Goal: Communication & Community: Answer question/provide support

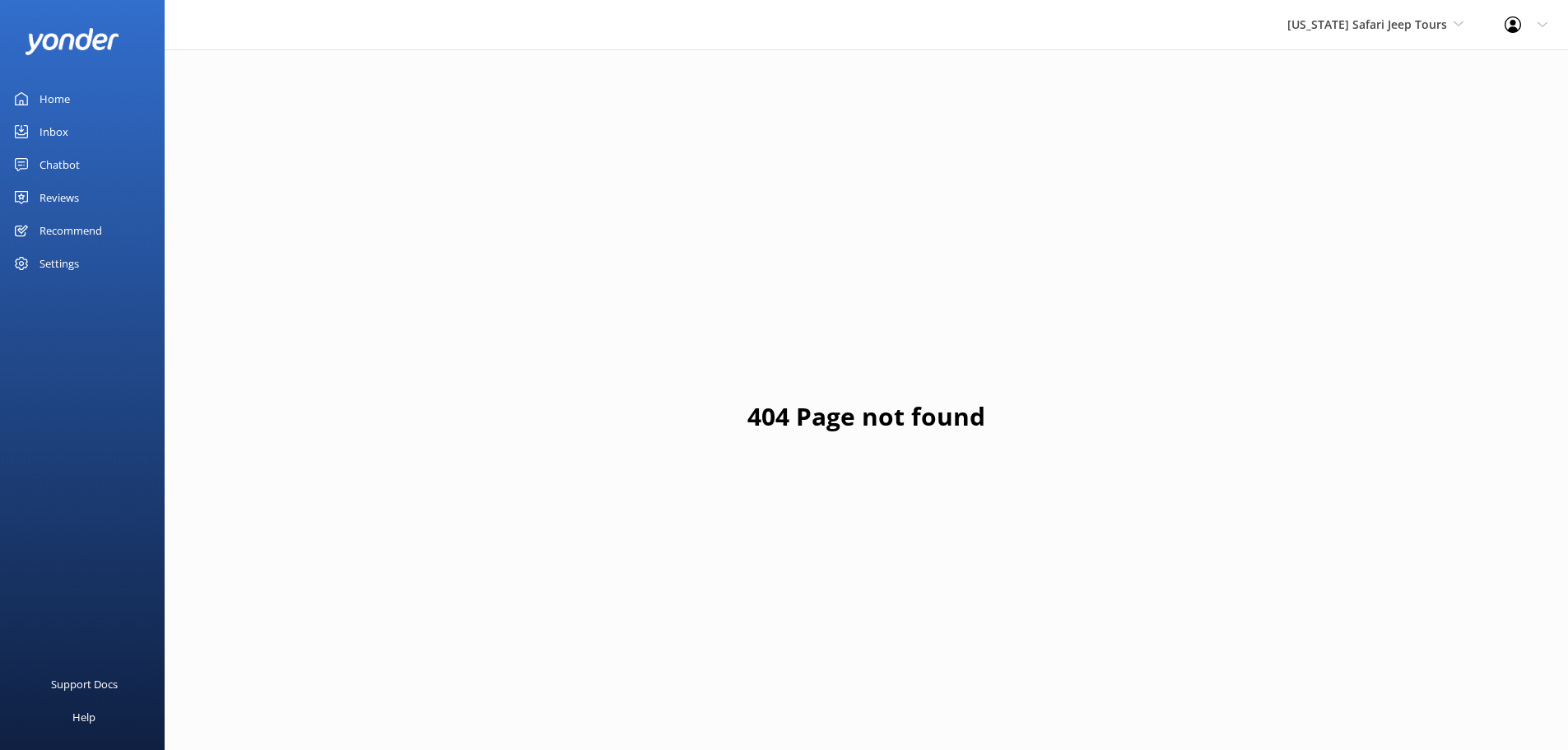
click at [72, 164] on div "Chatbot" at bounding box center [59, 164] width 40 height 33
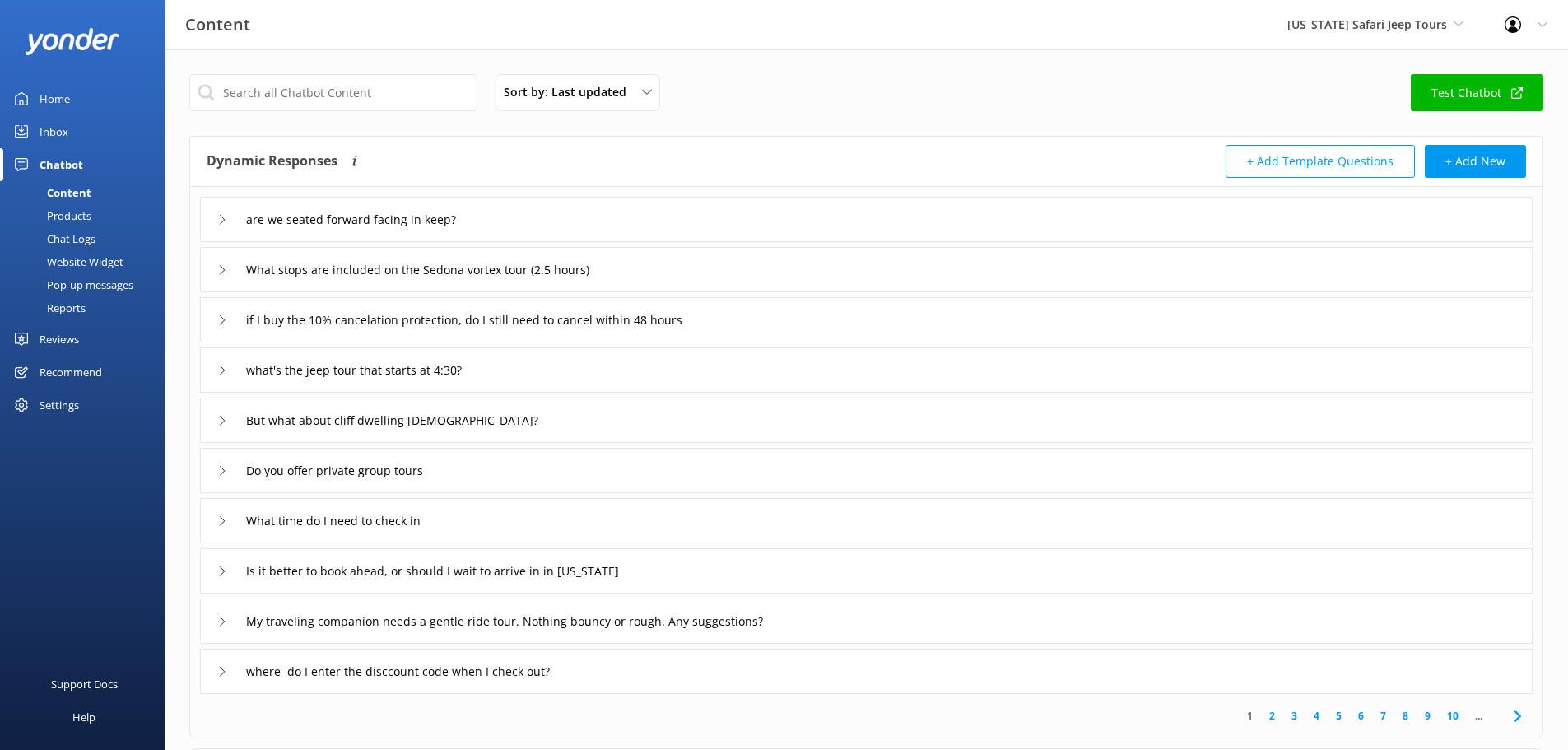
click at [67, 333] on div "Reviews" at bounding box center [59, 339] width 40 height 33
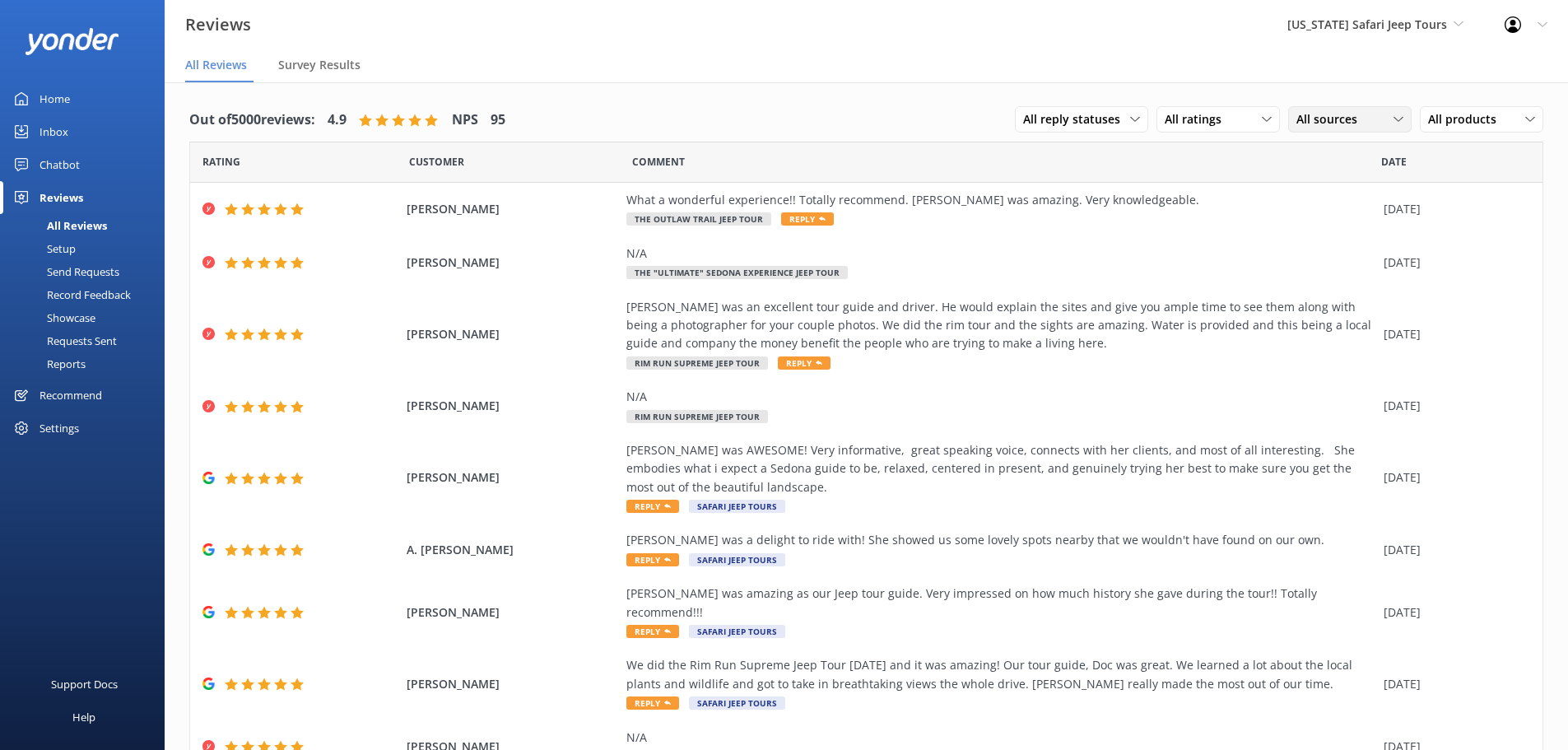
click at [1375, 116] on div "All sources" at bounding box center [1350, 119] width 115 height 18
click at [1332, 244] on link "Google reviews" at bounding box center [1362, 253] width 146 height 33
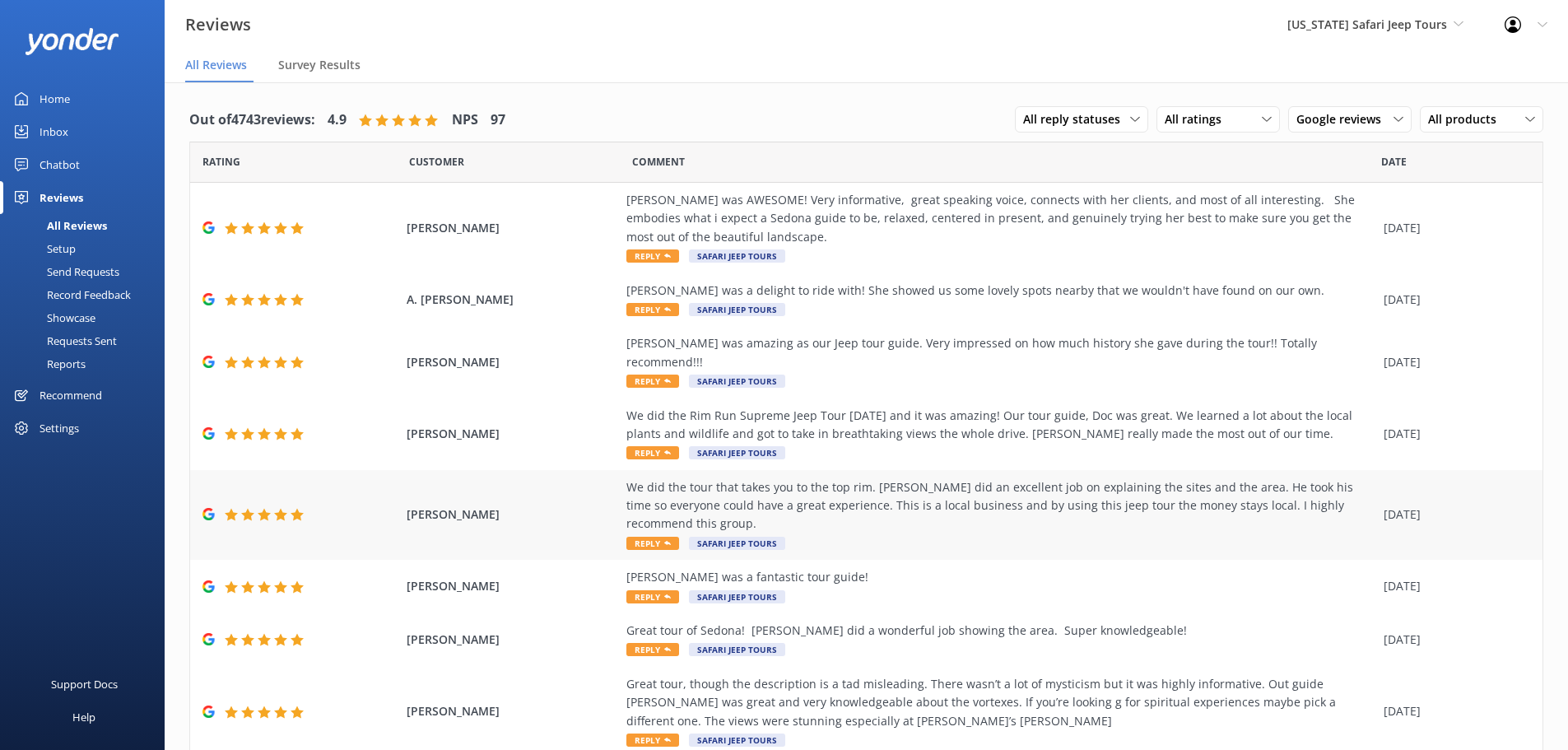
scroll to position [352, 0]
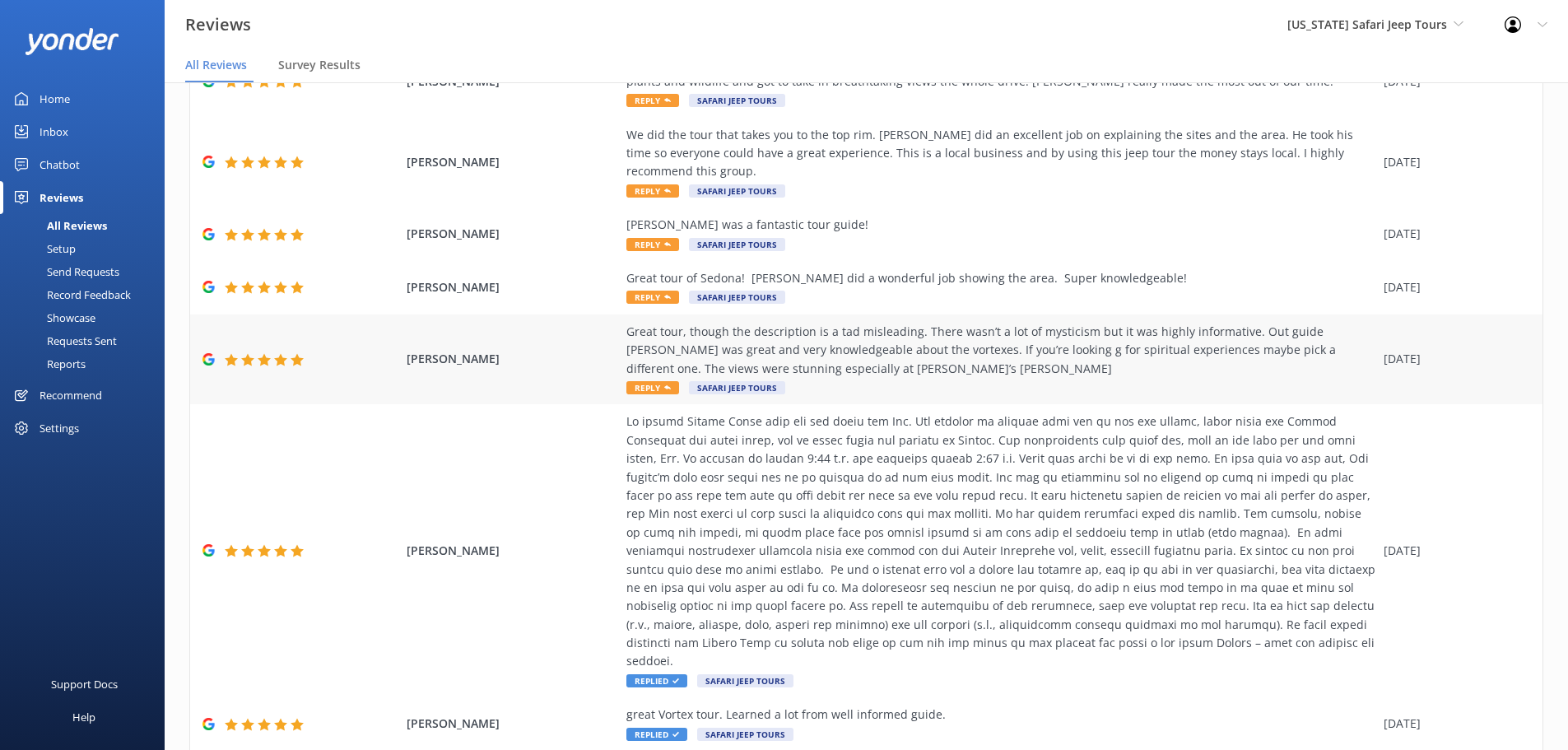
click at [627, 338] on div "Great tour, though the description is a tad misleading. There wasn’t a lot of m…" at bounding box center [1001, 350] width 749 height 55
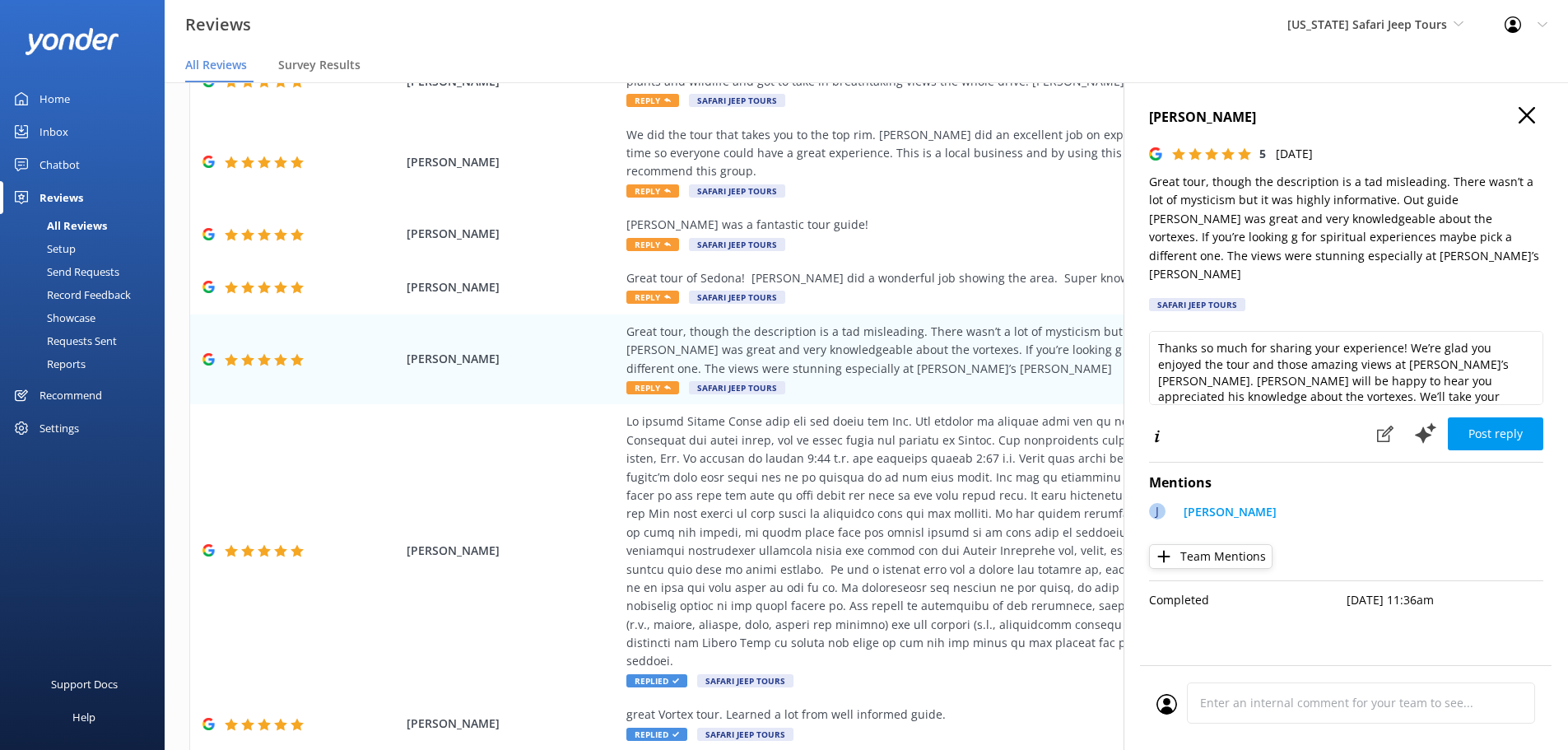
scroll to position [25, 0]
drag, startPoint x: 1518, startPoint y: 366, endPoint x: 1537, endPoint y: 366, distance: 19.0
click at [1519, 366] on textarea "Thanks so much for sharing your experience! We’re glad you enjoyed the tour and…" at bounding box center [1347, 368] width 394 height 74
click at [1528, 367] on textarea "Thanks so much for sharing your experience! We’re glad you enjoyed the tour and…" at bounding box center [1347, 368] width 394 height 74
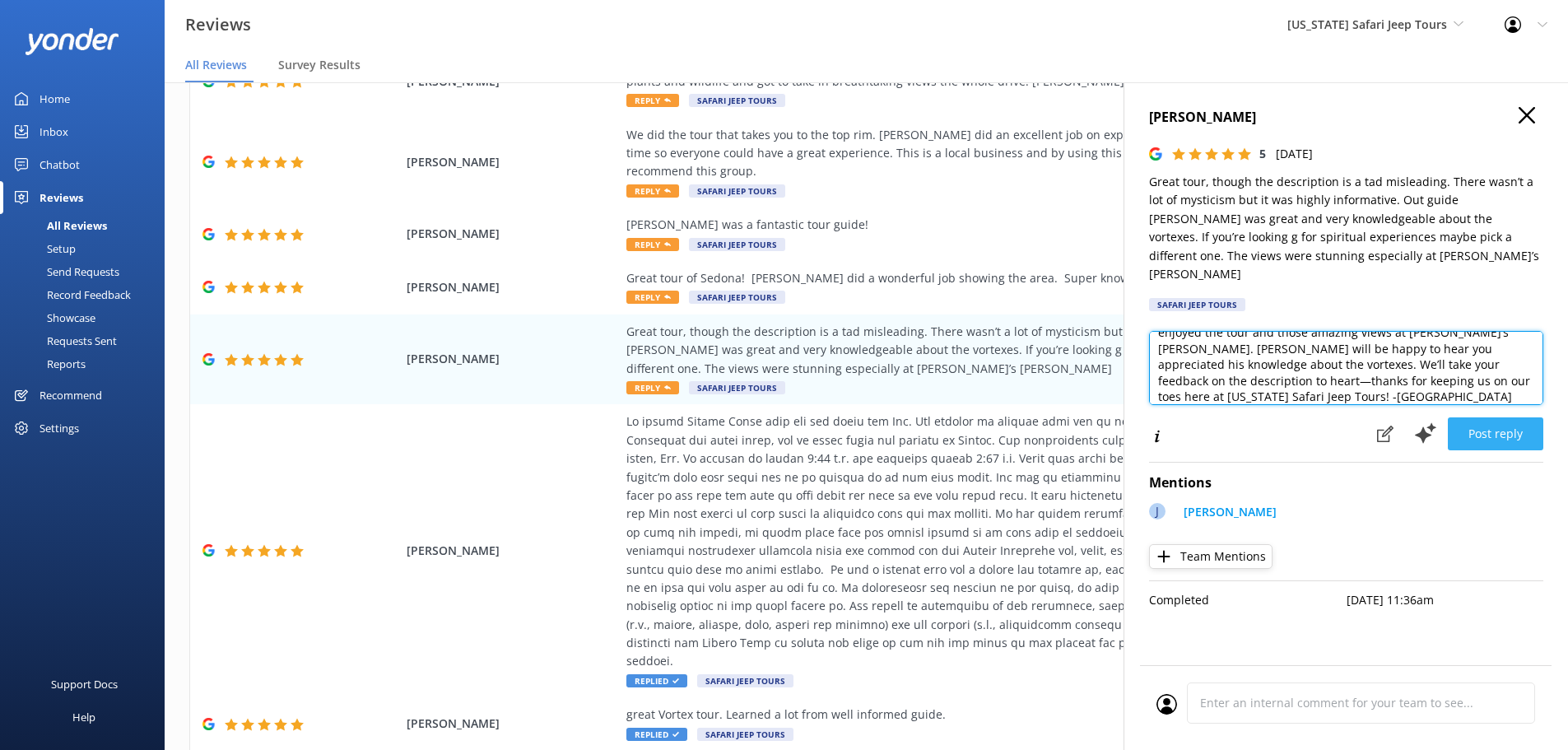
type textarea "Thanks so much for sharing your experience! We’re glad you enjoyed the tour and…"
click at [1498, 430] on button "Post reply" at bounding box center [1496, 434] width 96 height 33
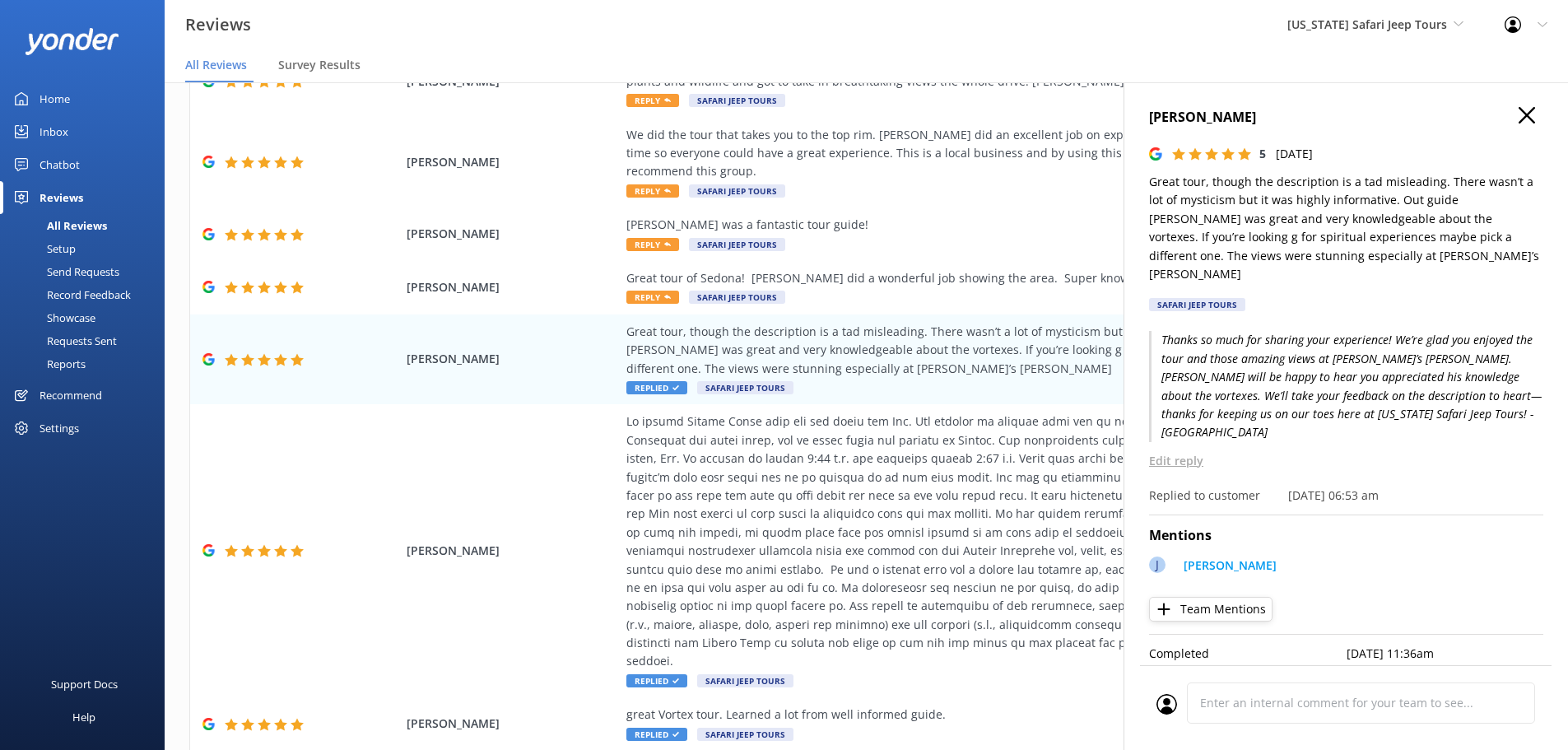
click at [1534, 112] on icon "button" at bounding box center [1527, 115] width 16 height 16
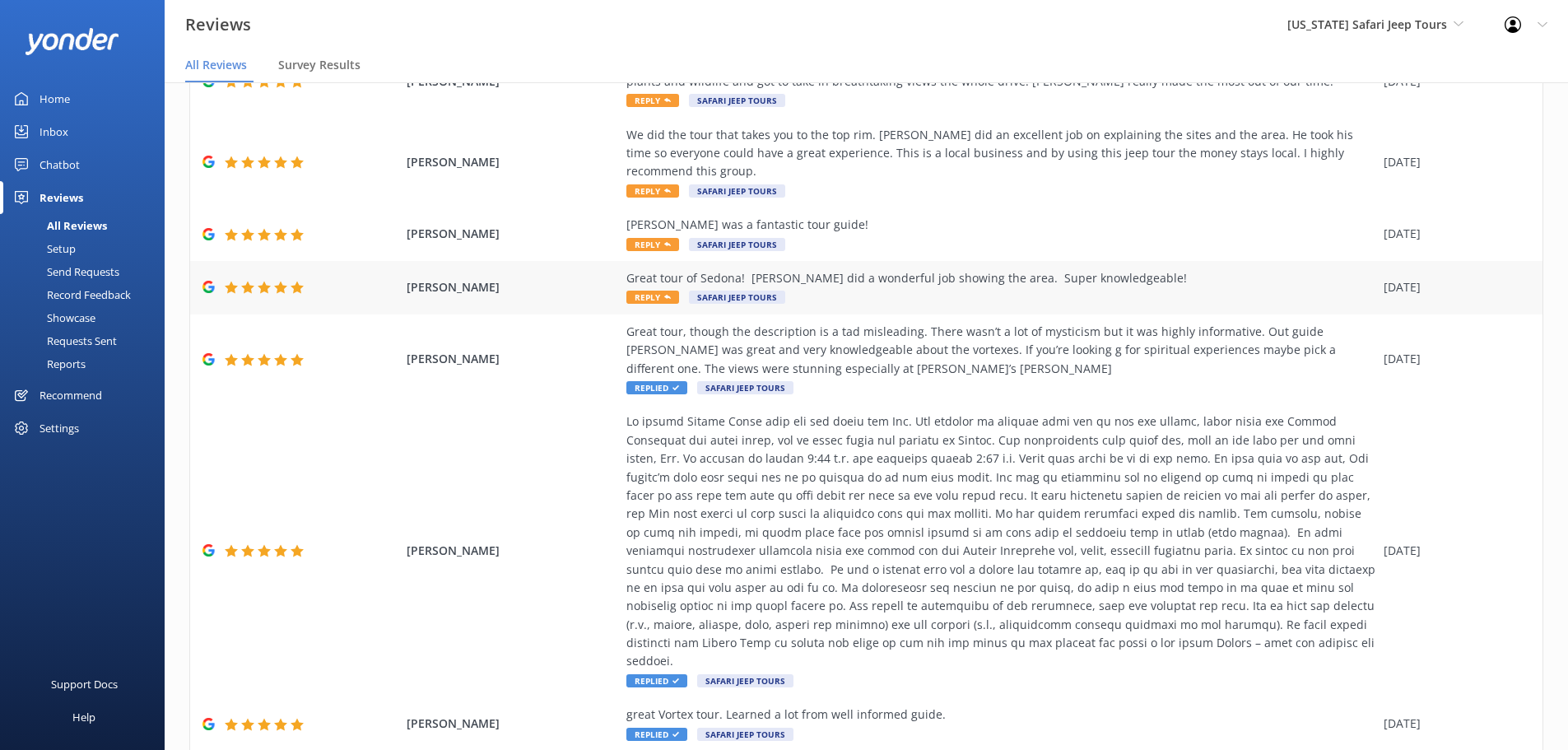
click at [572, 266] on div "Paul Bruning Great tour of Sedona! Vivian did a wonderful job showing the area.…" at bounding box center [866, 288] width 1353 height 53
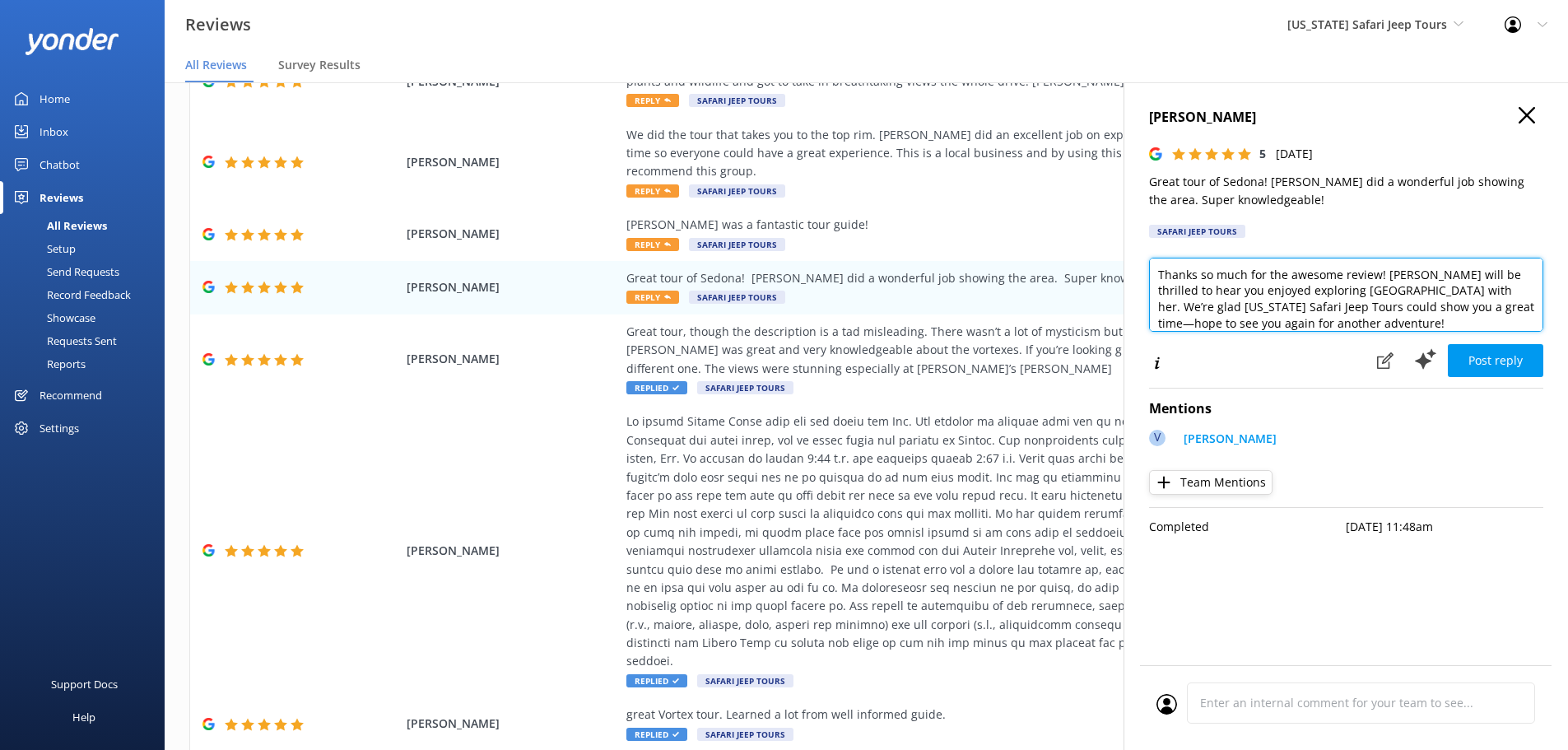
click at [1452, 325] on textarea "Thanks so much for the awesome review! Vivian will be thrilled to hear you enjo…" at bounding box center [1347, 294] width 394 height 74
type textarea "Thanks so much for the awesome review! Vivian will be thrilled to hear you enjo…"
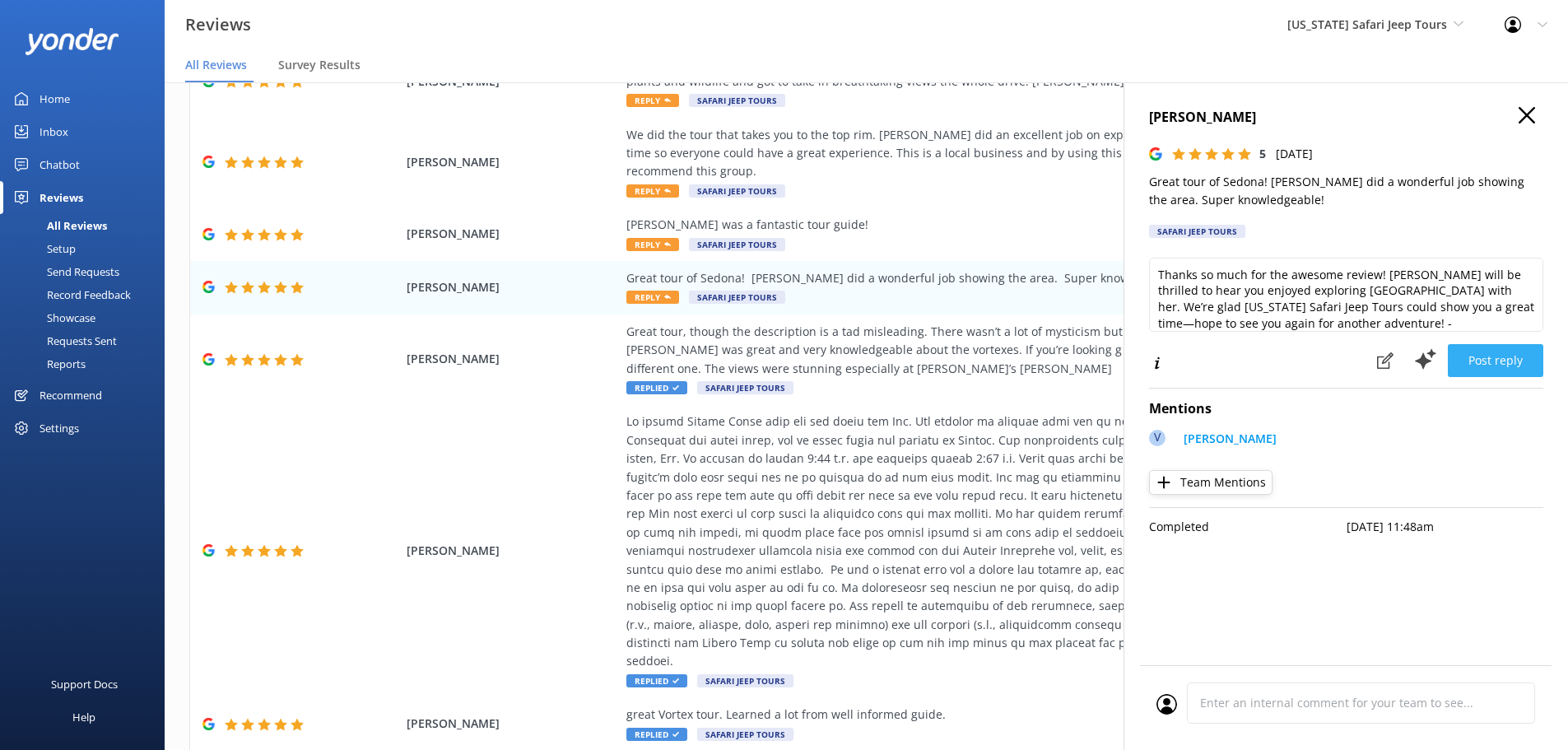
click at [1481, 355] on button "Post reply" at bounding box center [1496, 361] width 96 height 33
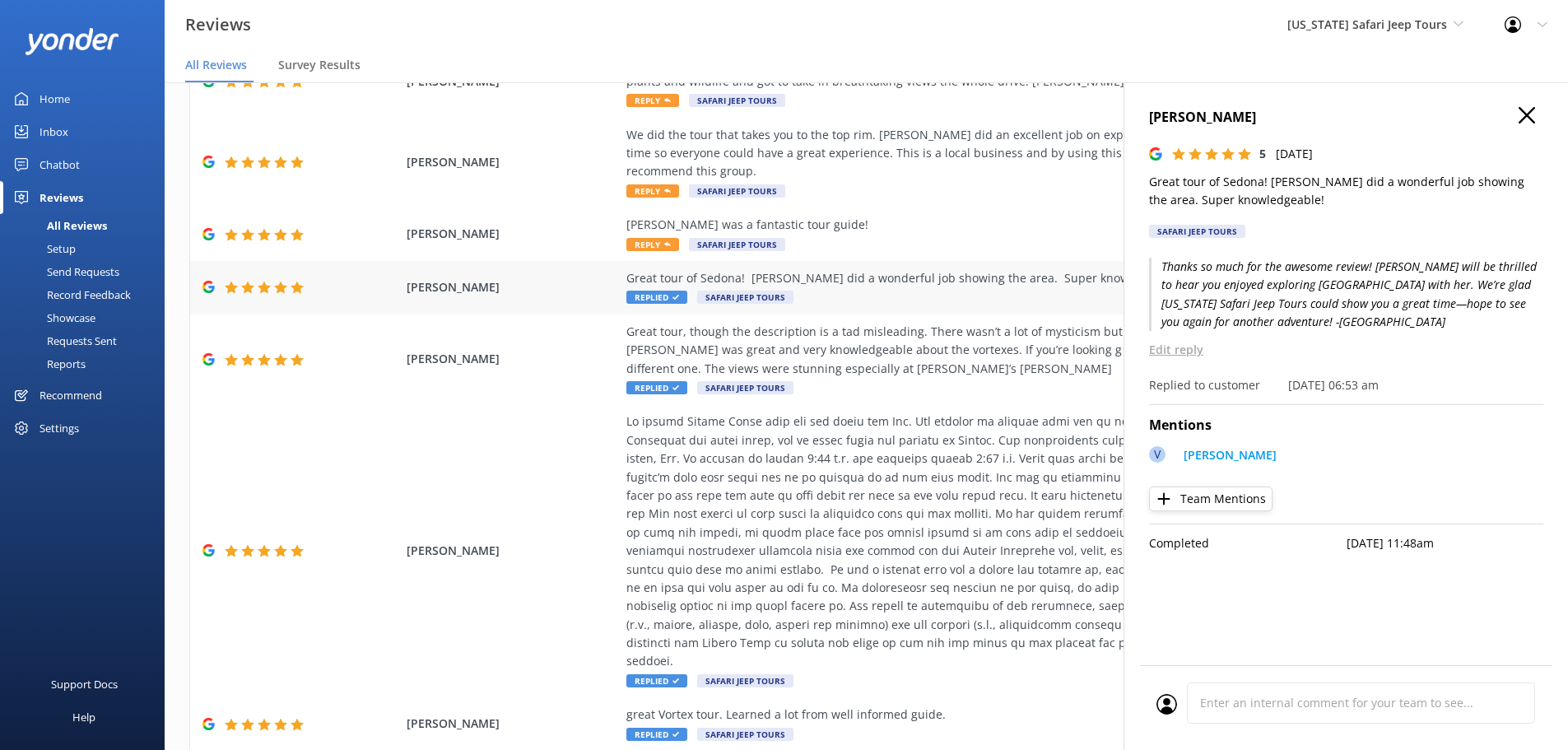
click at [674, 272] on div "Paul Bruning Great tour of Sedona! Vivian did a wonderful job showing the area.…" at bounding box center [866, 288] width 1353 height 53
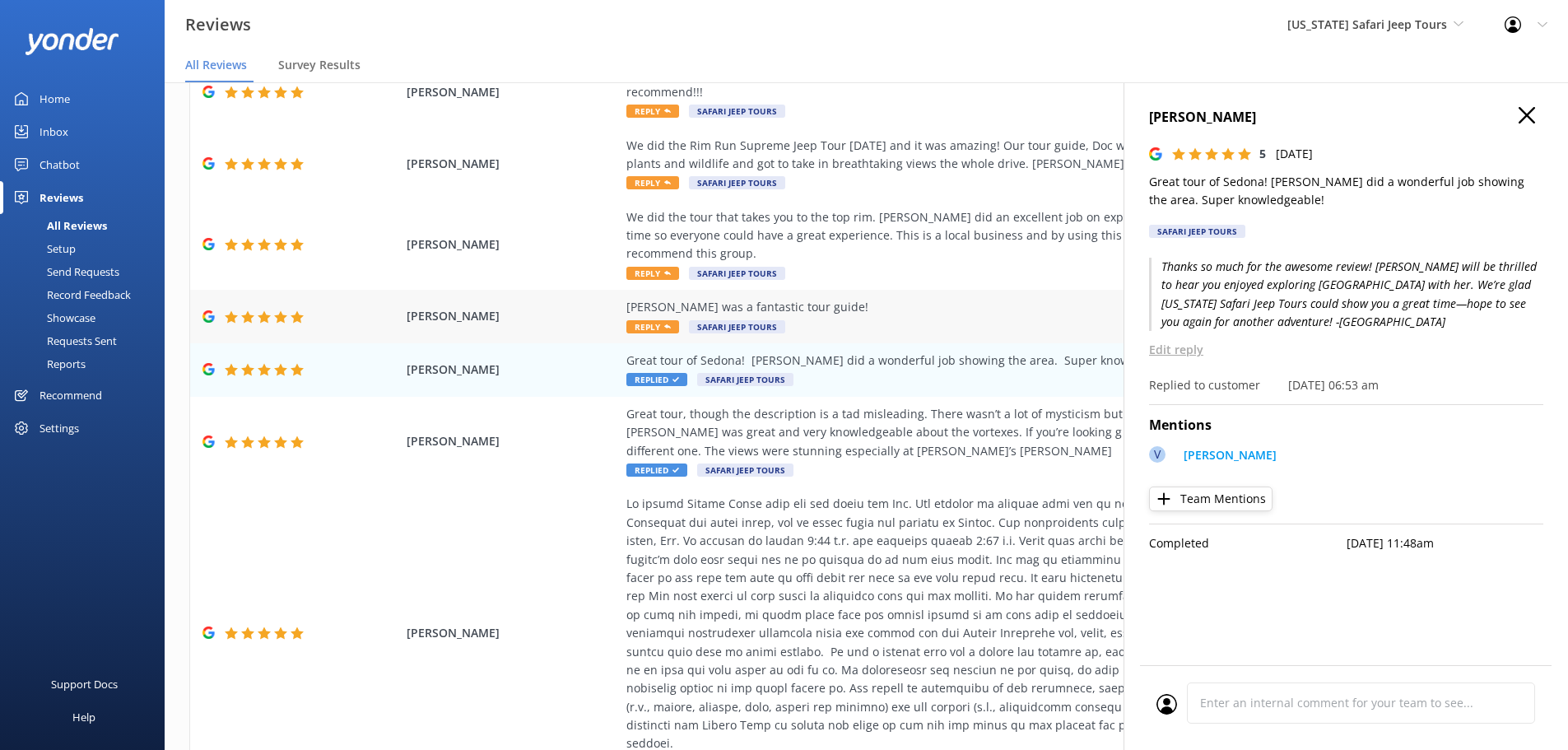
click at [666, 320] on span "Reply" at bounding box center [653, 326] width 53 height 13
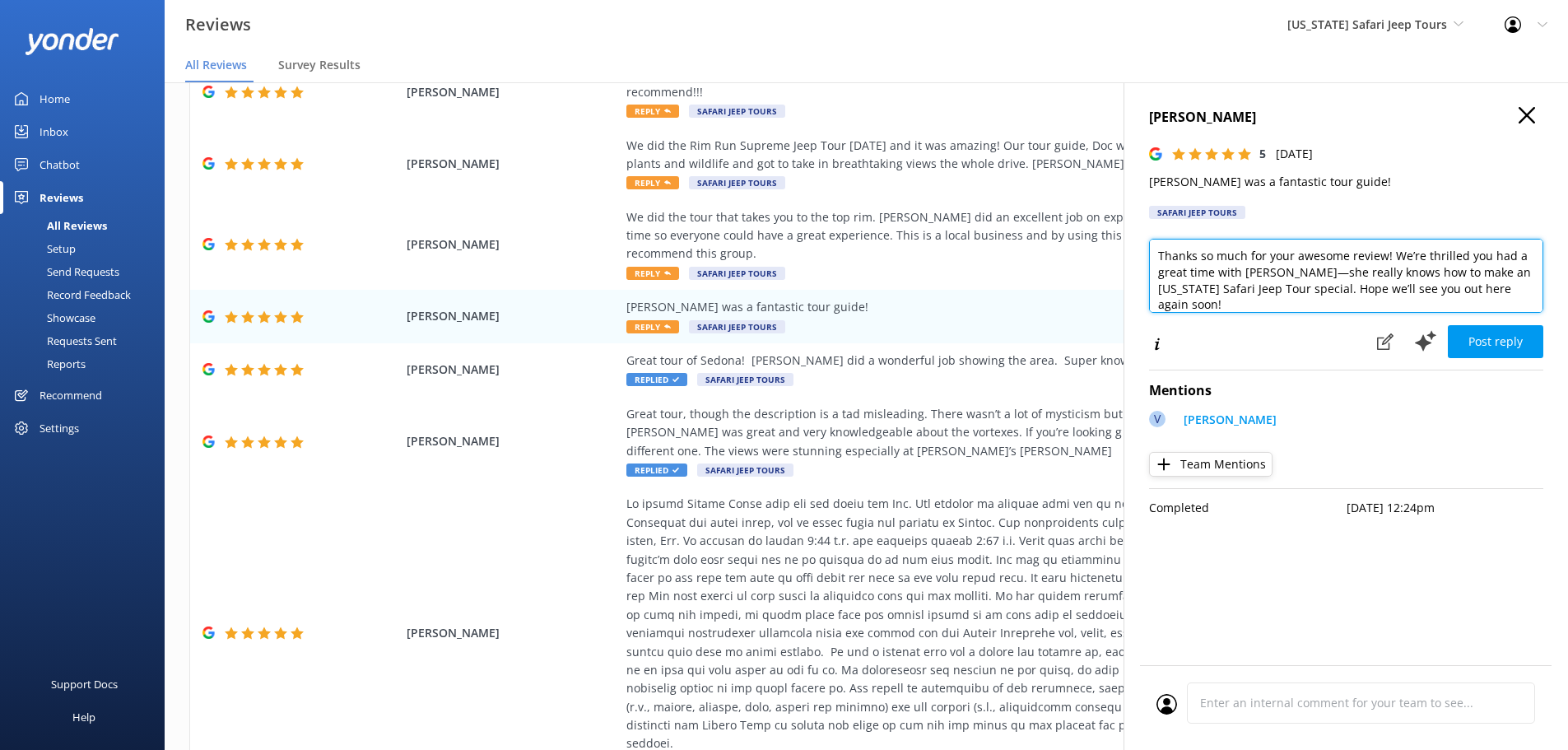
click at [1506, 294] on textarea "Thanks so much for your awesome review! We’re thrilled you had a great time wit…" at bounding box center [1347, 276] width 394 height 74
type textarea "Thanks so much for your awesome review! We’re thrilled you had a great time wit…"
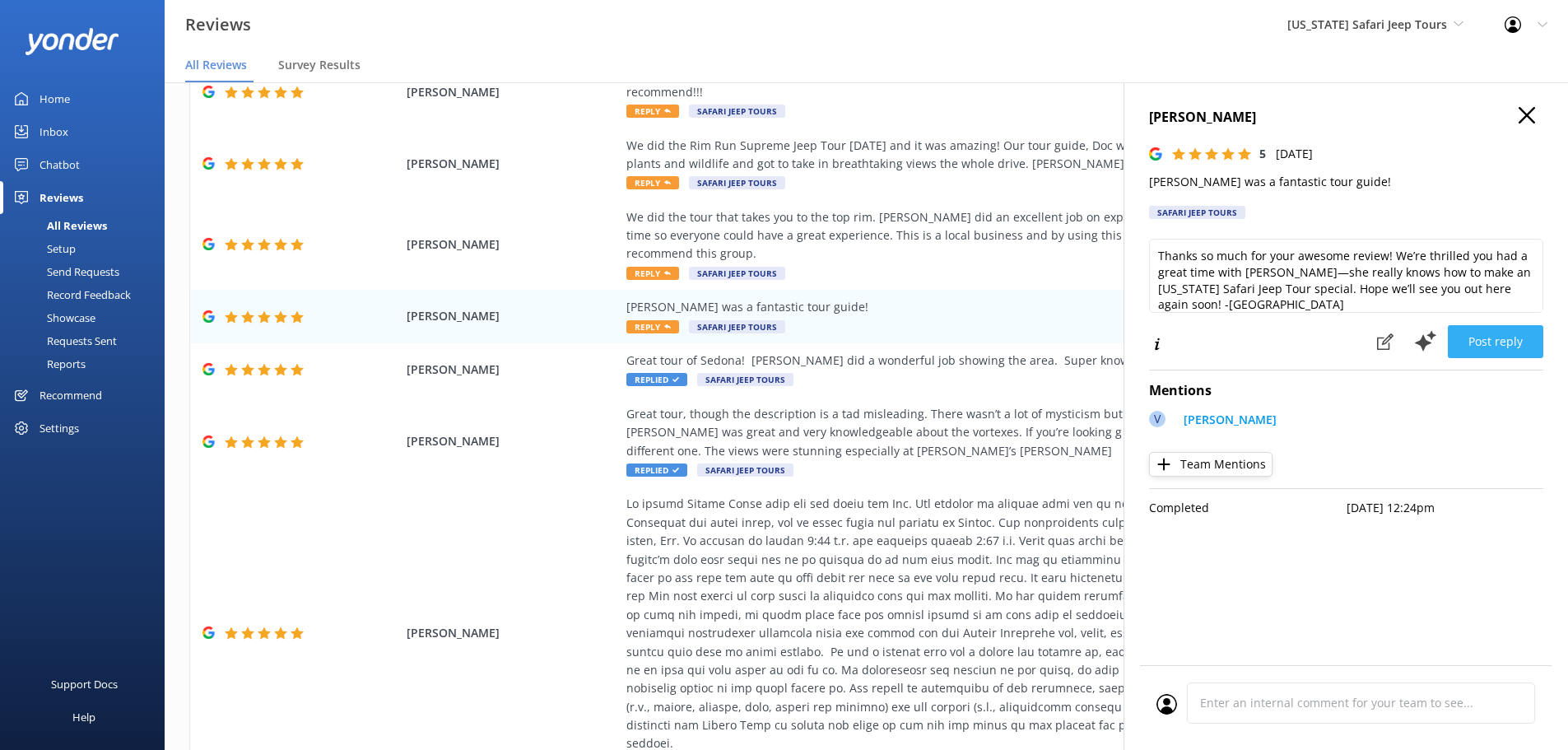
click at [1531, 333] on button "Post reply" at bounding box center [1496, 342] width 96 height 33
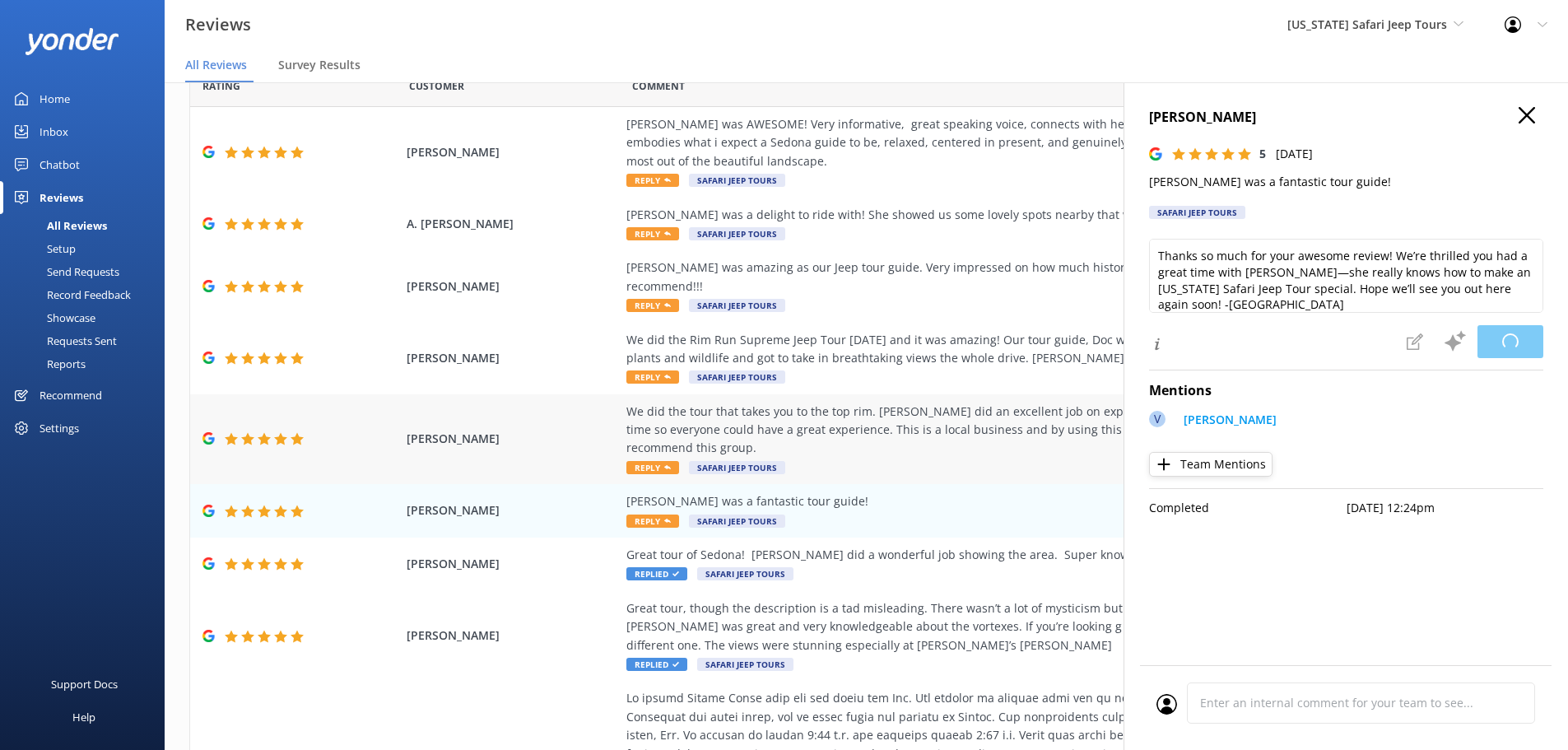
scroll to position [105, 0]
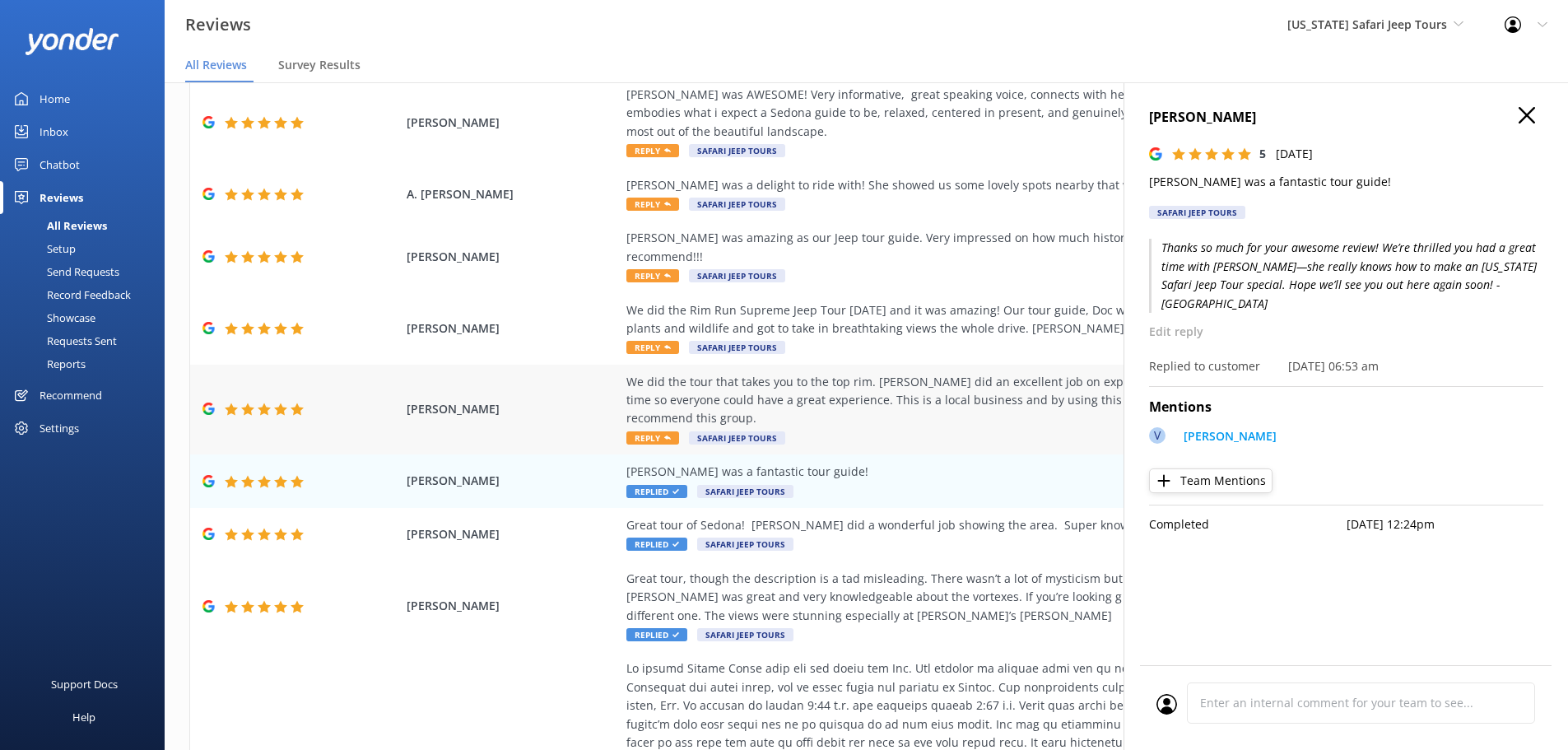
click at [678, 391] on div "We did the tour that takes you to the top rim. Chris did an excellent job on ex…" at bounding box center [1001, 410] width 749 height 74
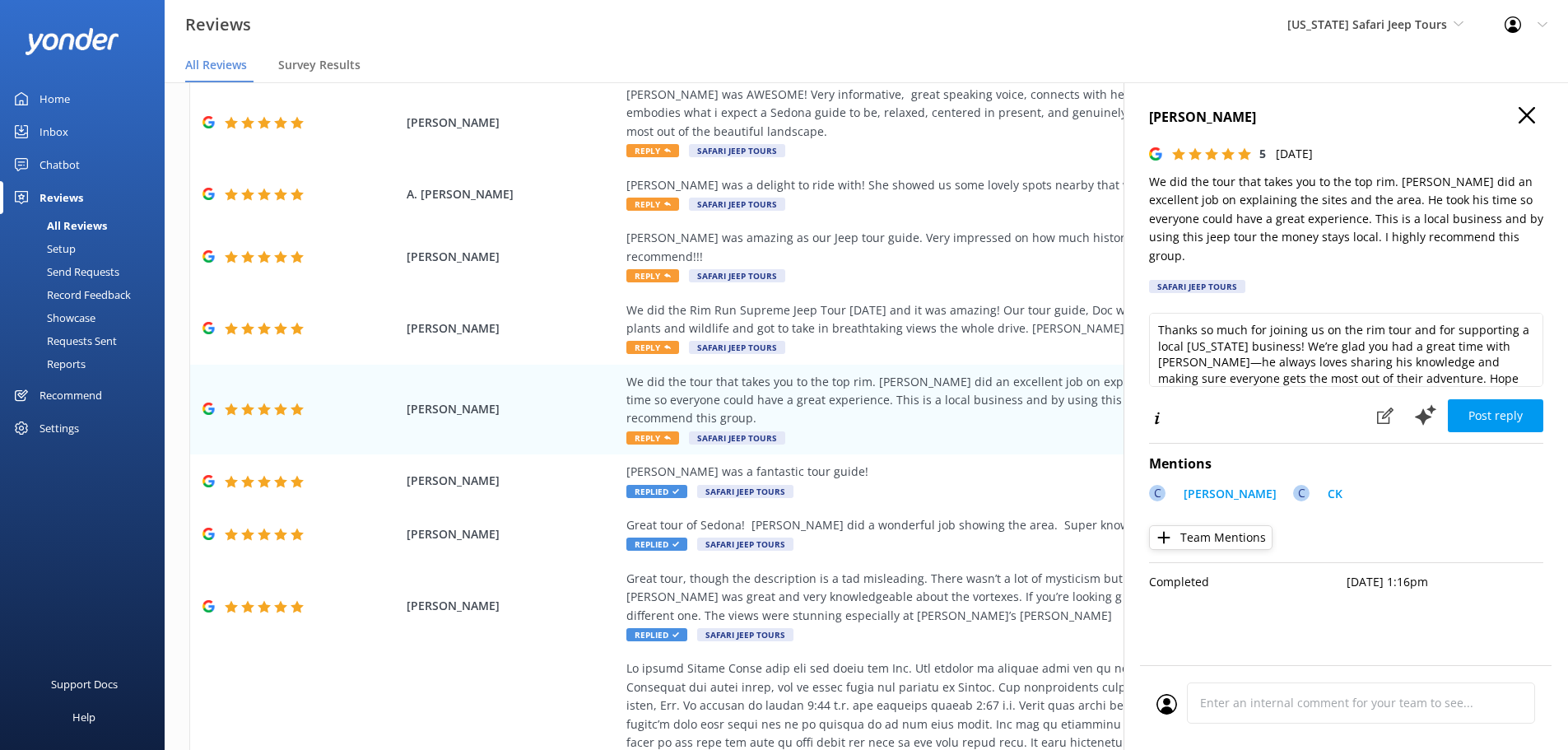
scroll to position [25, 0]
click at [1444, 353] on textarea "Thanks so much for joining us on the rim tour and for supporting a local Arizon…" at bounding box center [1347, 350] width 394 height 74
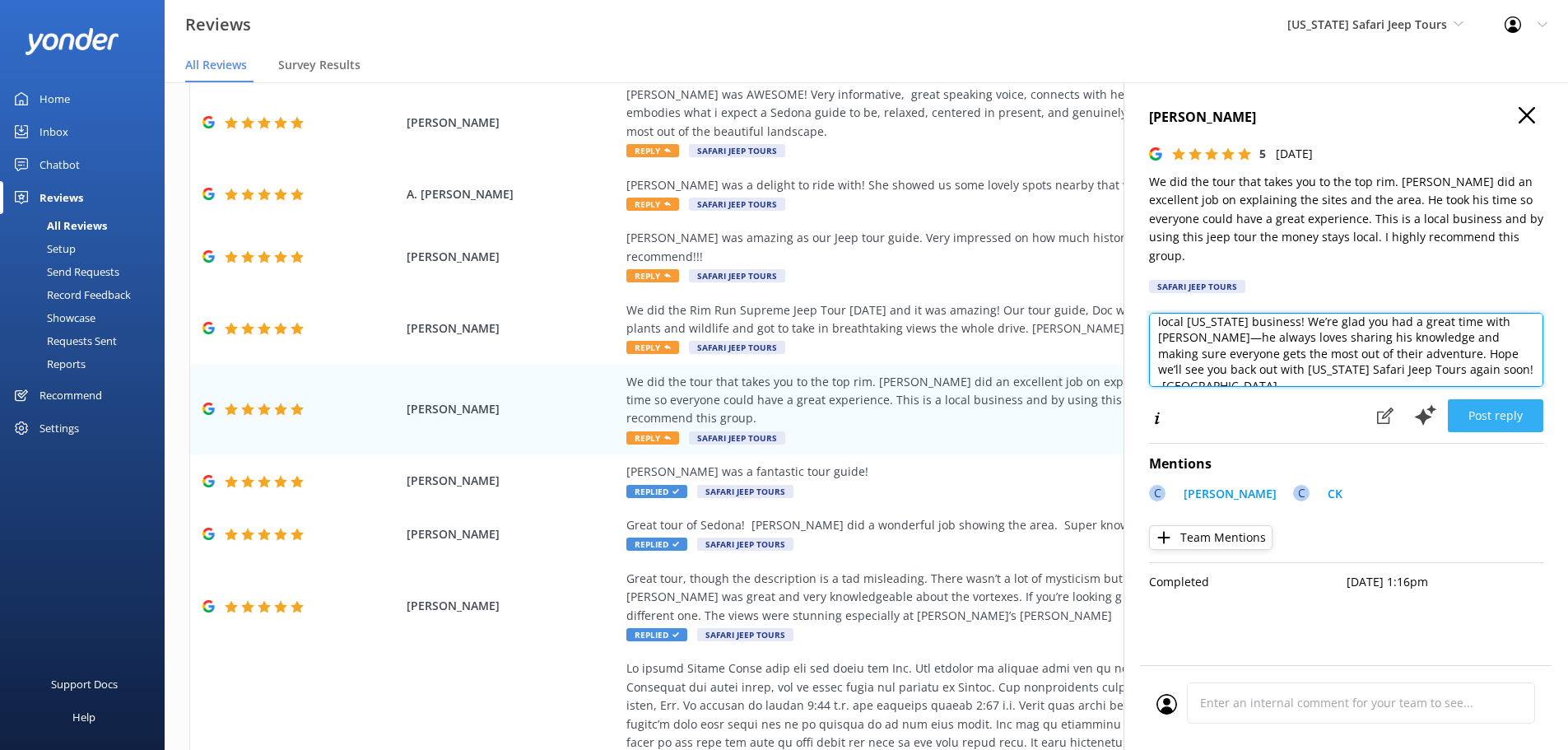
type textarea "Thanks so much for joining us on the rim tour and for supporting a local Arizon…"
click at [1478, 400] on button "Post reply" at bounding box center [1496, 416] width 96 height 33
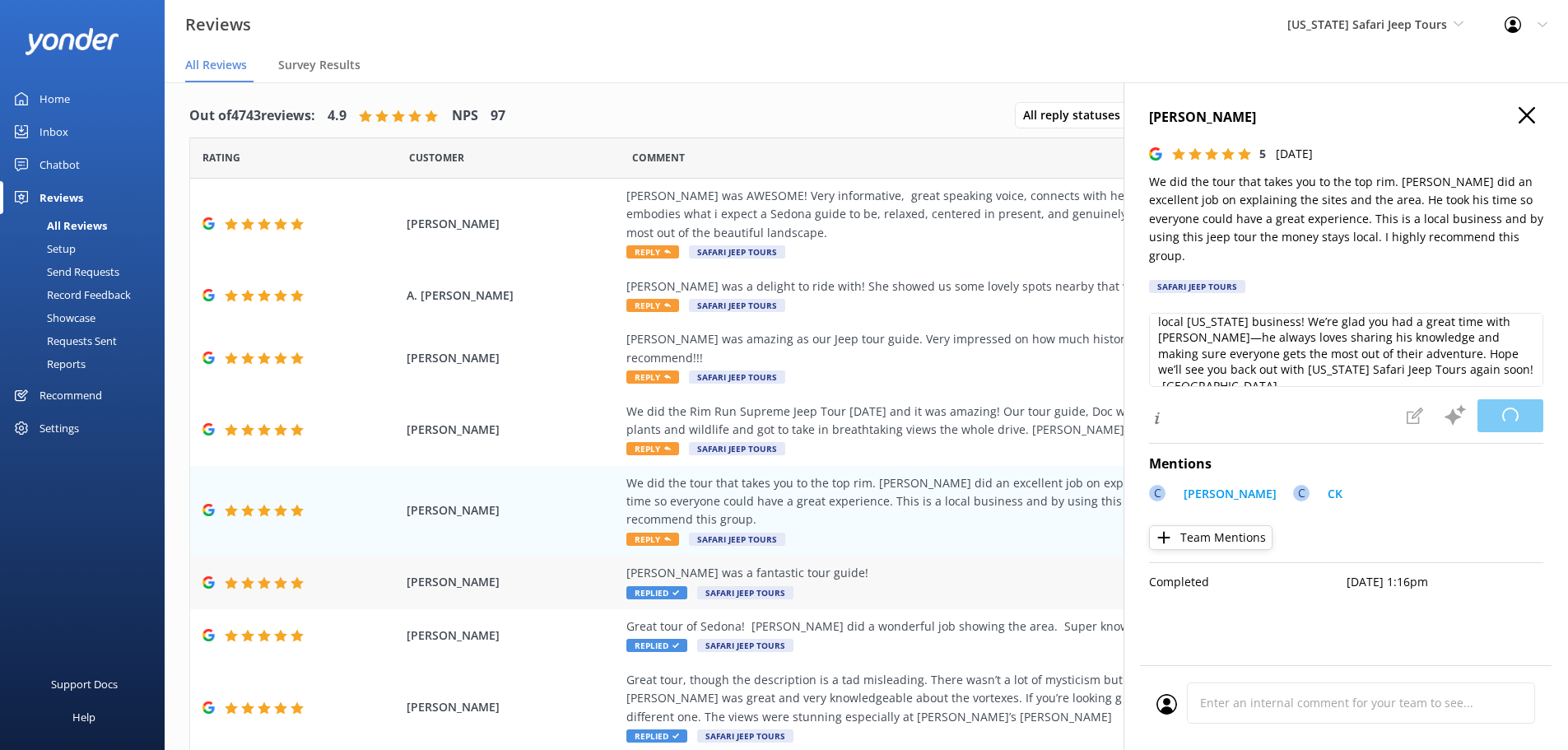
scroll to position [0, 0]
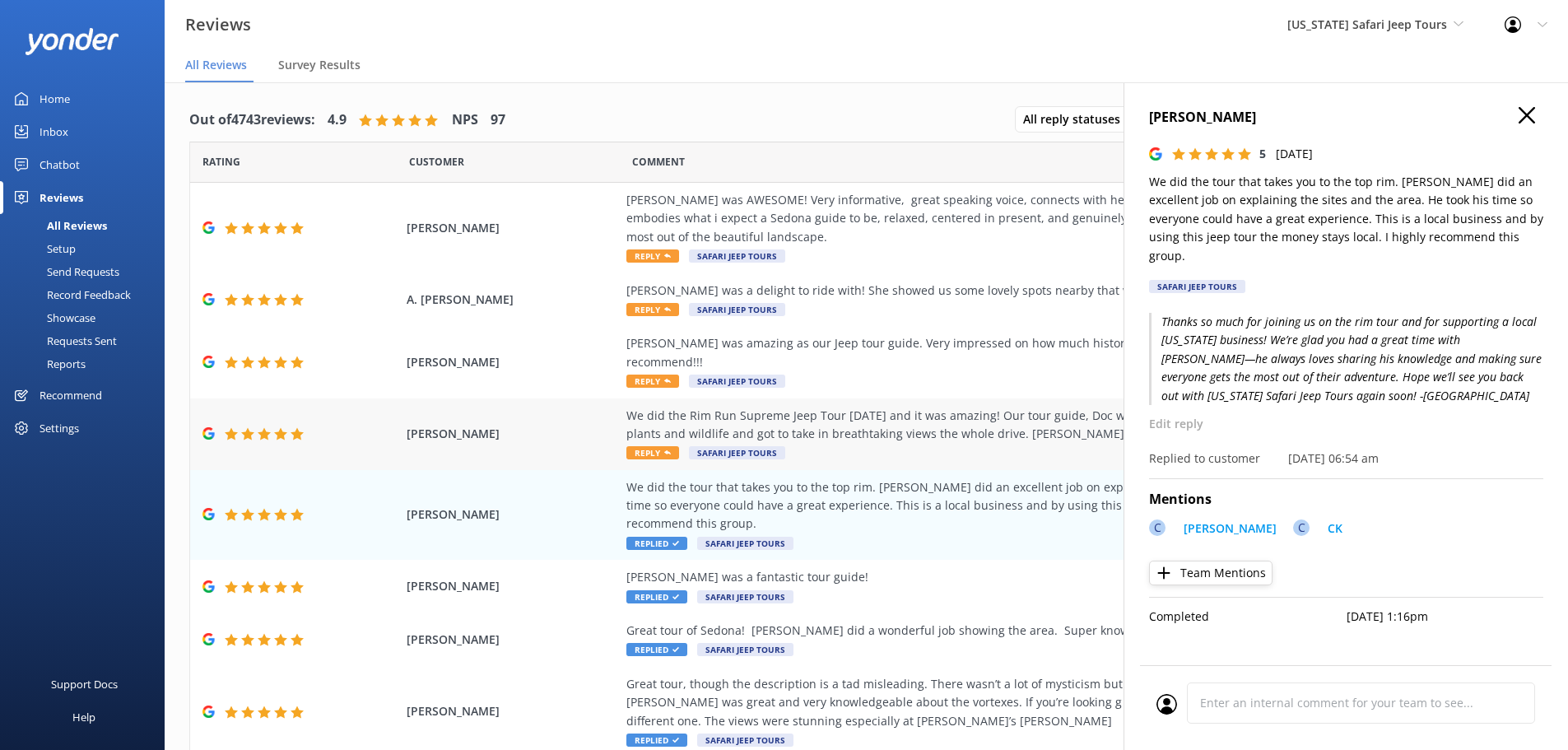
click at [677, 426] on div "We did the Rim Run Supreme Jeep Tour Today and it was amazing! Our tour guide, …" at bounding box center [1001, 434] width 749 height 55
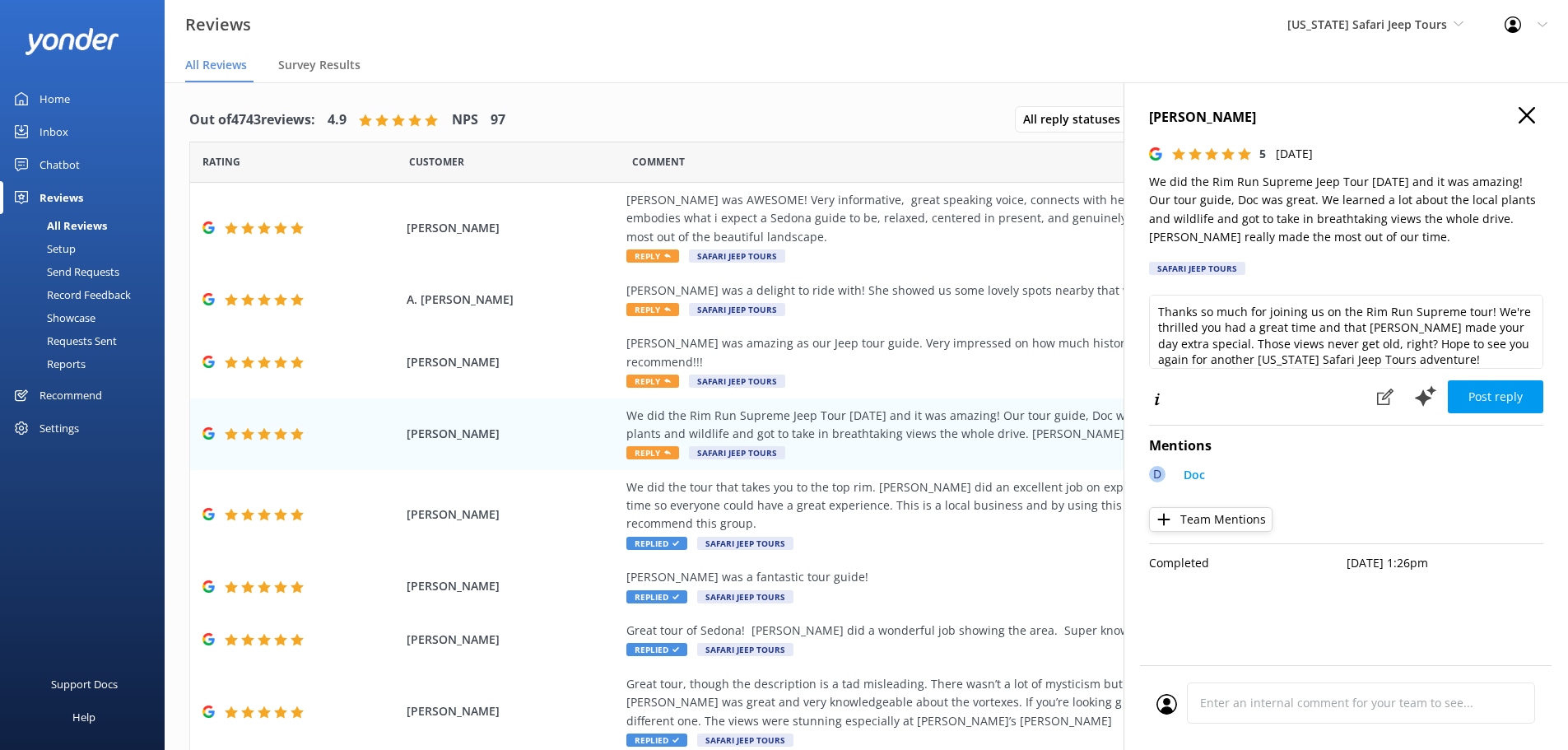
scroll to position [9, 0]
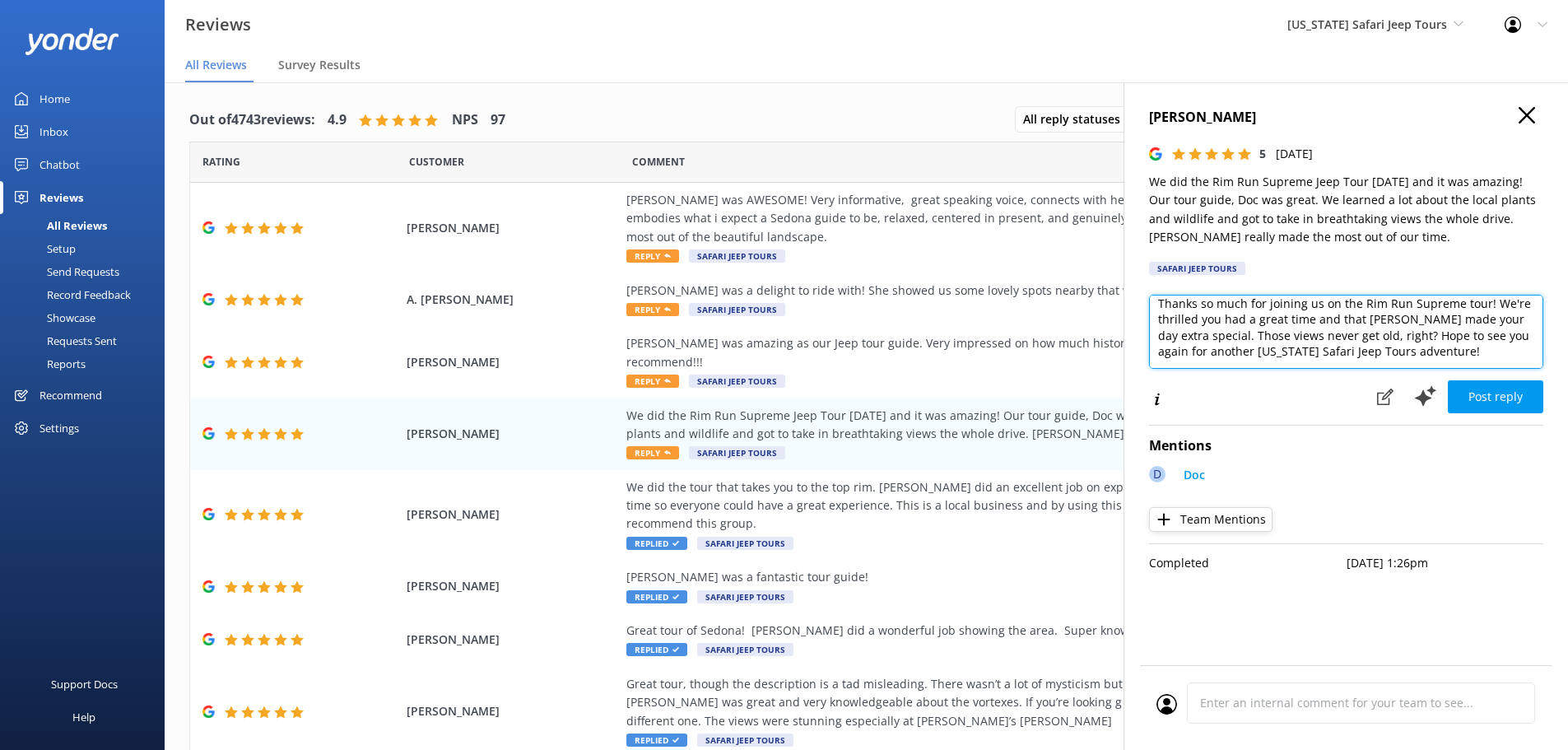
click at [1451, 362] on textarea "Thanks so much for joining us on the Rim Run Supreme tour! We're thrilled you h…" at bounding box center [1347, 332] width 394 height 74
type textarea "Thanks so much for joining us on the Rim Run Supreme tour! We're thrilled you h…"
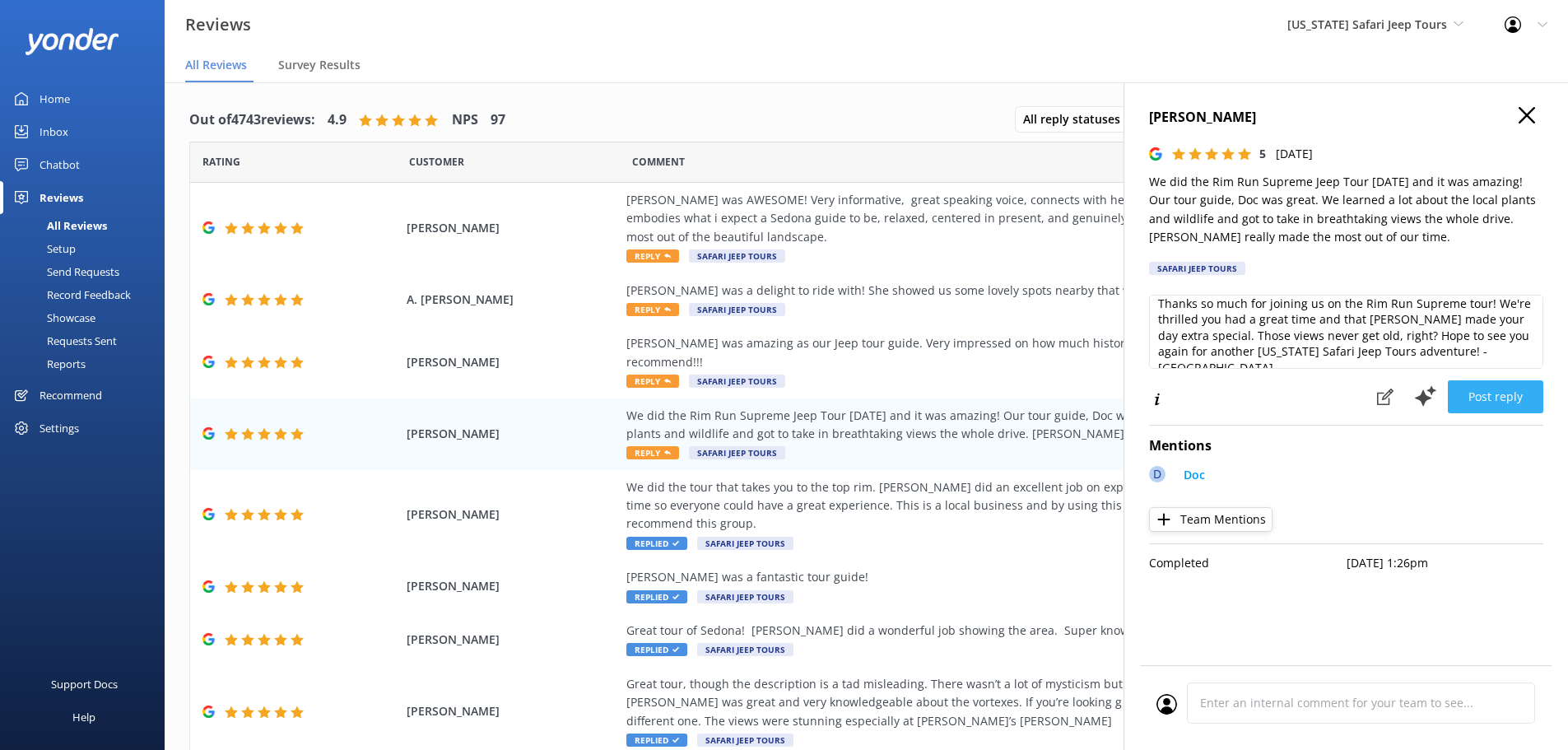
click at [1466, 385] on button "Post reply" at bounding box center [1496, 397] width 96 height 33
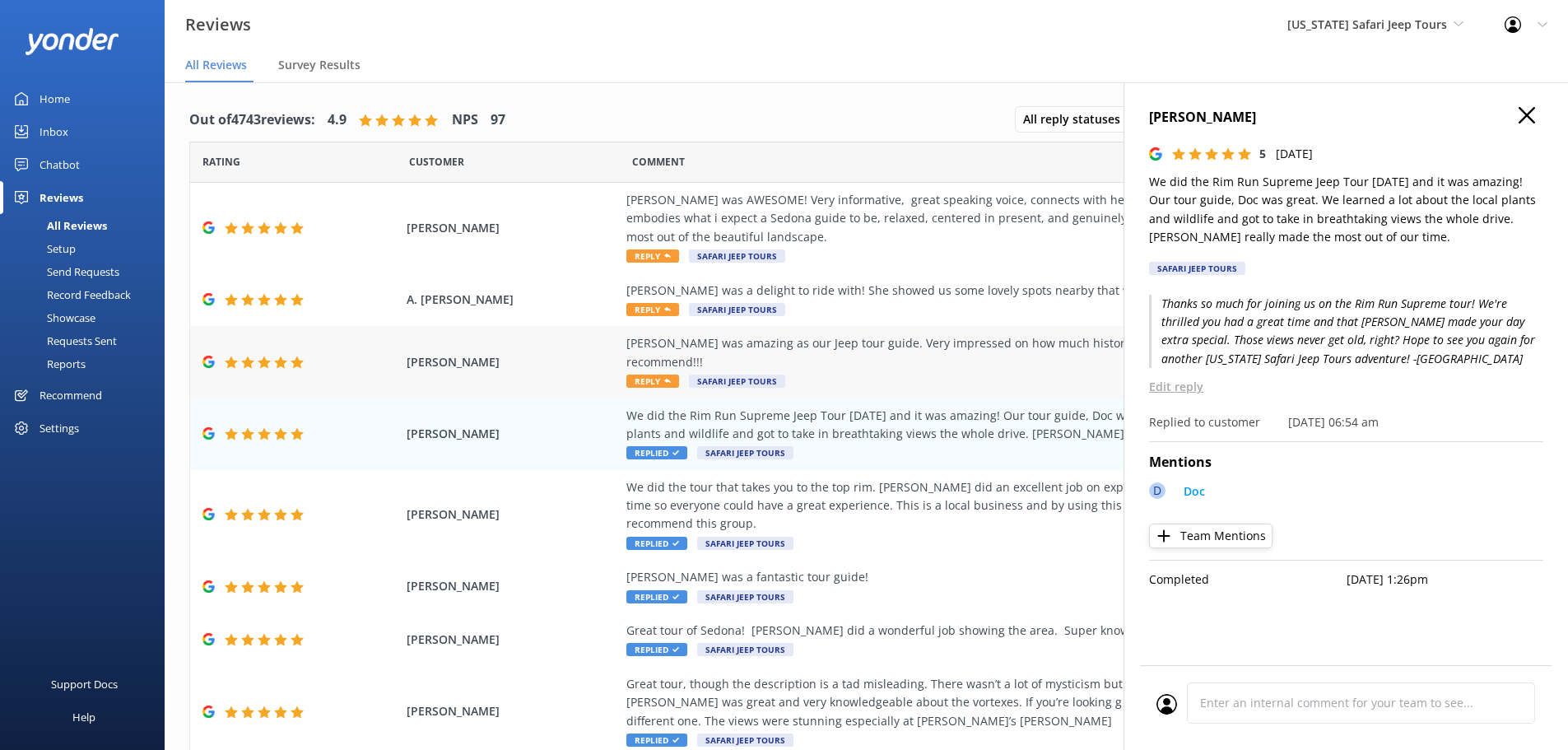
click at [679, 359] on div "Vivian was amazing as our Jeep tour guide. Very impressed on how much history s…" at bounding box center [1001, 362] width 749 height 55
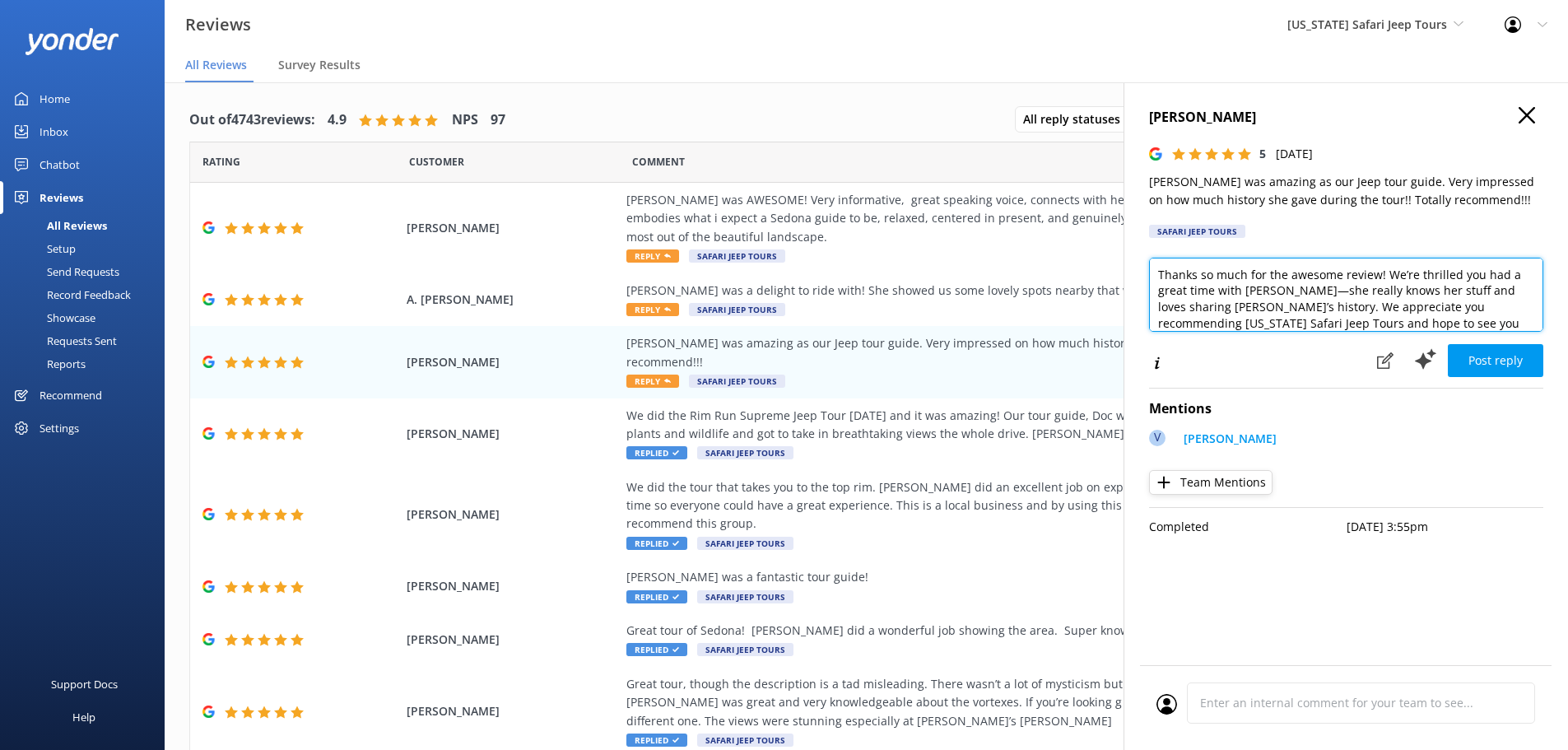
click at [1476, 320] on textarea "Thanks so much for the awesome review! We’re thrilled you had a great time with…" at bounding box center [1347, 294] width 394 height 74
type textarea "Thanks so much for the awesome review! We’re thrilled you had a great time with…"
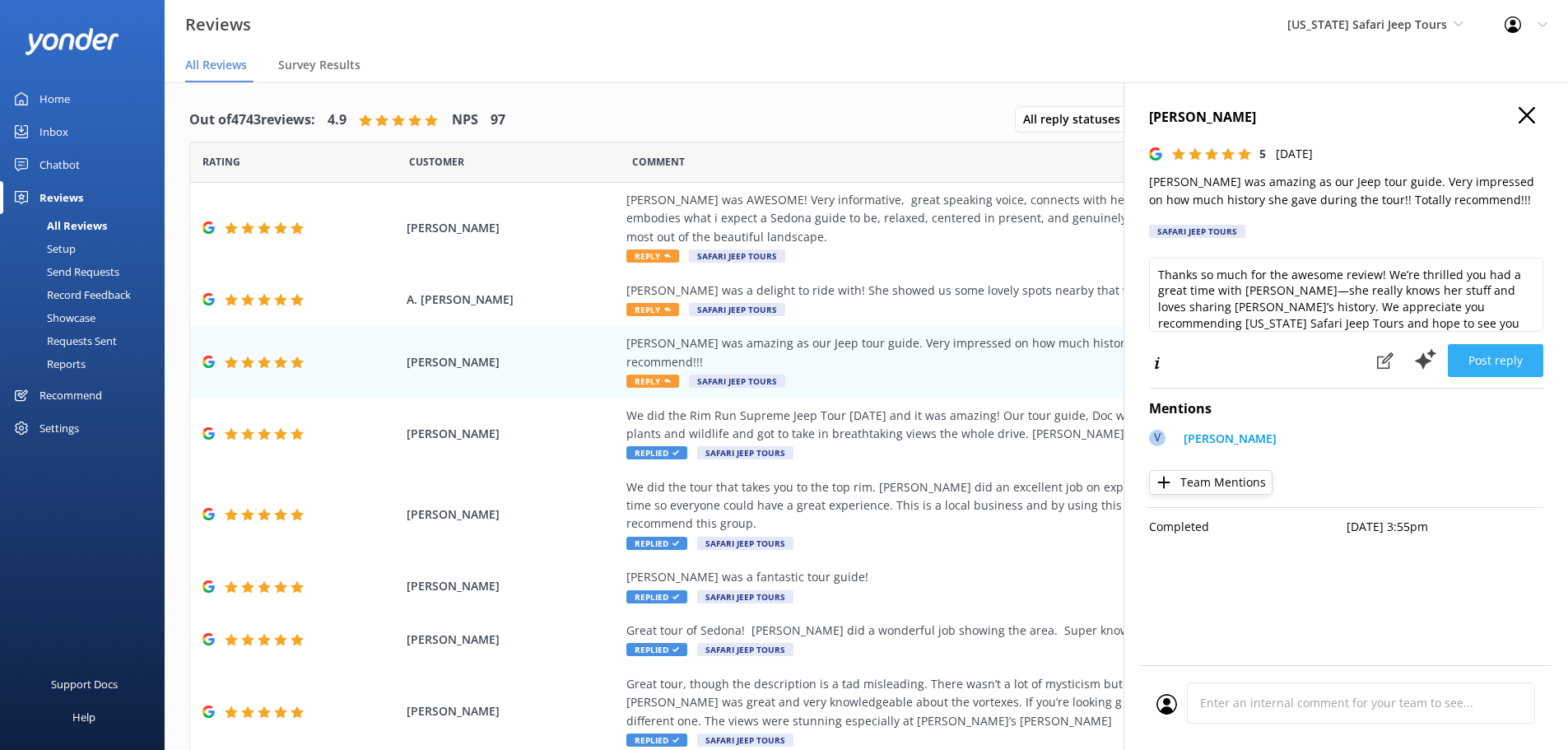
click at [1479, 348] on button "Post reply" at bounding box center [1496, 361] width 96 height 33
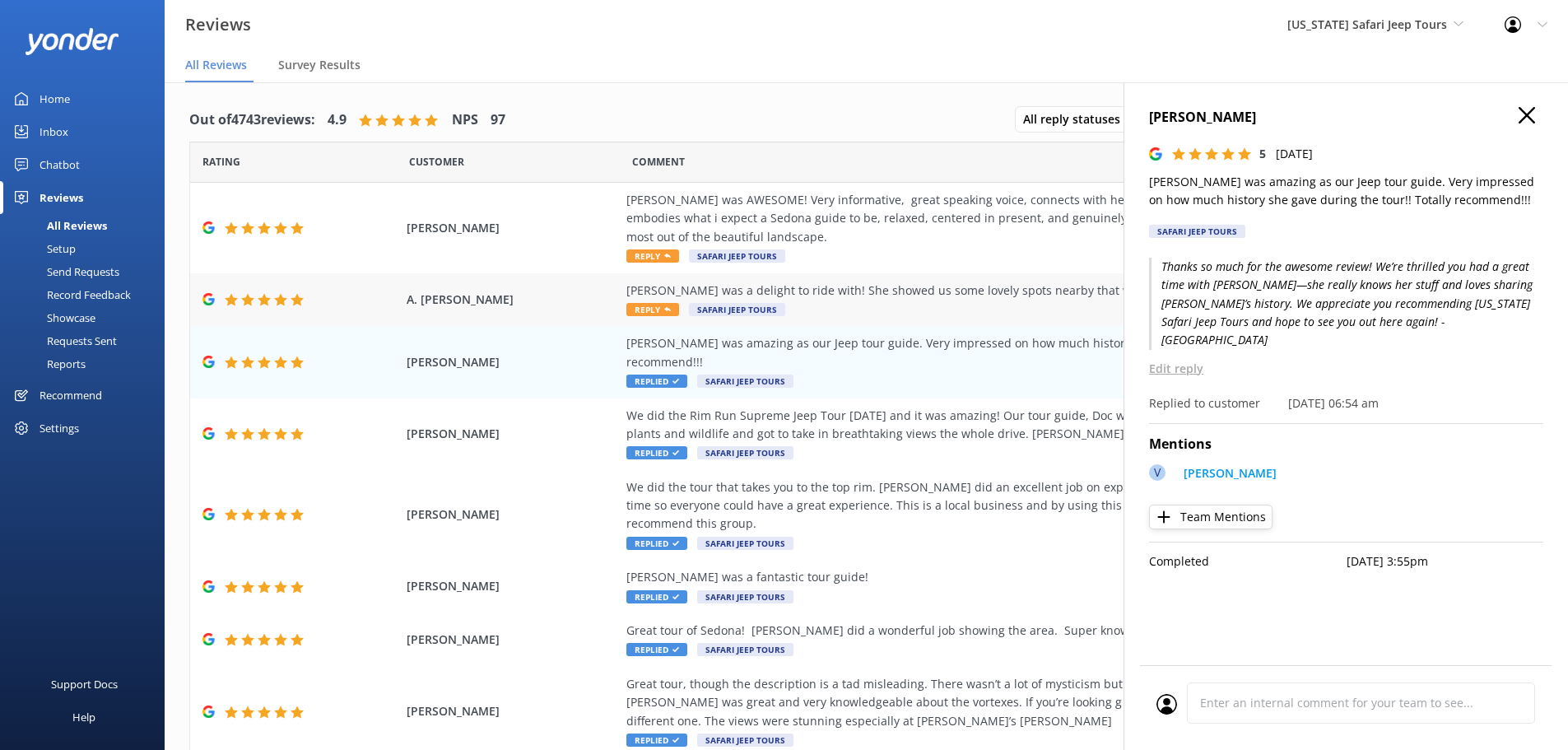
click at [641, 309] on span "Reply" at bounding box center [653, 309] width 53 height 13
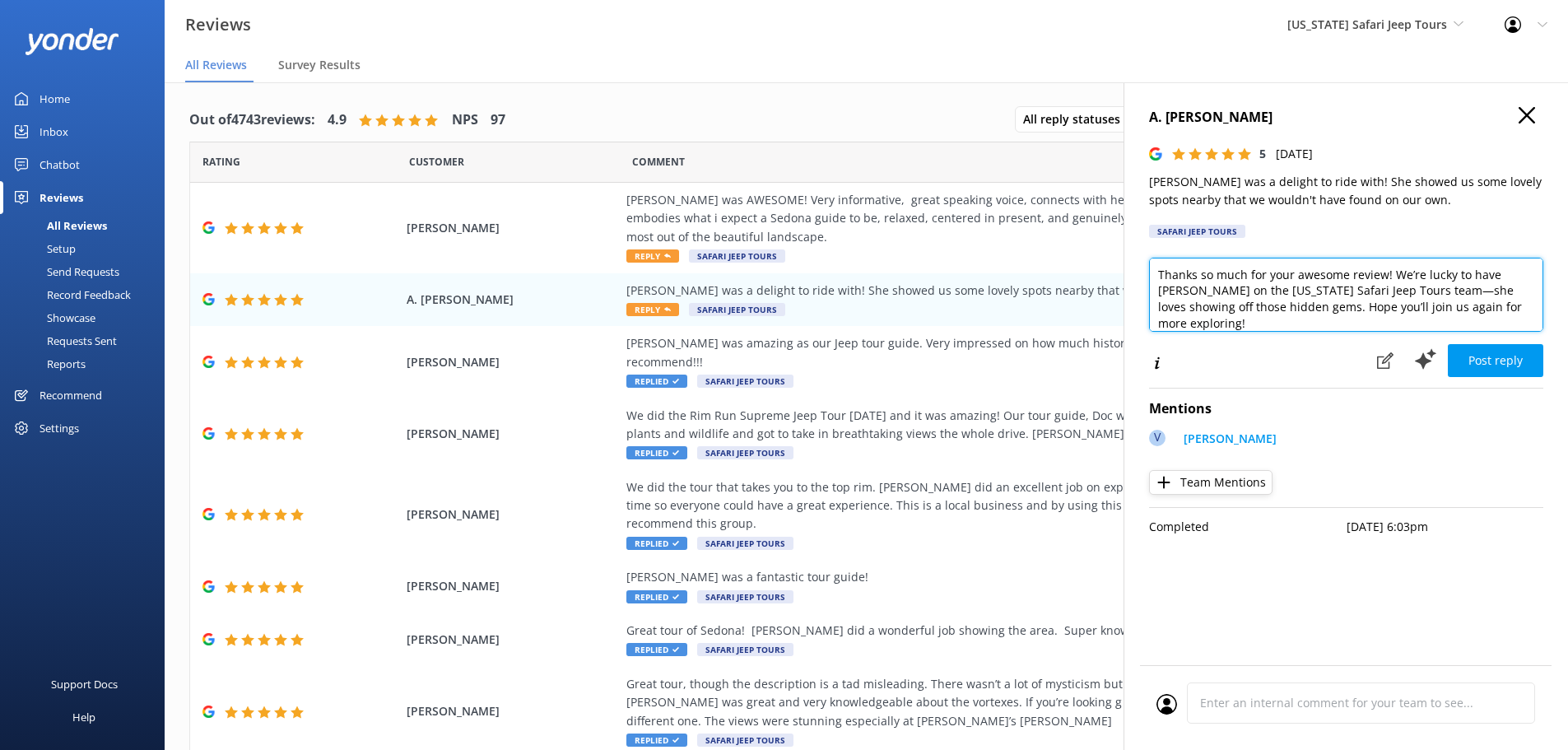
click at [1485, 306] on textarea "Thanks so much for your awesome review! We’re lucky to have Vivian on the Arizo…" at bounding box center [1347, 294] width 394 height 74
type textarea "Thanks so much for your awesome review! We’re lucky to have Vivian on the Arizo…"
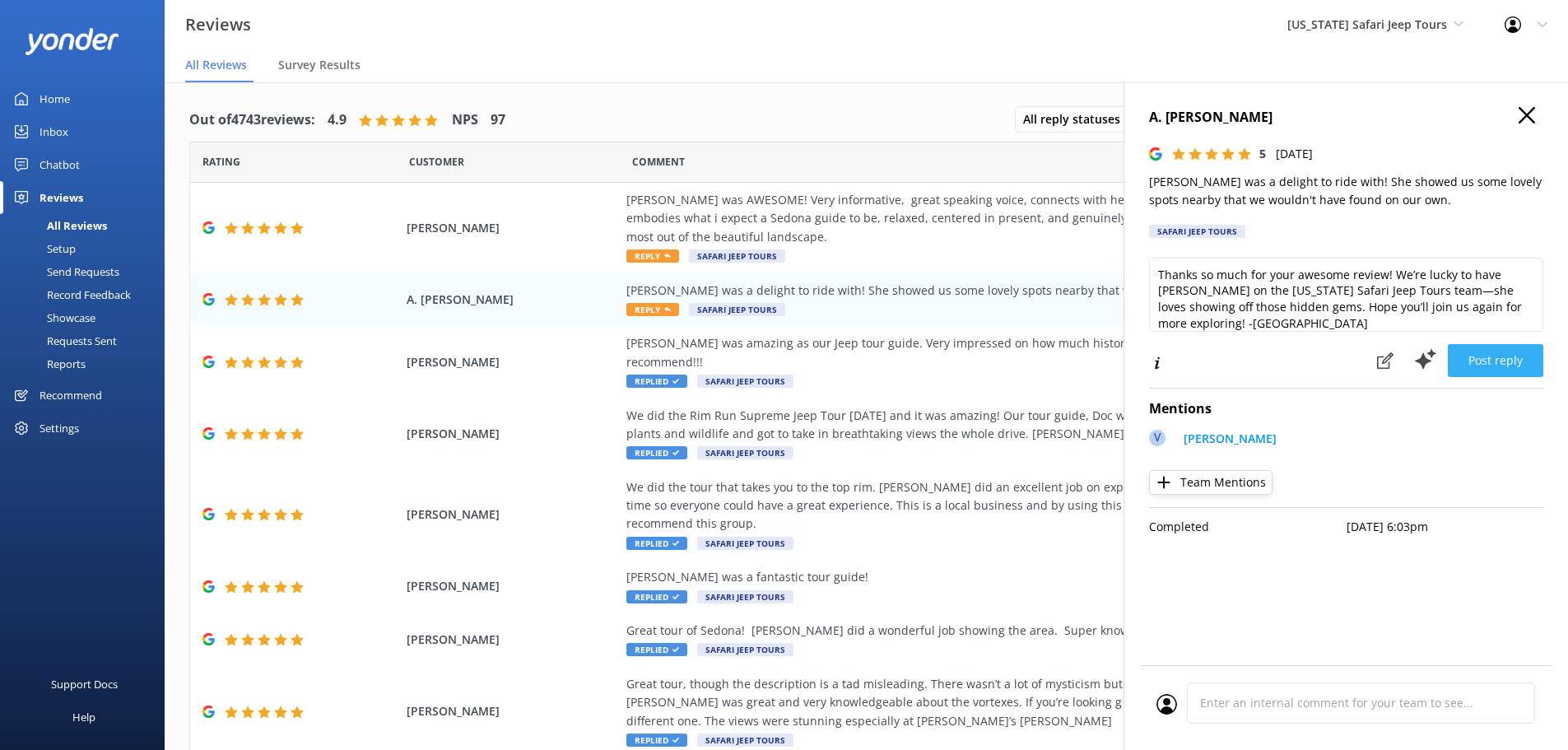
click at [1500, 363] on button "Post reply" at bounding box center [1496, 361] width 96 height 33
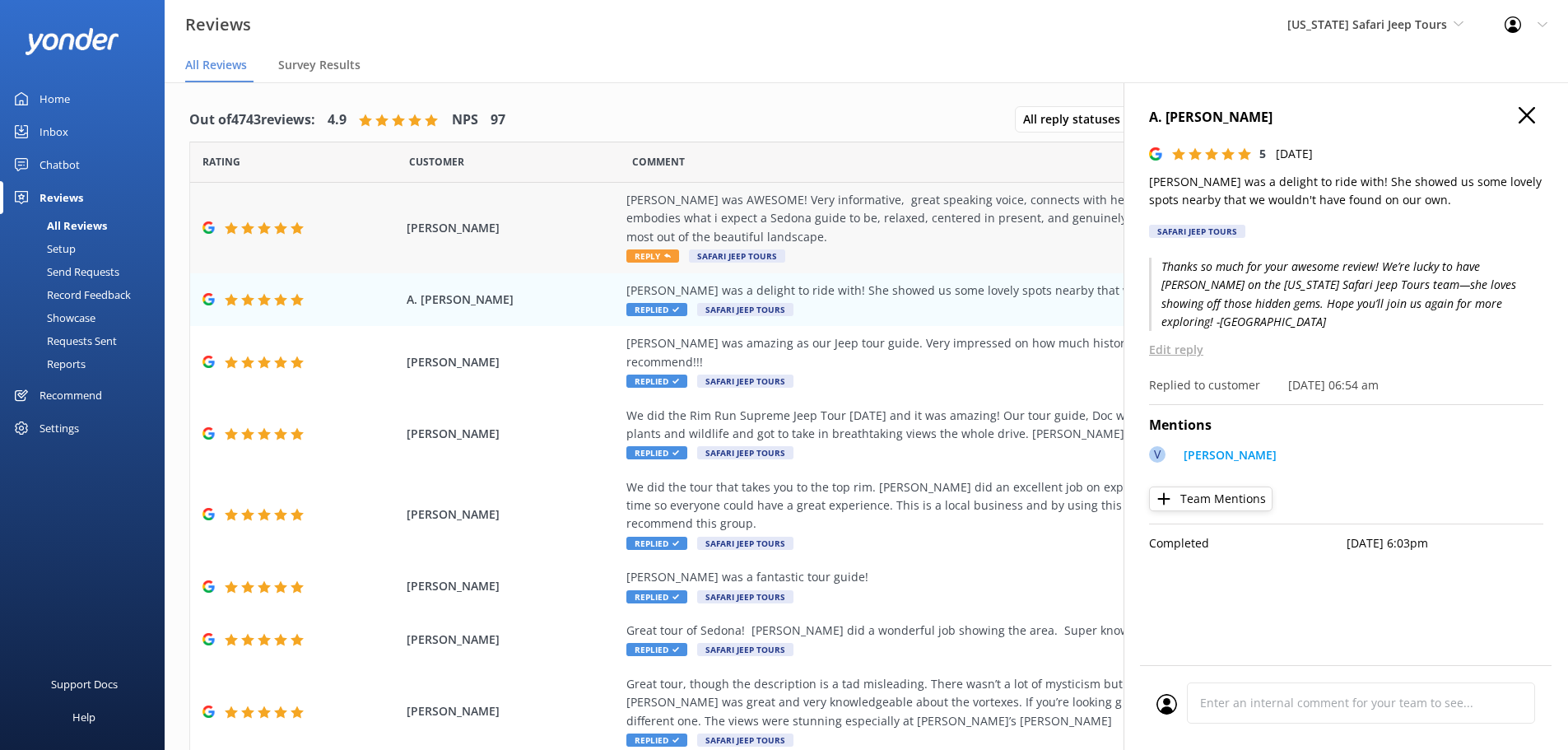
click at [689, 253] on span "Safari Jeep Tours" at bounding box center [737, 256] width 96 height 13
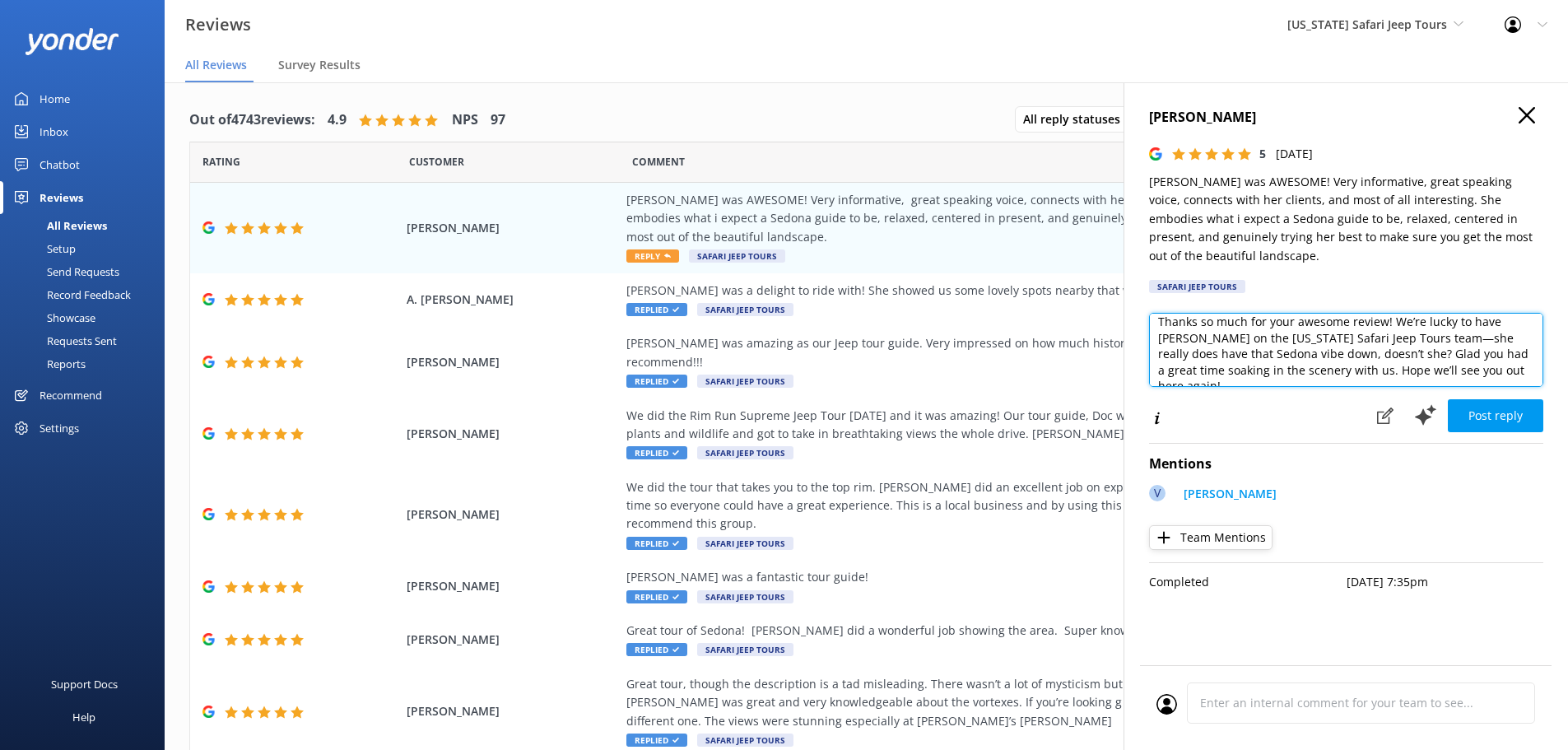
click at [1514, 354] on textarea "Thanks so much for your awesome review! We’re lucky to have Vivian on the Arizo…" at bounding box center [1347, 350] width 394 height 74
type textarea "Thanks so much for your awesome review! We’re lucky to have Vivian on the Arizo…"
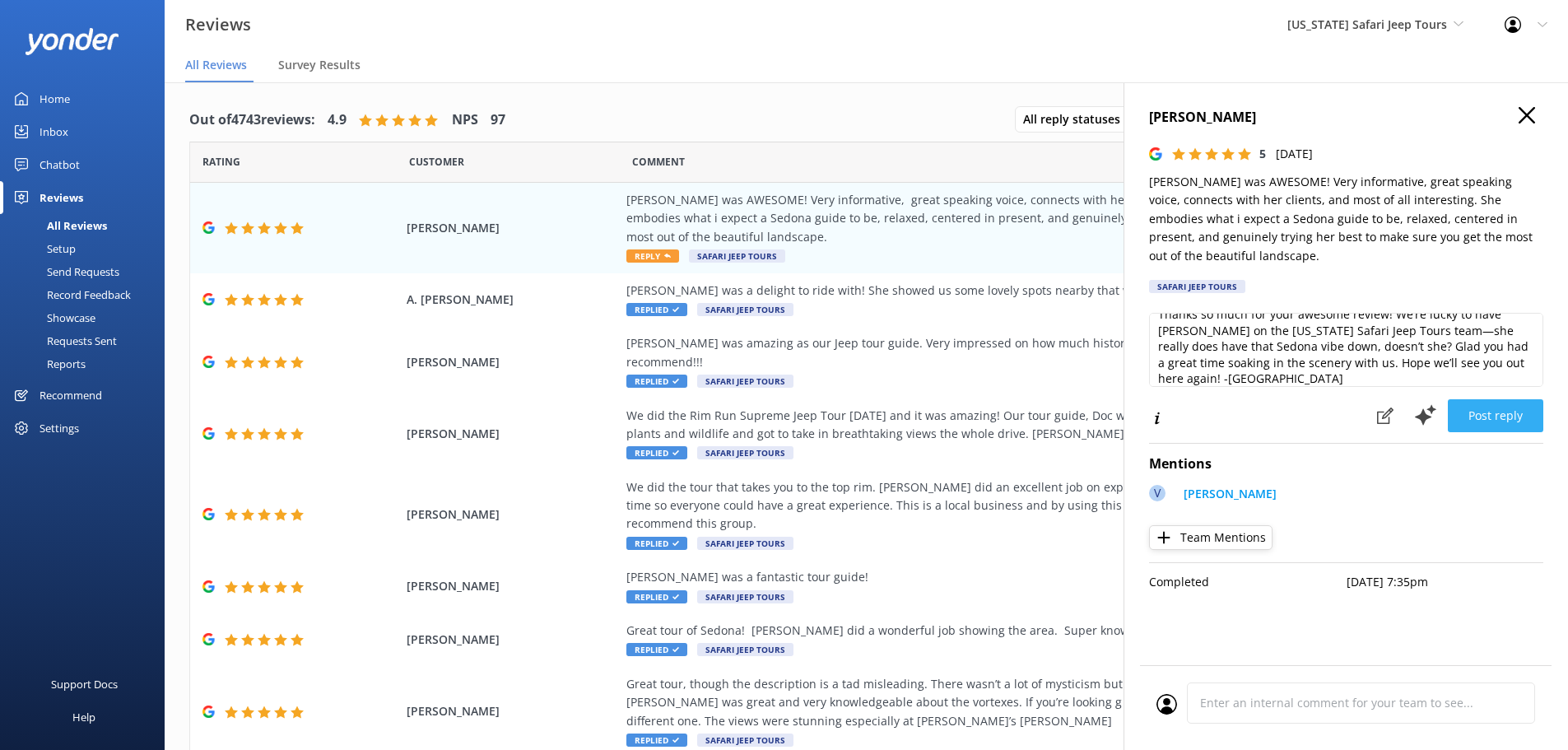
click at [1518, 404] on button "Post reply" at bounding box center [1496, 416] width 96 height 33
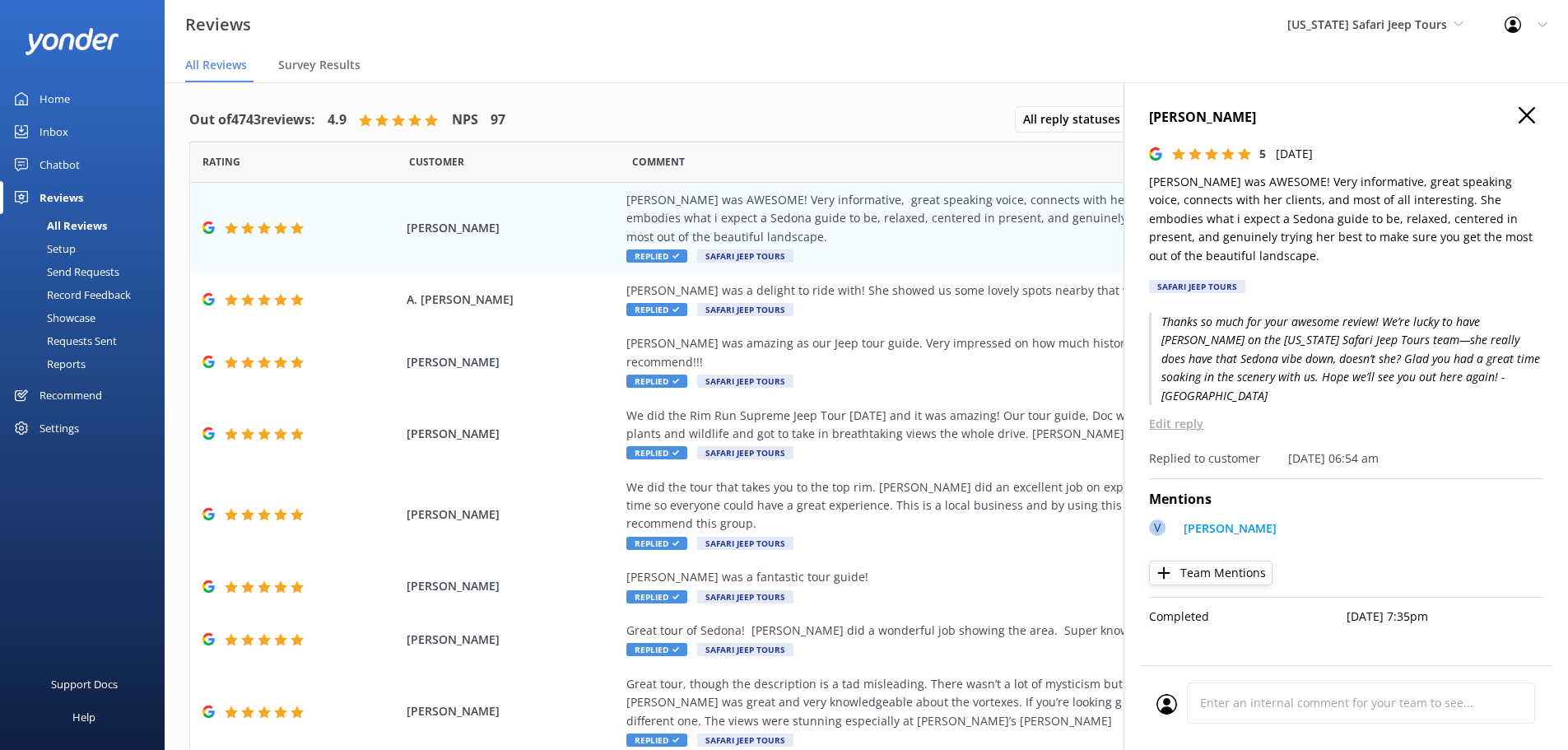
click at [1533, 122] on use "button" at bounding box center [1527, 115] width 16 height 16
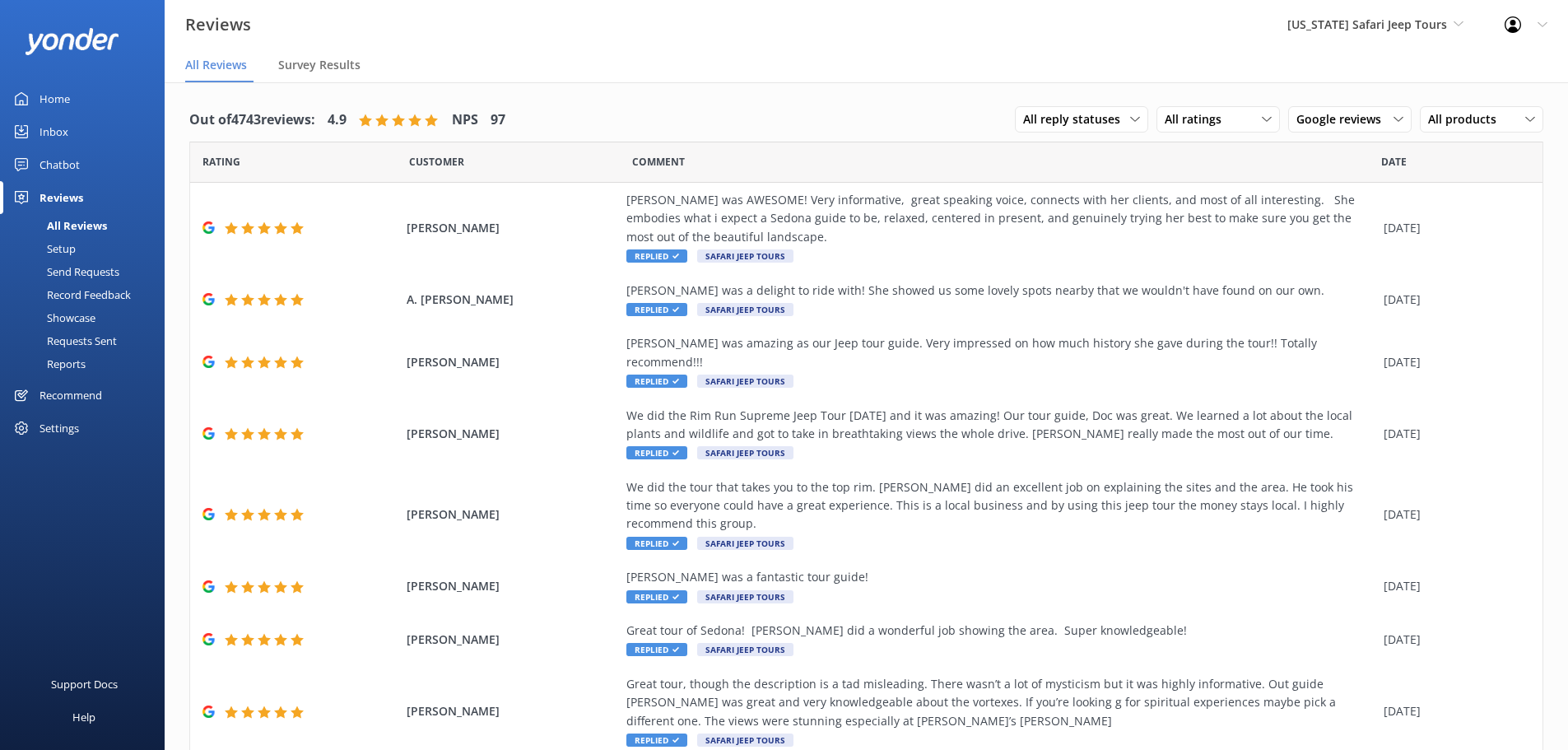
click at [755, 125] on div "Out of 4743 reviews: 4.9 NPS 97 All reply statuses All reply statuses Needs a r…" at bounding box center [866, 121] width 1354 height 43
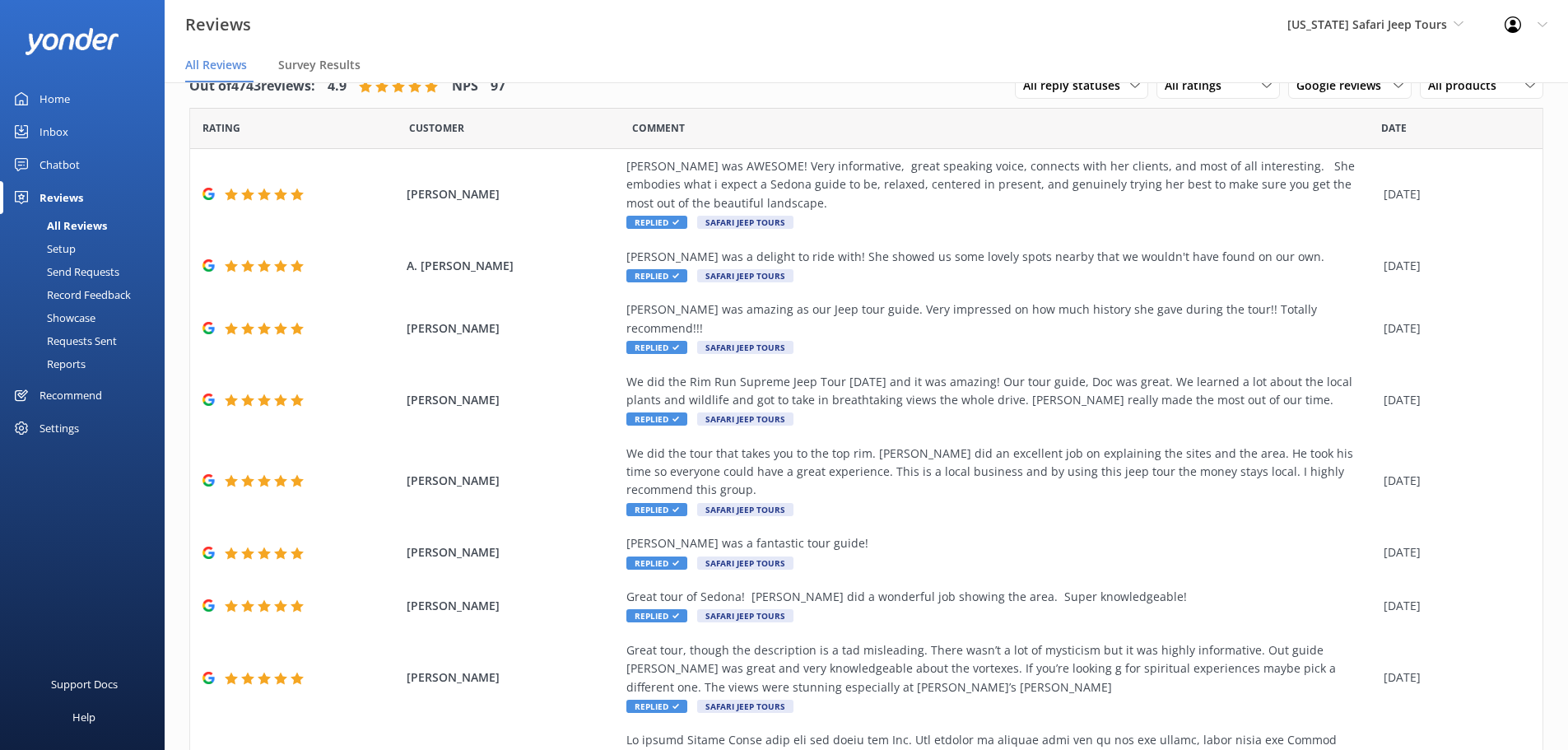
scroll to position [0, 0]
click at [1398, 49] on nav "All Reviews Survey Results" at bounding box center [866, 65] width 1404 height 33
click at [1400, 38] on div "Arizona Safari Jeep Tours Sedona Off-Road Center Arizona Safari Jeep Tours Ariz…" at bounding box center [1376, 24] width 217 height 49
click at [1396, 54] on link "[GEOGRAPHIC_DATA]" at bounding box center [1349, 69] width 164 height 40
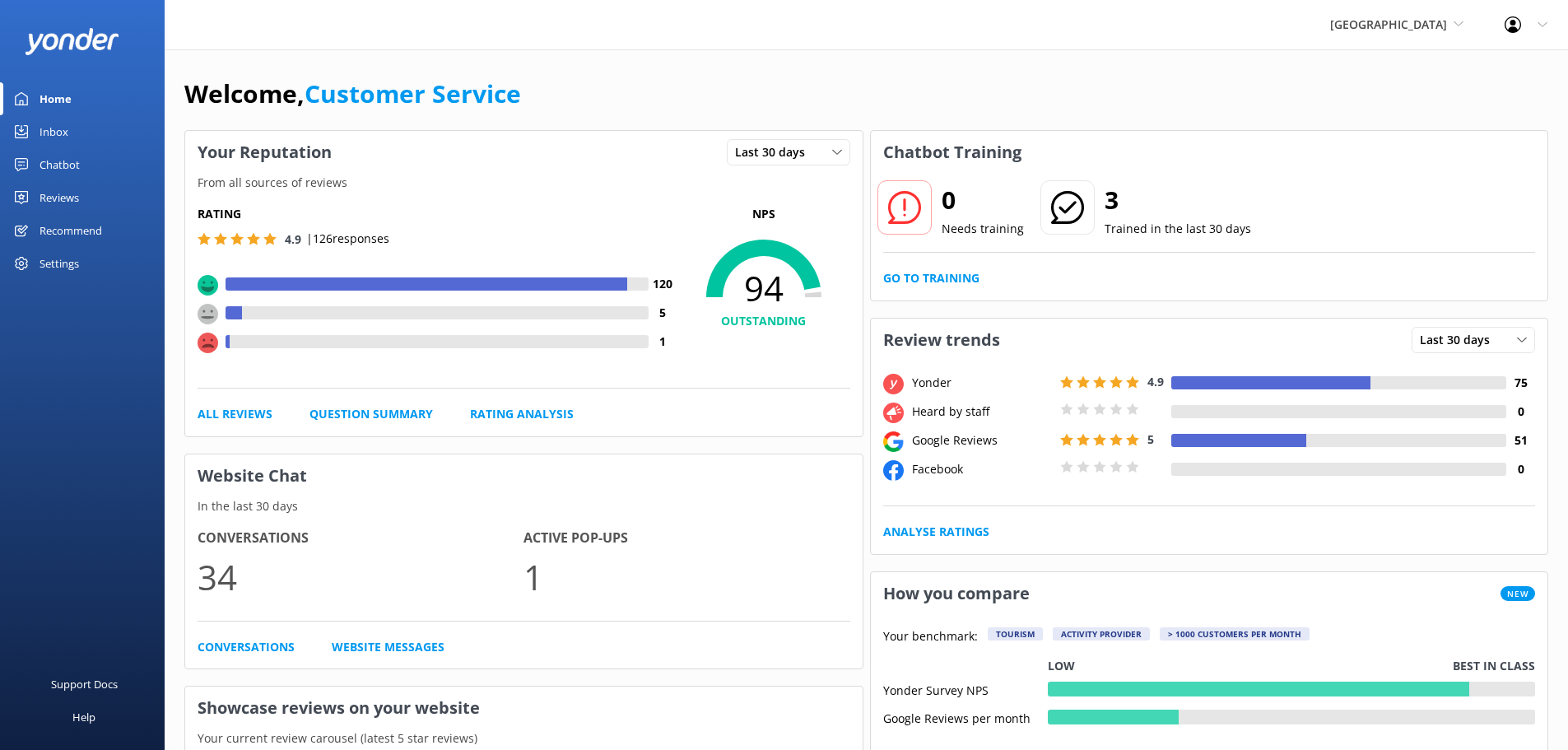
click at [32, 203] on link "Reviews" at bounding box center [82, 197] width 164 height 33
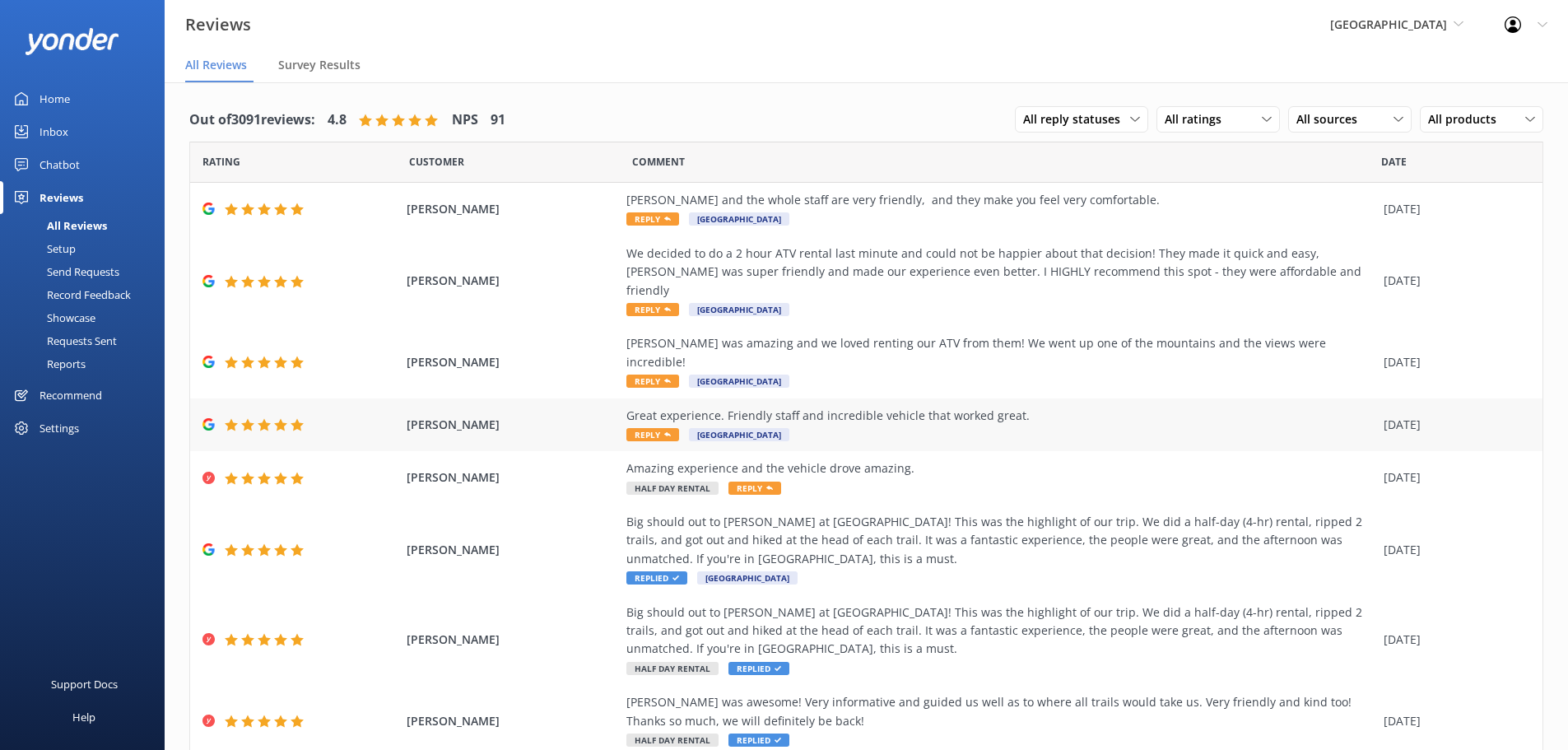
click at [648, 406] on div "Great experience. Friendly staff and incredible vehicle that worked great. Repl…" at bounding box center [1001, 425] width 749 height 37
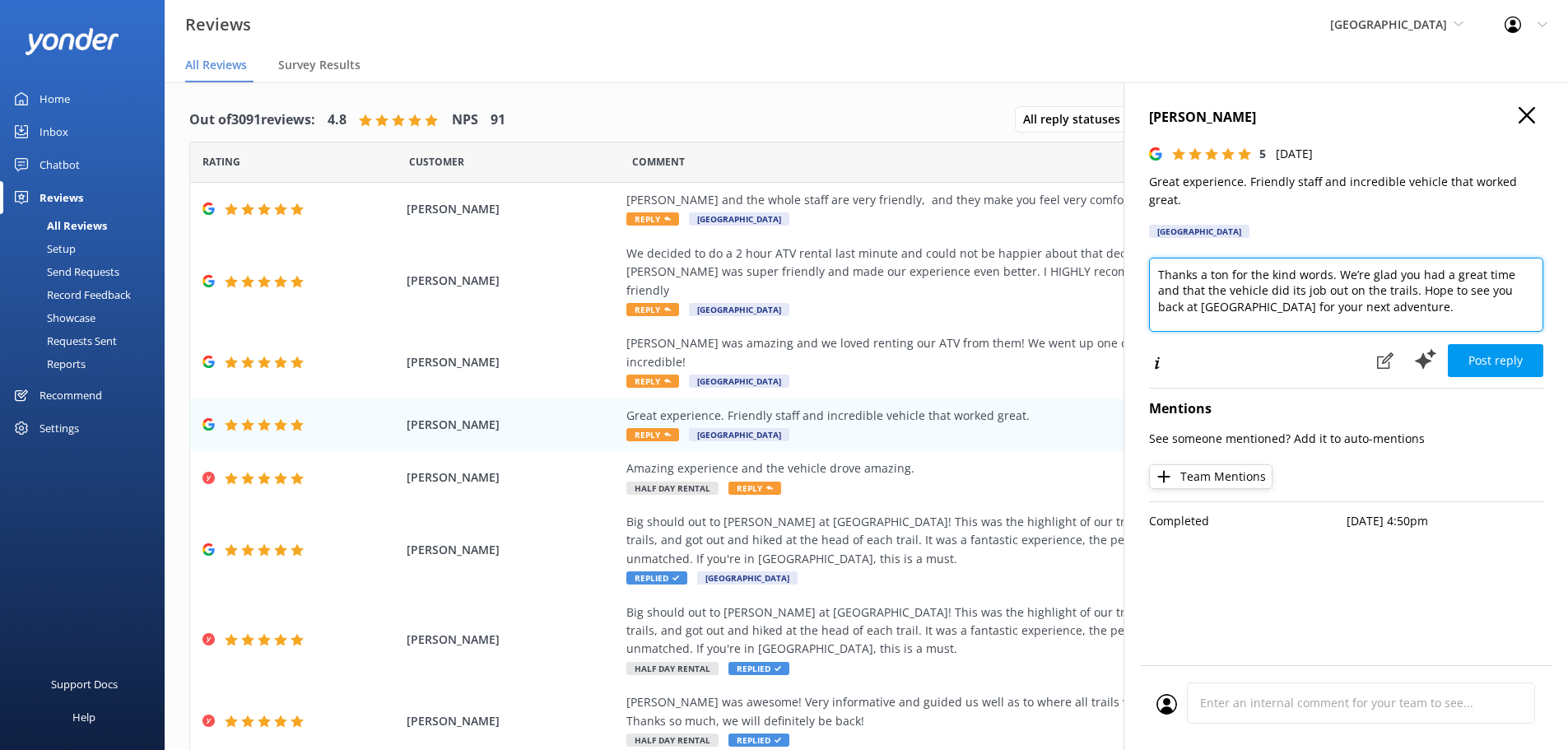
click at [1466, 303] on textarea "Thanks a ton for the kind words. We’re glad you had a great time and that the v…" at bounding box center [1347, 294] width 394 height 74
type textarea "Thanks a ton for the kind words. We’re glad you had a great time and that the v…"
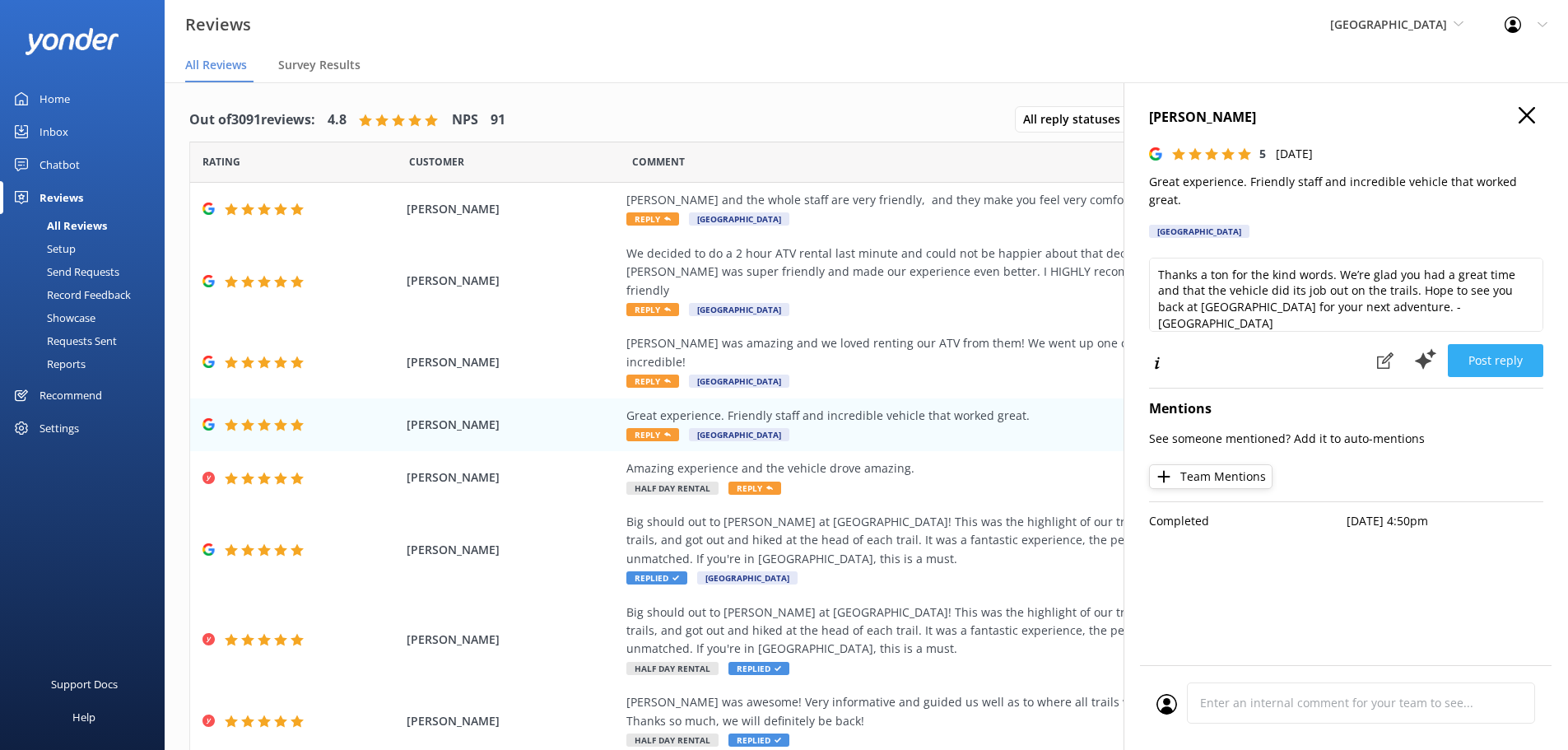
click at [1487, 347] on button "Post reply" at bounding box center [1496, 361] width 96 height 33
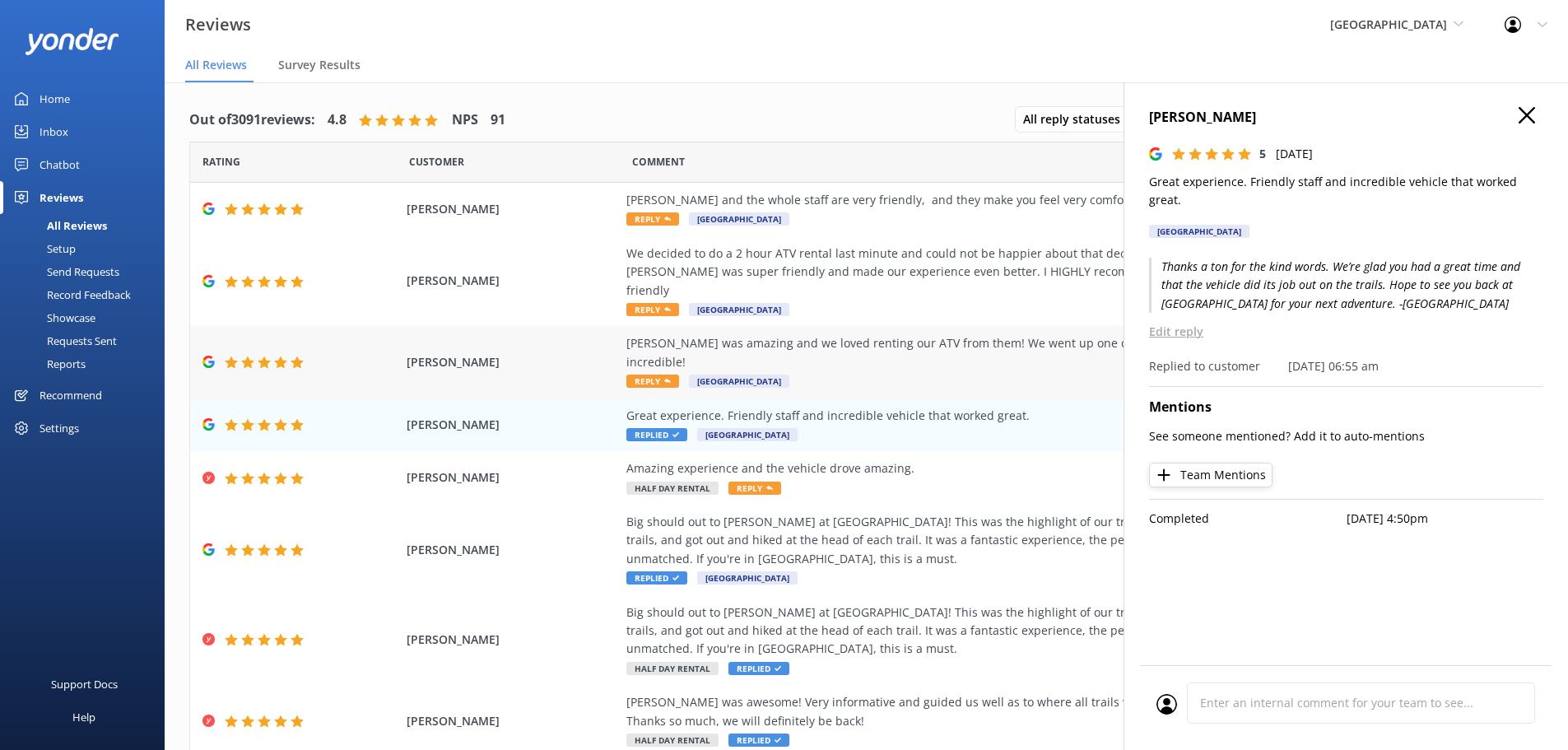
click at [676, 334] on div "Jon D was amazing and we loved renting our ATV from them! We went up one of the…" at bounding box center [1001, 352] width 749 height 37
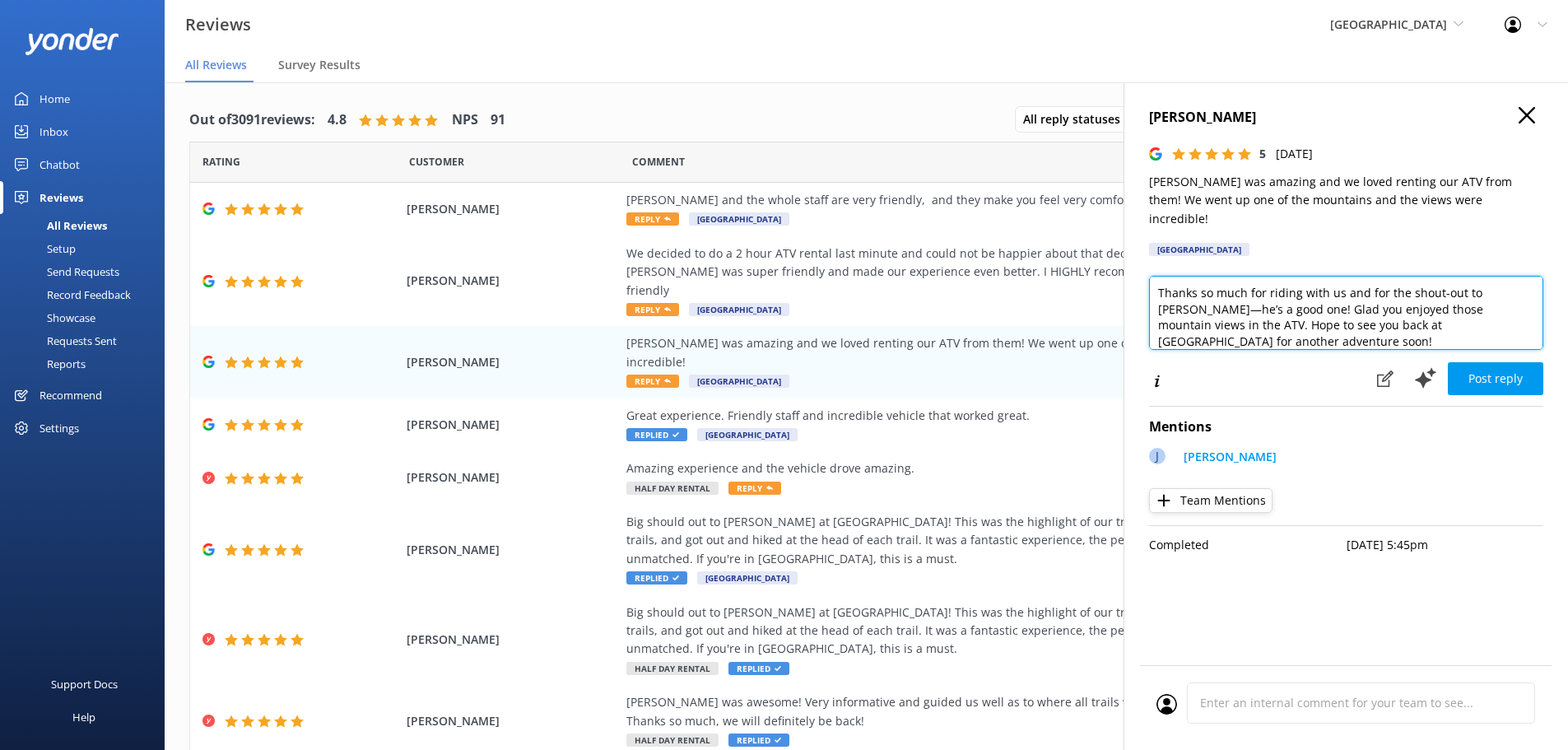
click at [1497, 322] on textarea "Thanks so much for riding with us and for the shout-out to Jon D—he’s a good on…" at bounding box center [1347, 313] width 394 height 74
type textarea "Thanks so much for riding with us and for the shout-out to Jon D—he’s a good on…"
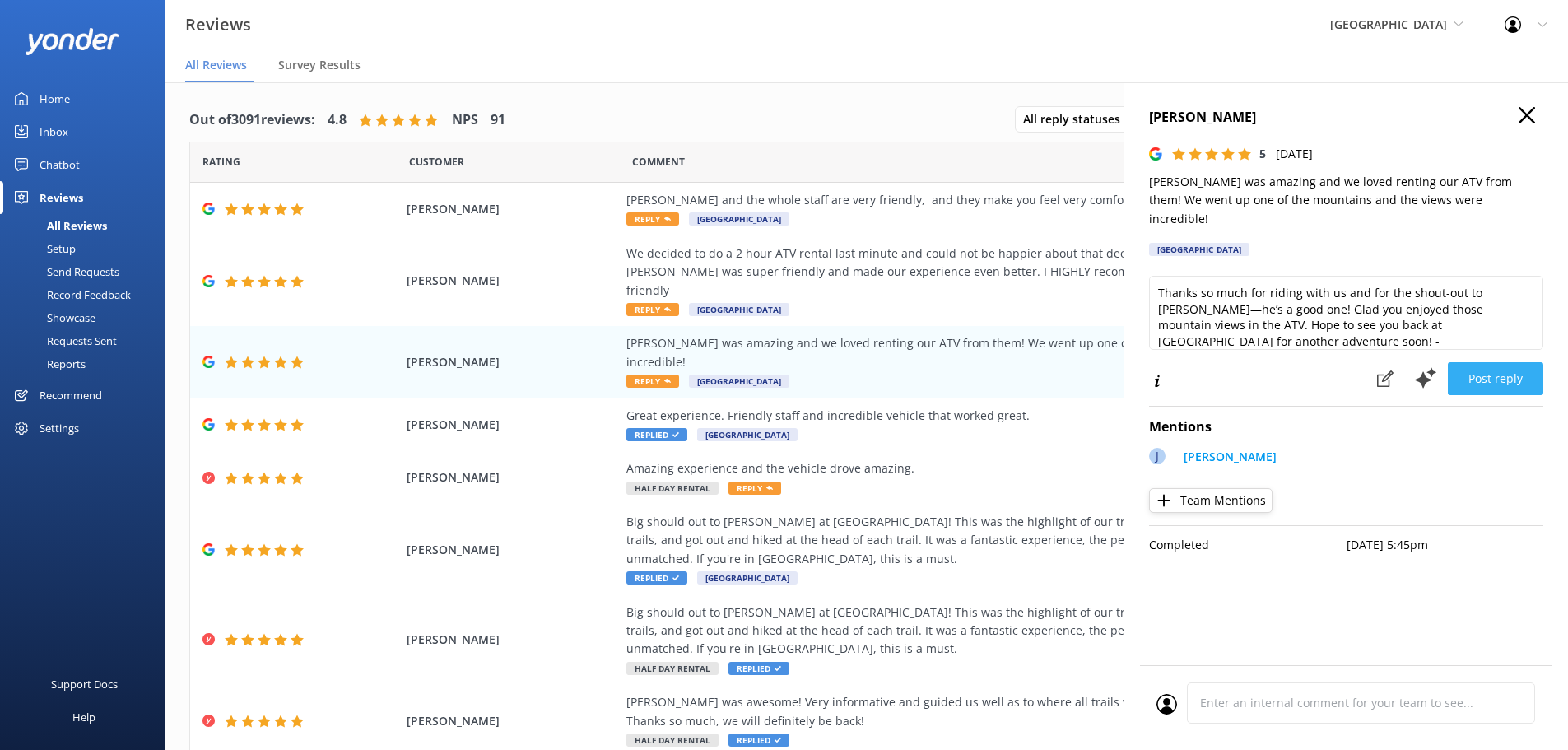
click at [1493, 363] on button "Post reply" at bounding box center [1496, 379] width 96 height 33
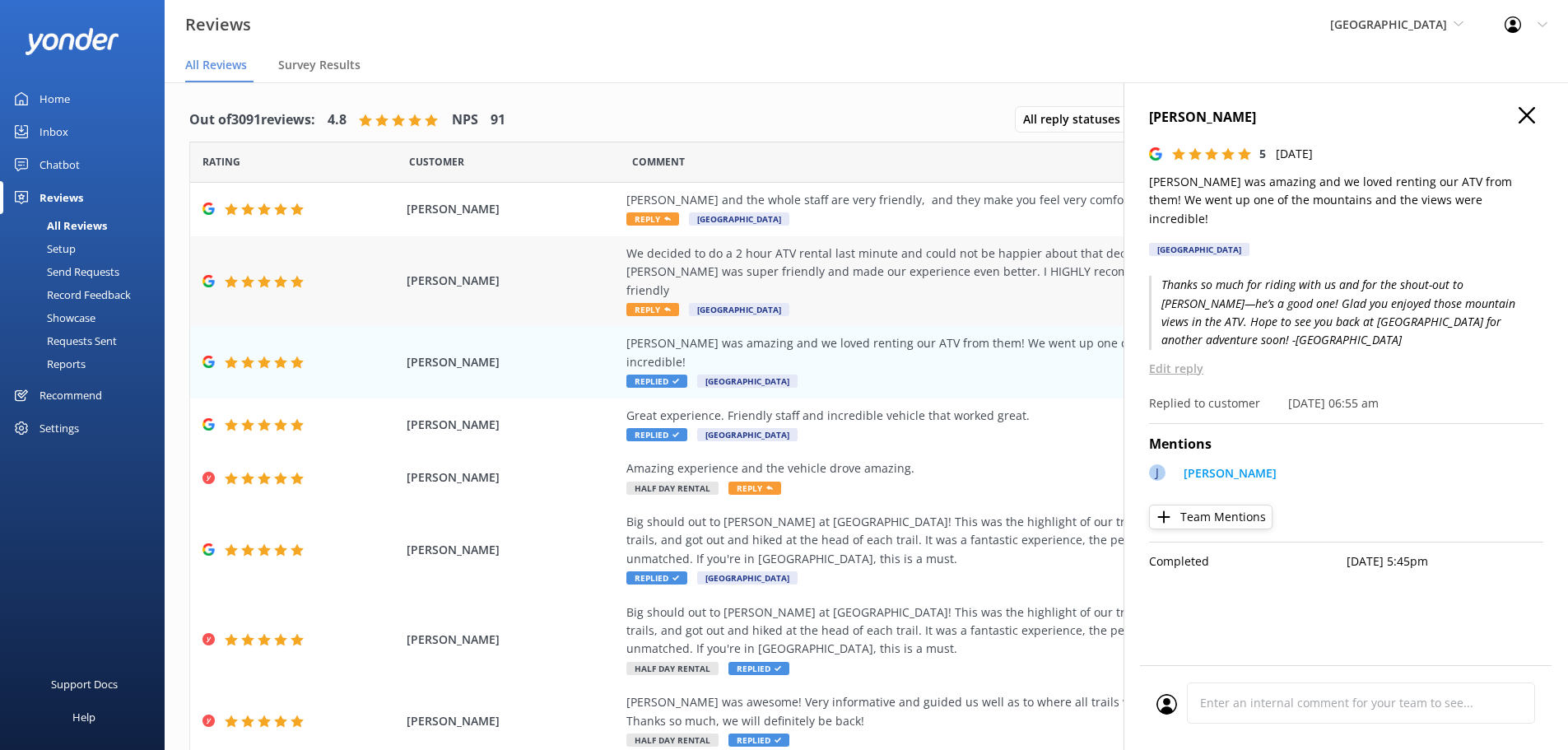
click at [663, 279] on div "We decided to do a 2 hour ATV rental last minute and could not be happier about…" at bounding box center [1001, 272] width 749 height 55
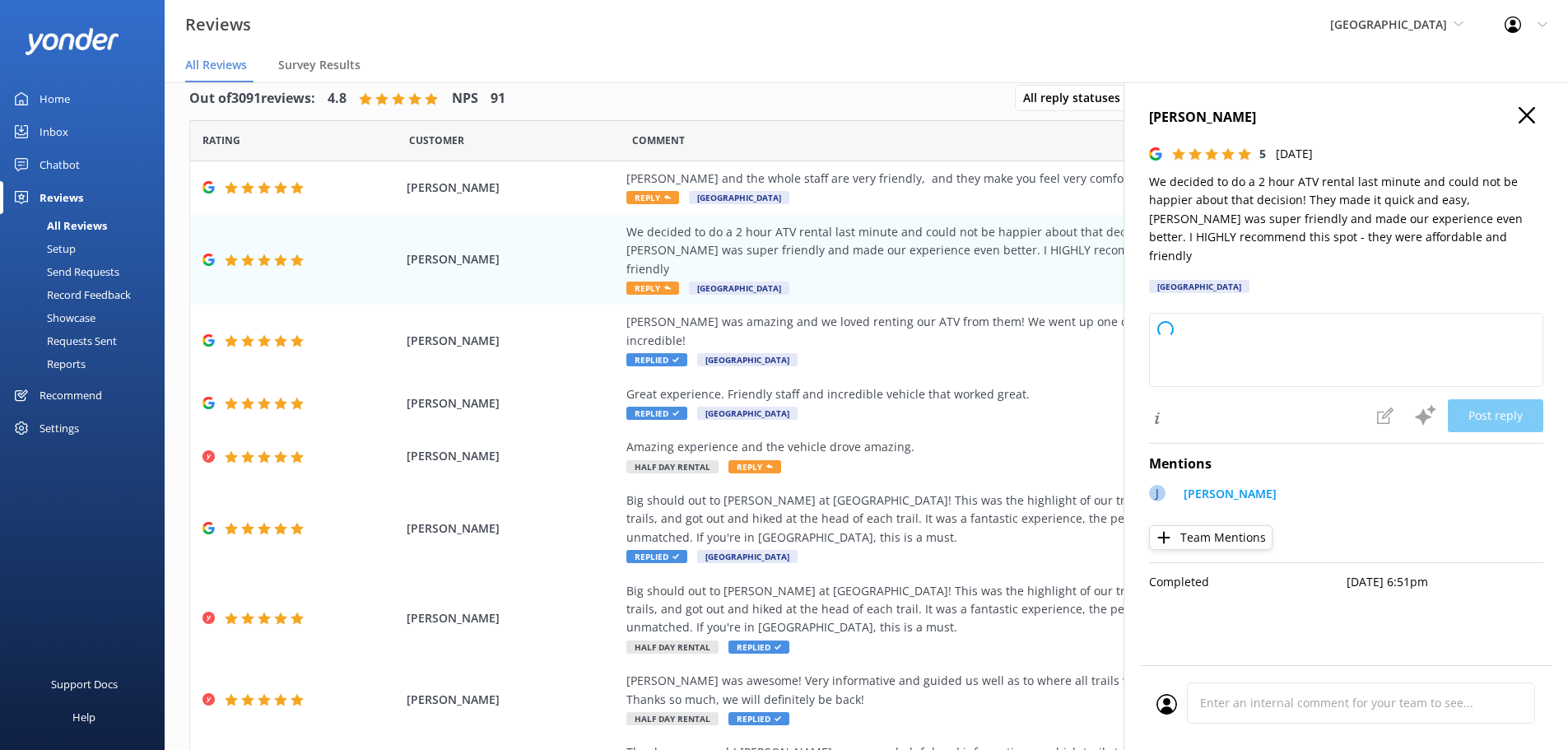
scroll to position [33, 0]
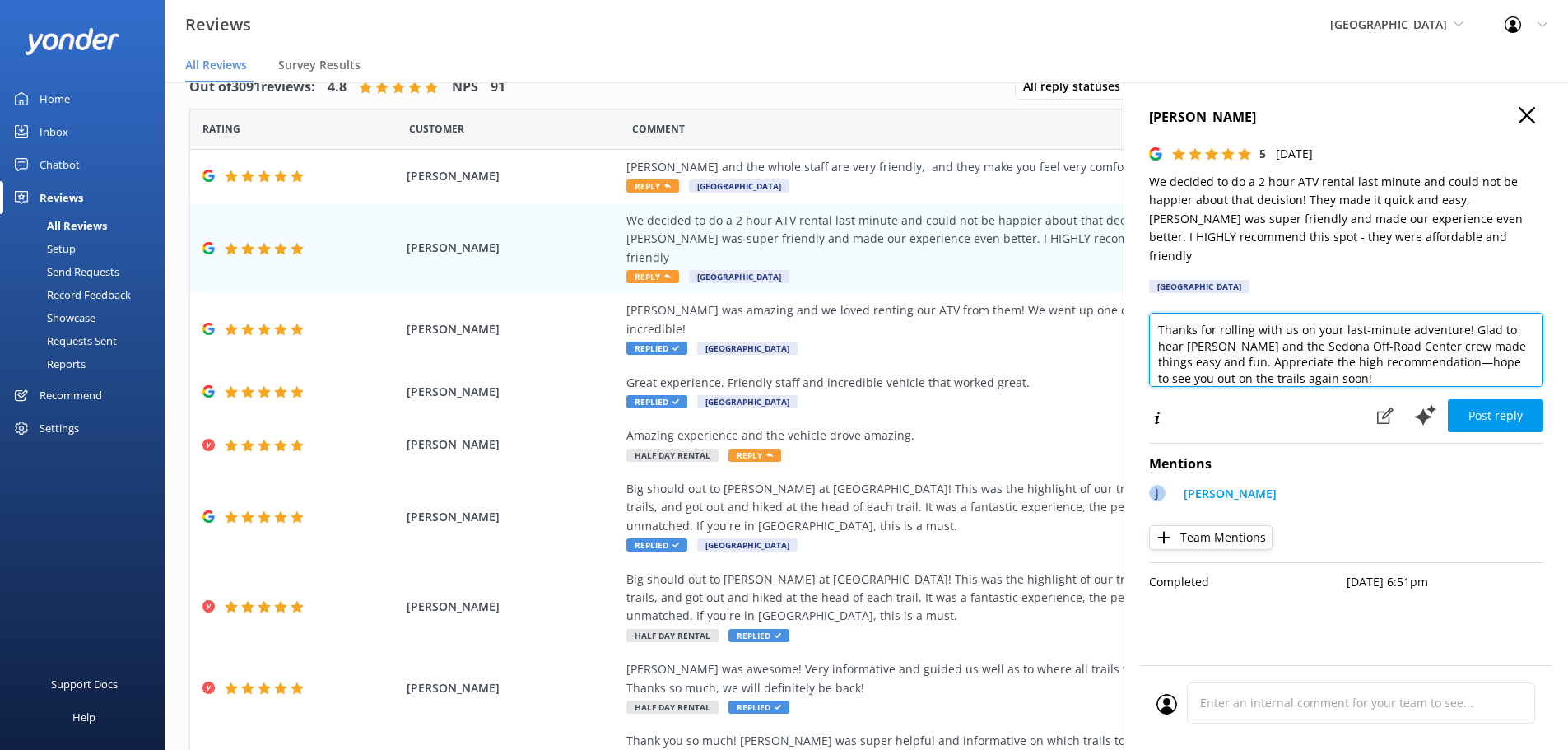
click at [1321, 359] on textarea "Thanks for rolling with us on your last-minute adventure! Glad to hear Jon D an…" at bounding box center [1347, 350] width 394 height 74
type textarea "Thanks for rolling with us on your last-minute adventure! Glad to hear Jon D an…"
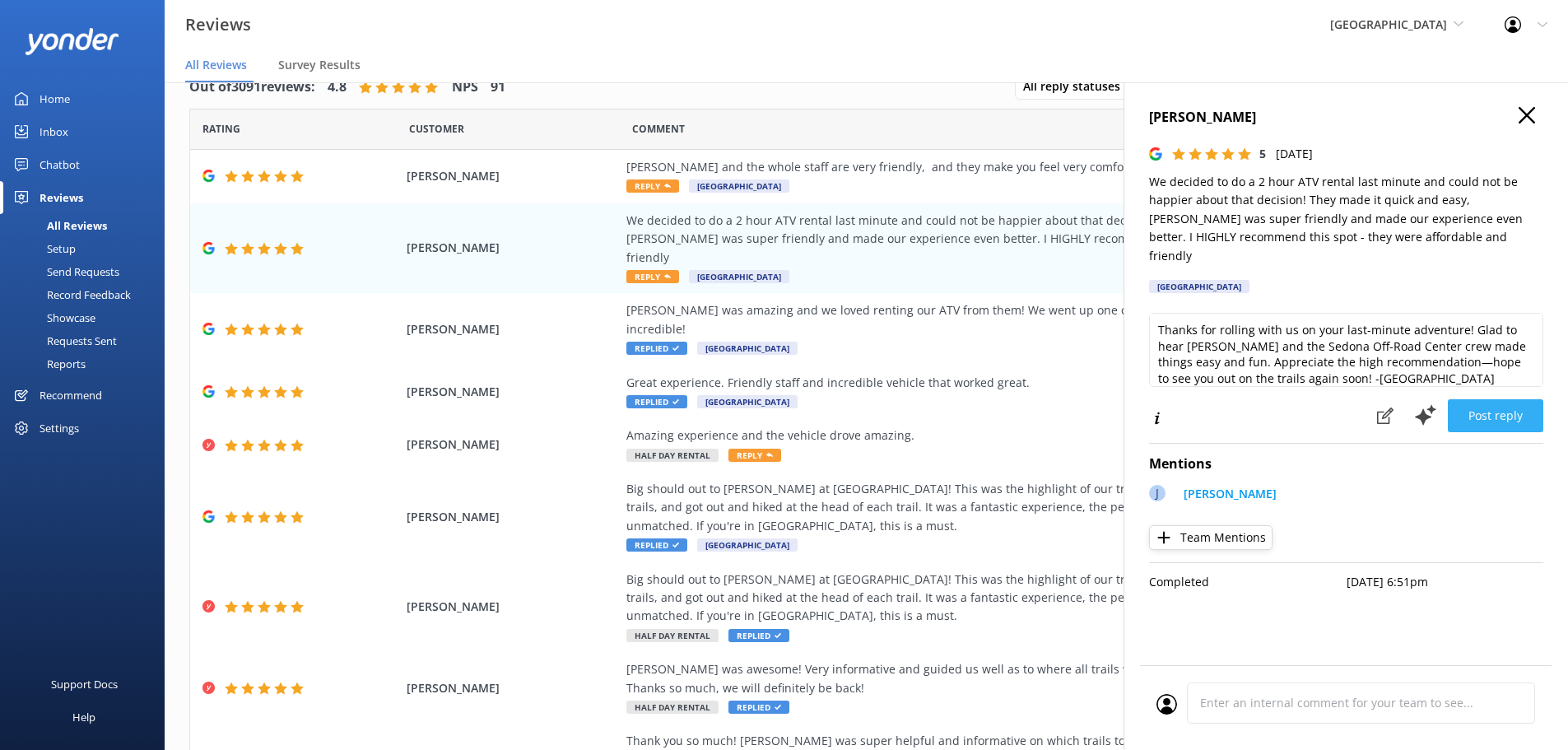
click at [1502, 405] on button "Post reply" at bounding box center [1496, 416] width 96 height 33
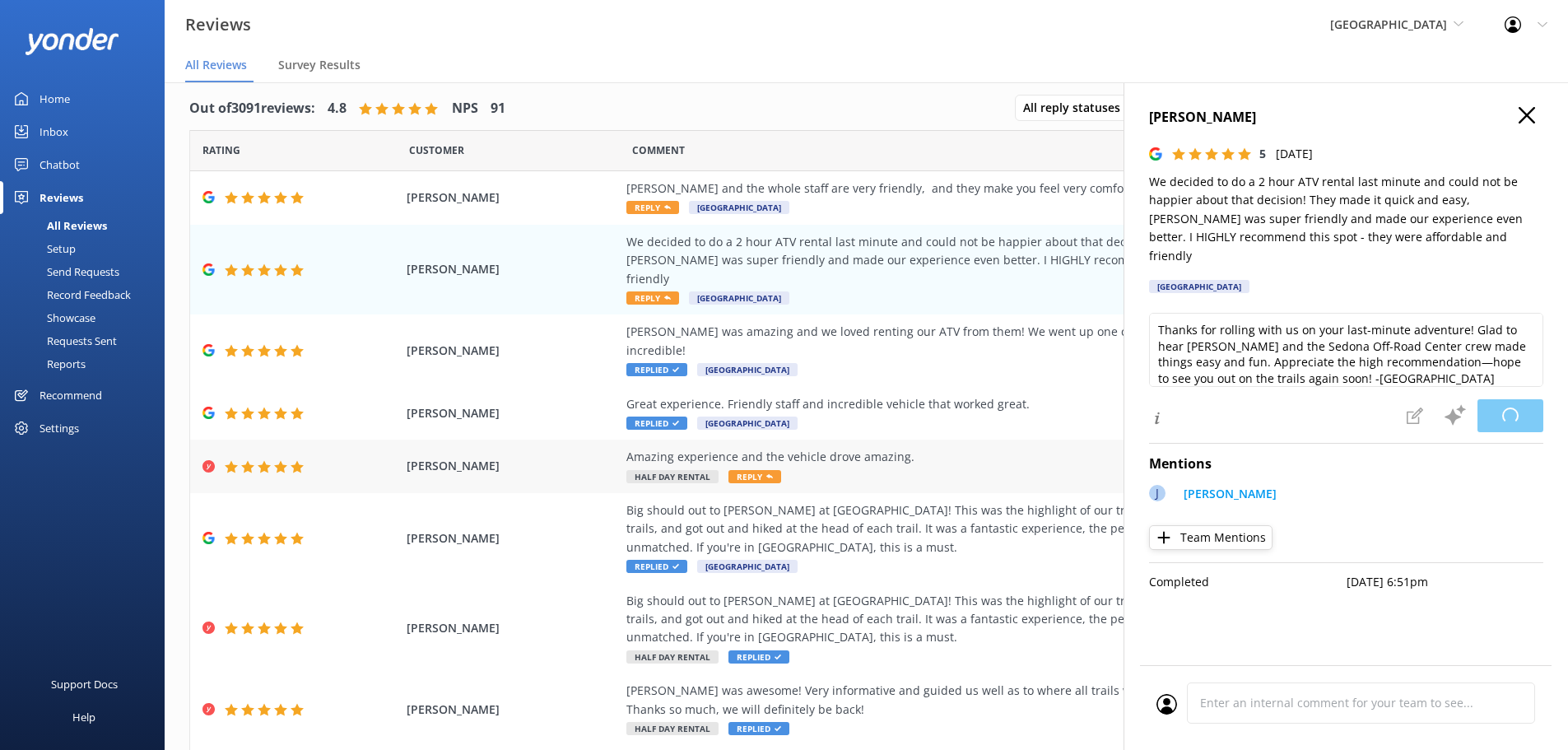
scroll to position [0, 0]
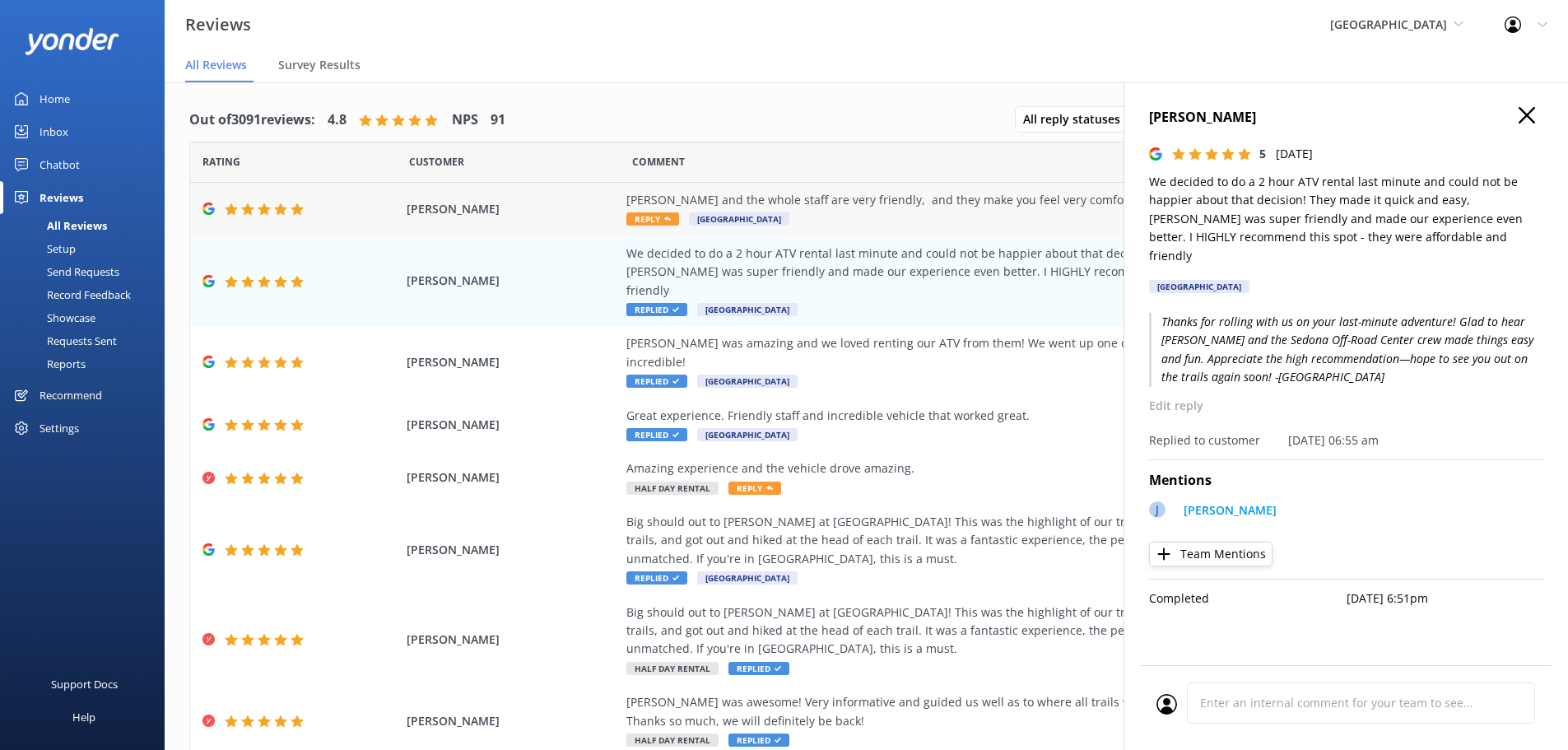
click at [707, 209] on div "Larry and the whole staff are very friendly, and they make you feel very comfor…" at bounding box center [1001, 209] width 749 height 37
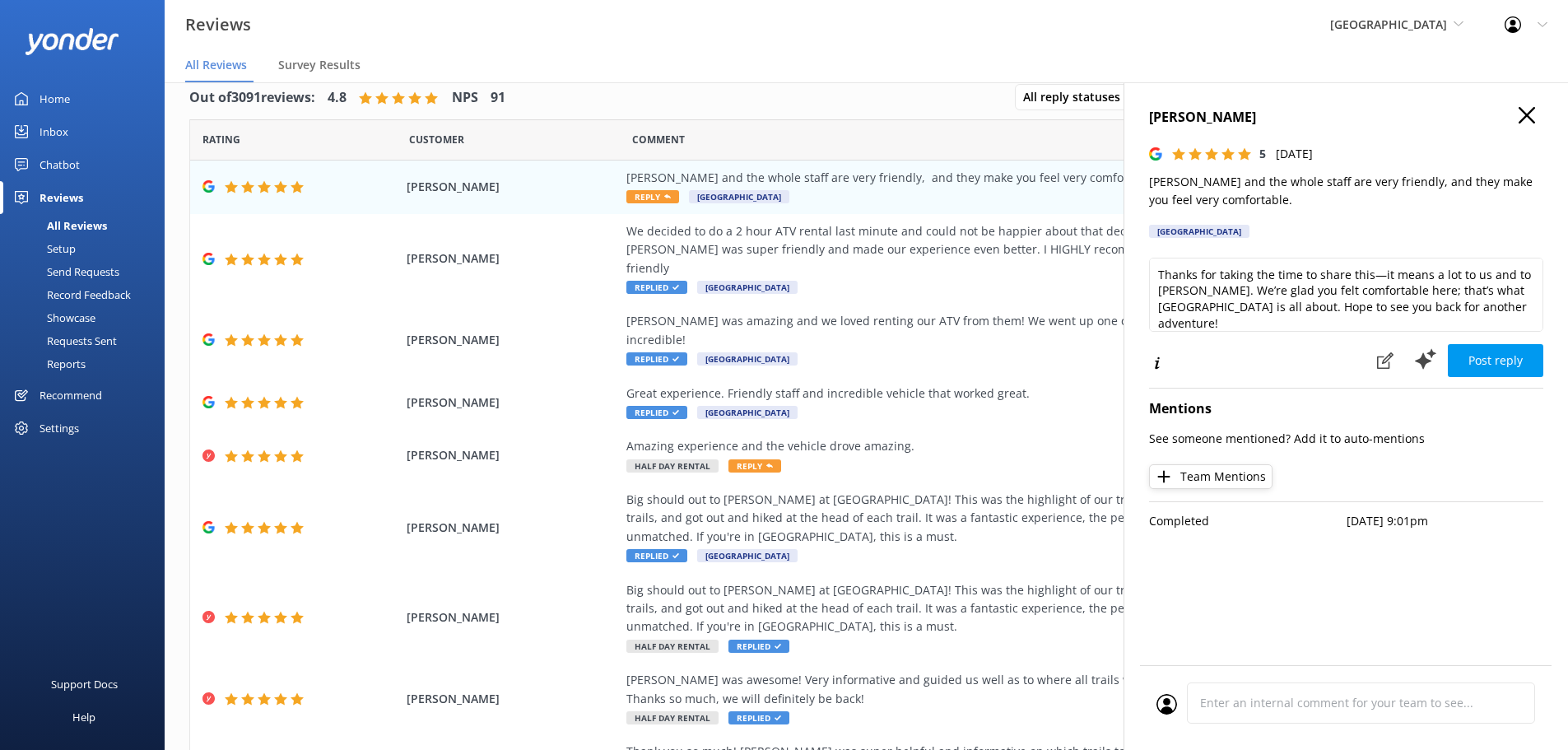
scroll to position [33, 0]
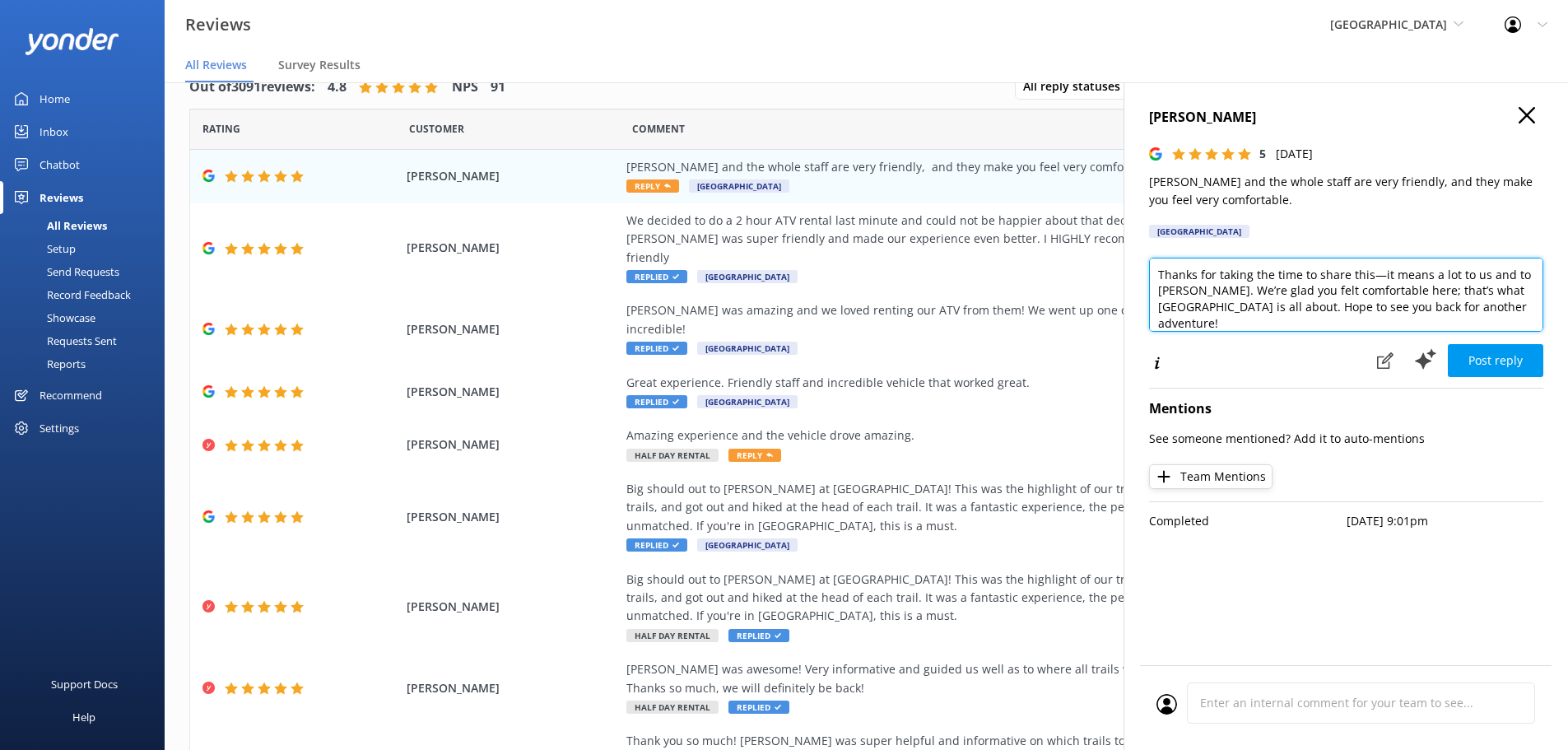
click at [1530, 307] on textarea "Thanks for taking the time to share this—it means a lot to us and to Larry. We’…" at bounding box center [1347, 294] width 394 height 74
type textarea "Thanks for taking the time to share this—it means a lot to us and to Larry. We’…"
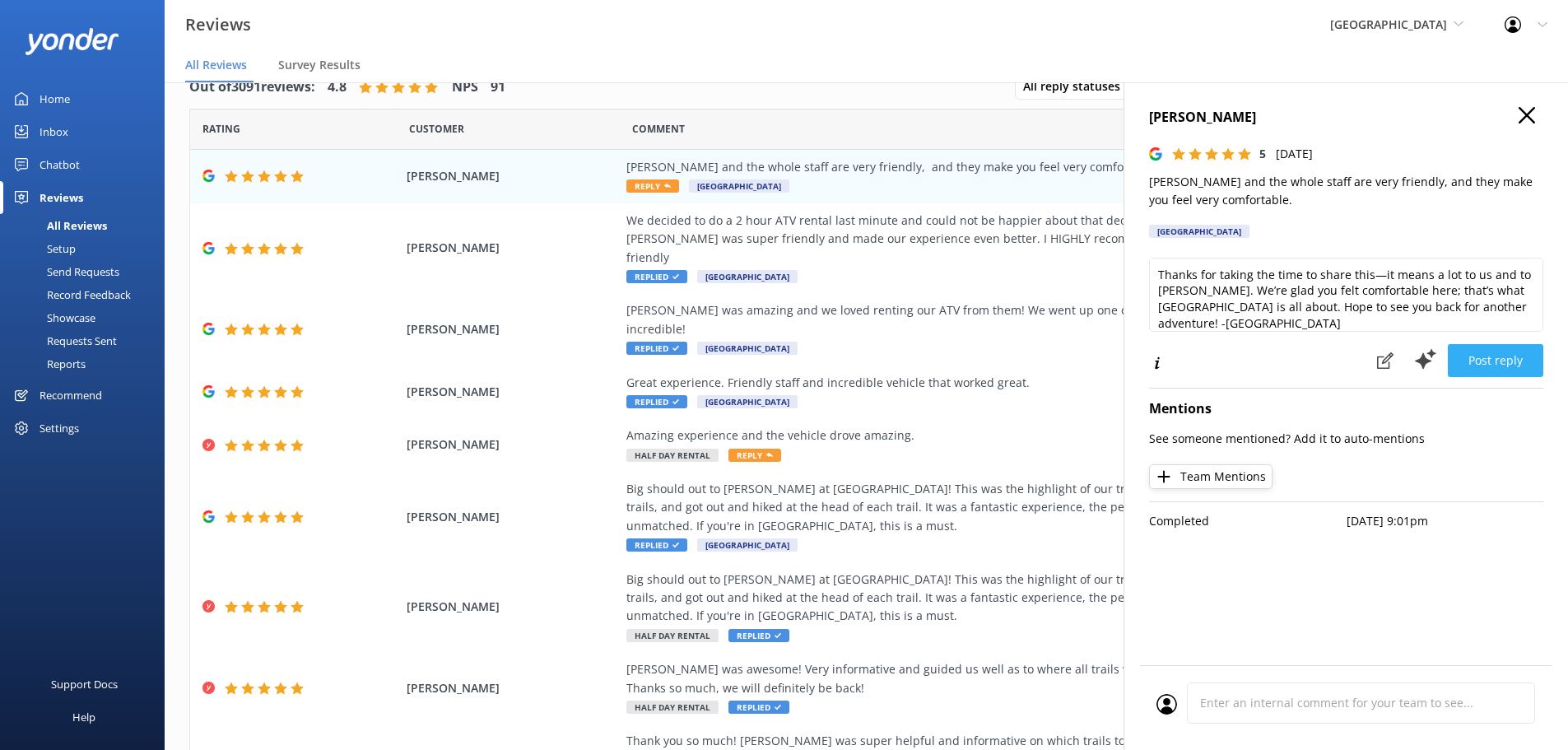
click at [1466, 357] on button "Post reply" at bounding box center [1496, 361] width 96 height 33
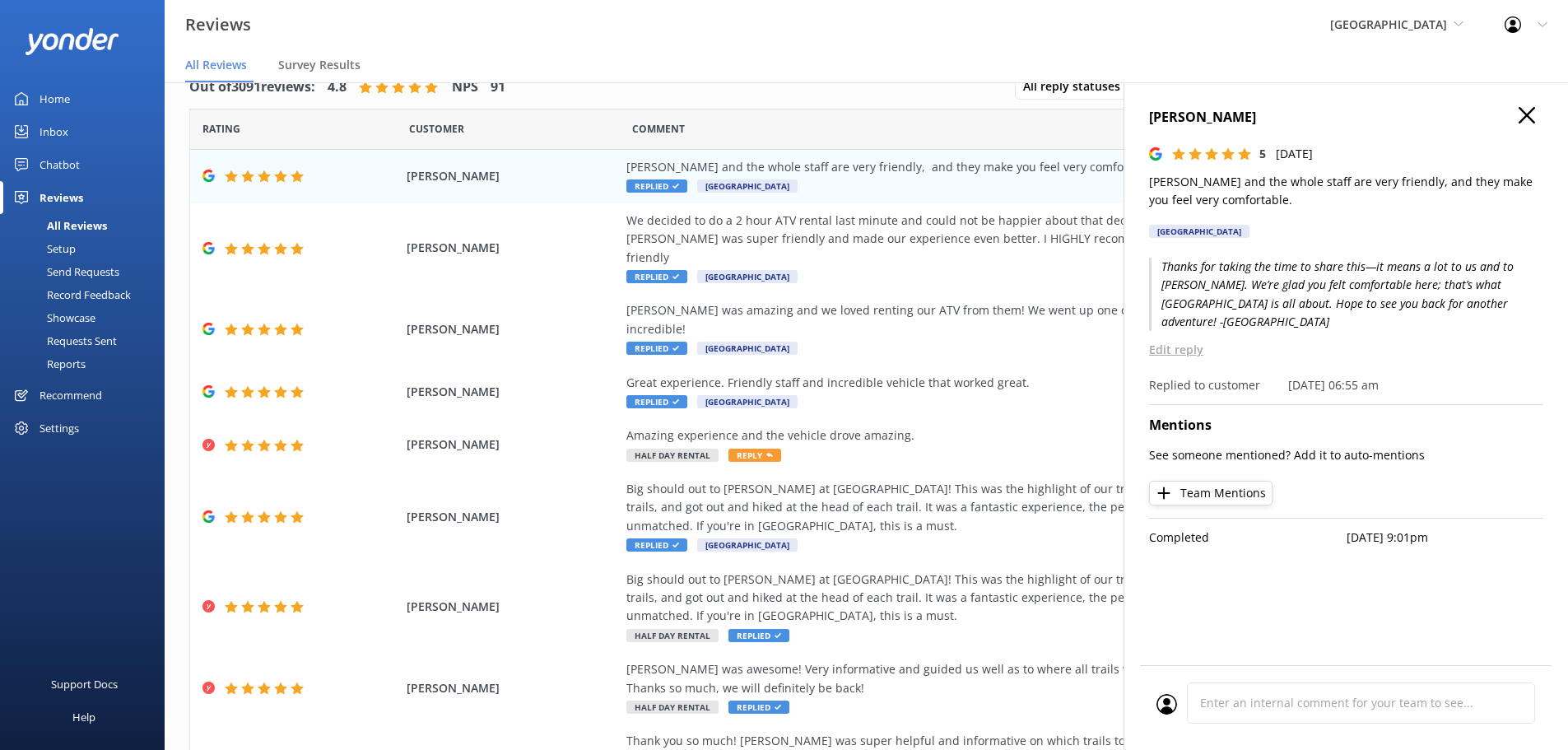
click at [1524, 114] on icon "button" at bounding box center [1527, 115] width 16 height 16
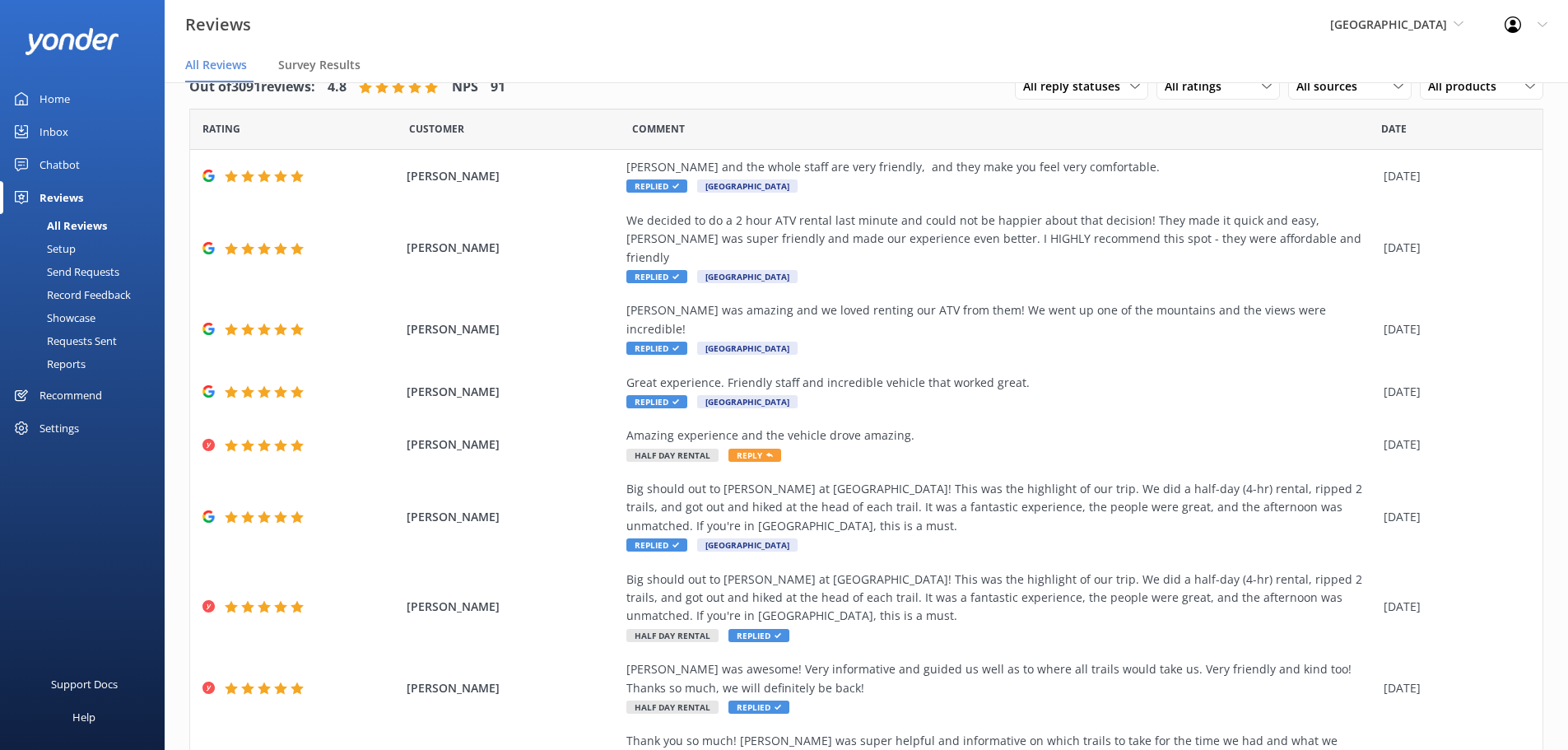
click at [902, 43] on div "Reviews Sedona Off-Road Center Sedona Off-Road Center Arizona Safari Jeep Tours…" at bounding box center [784, 24] width 1568 height 49
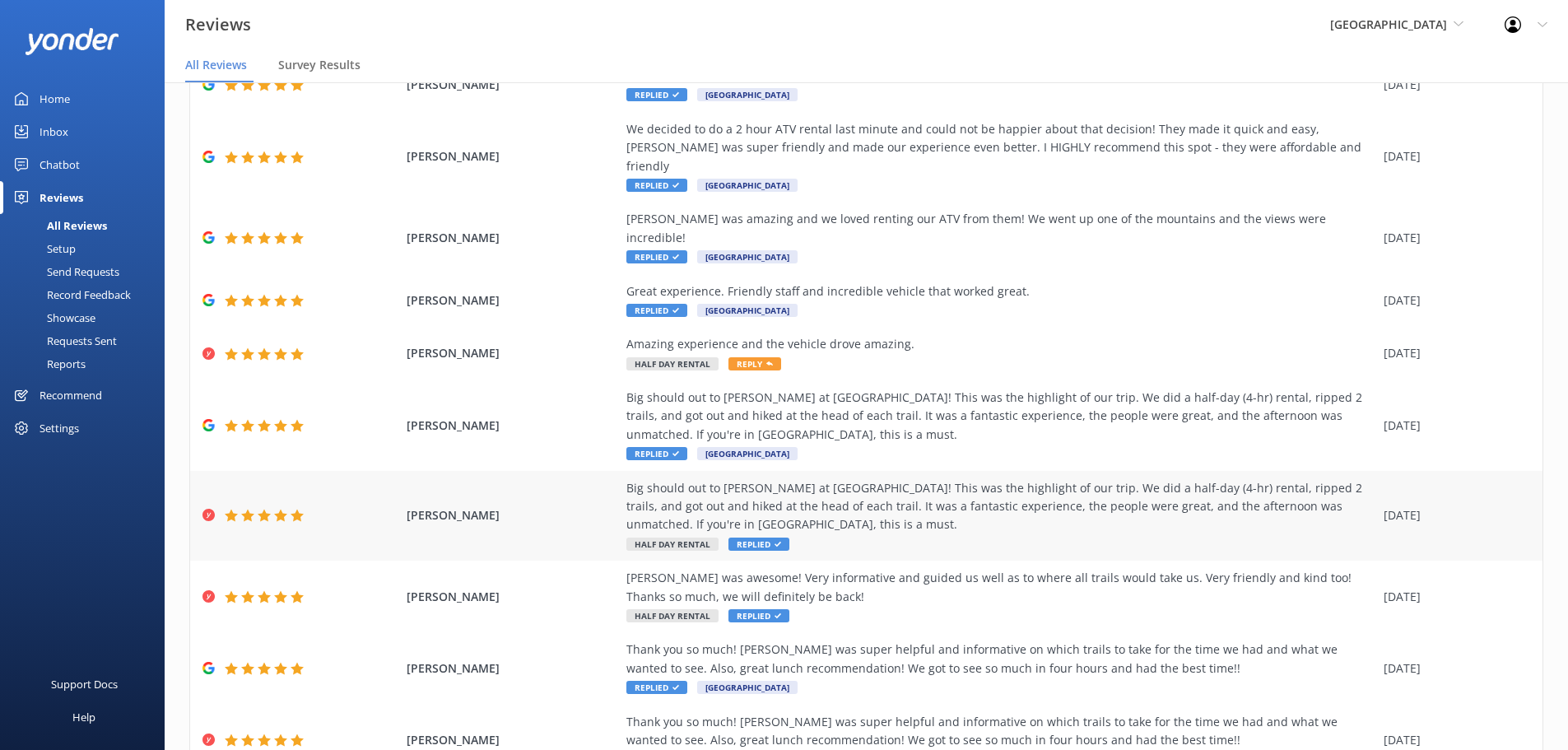
scroll to position [168, 0]
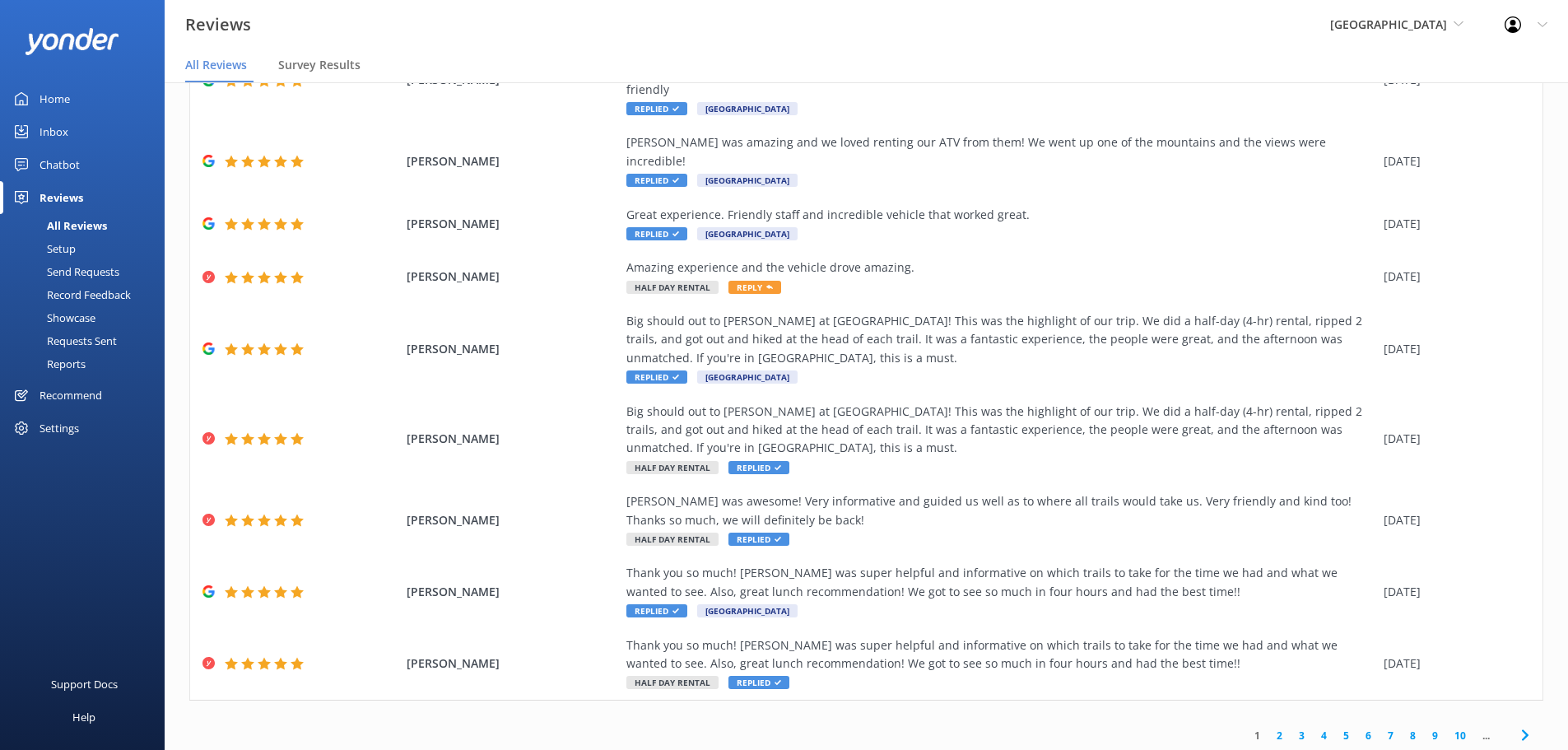
click at [1268, 728] on link "2" at bounding box center [1280, 735] width 22 height 15
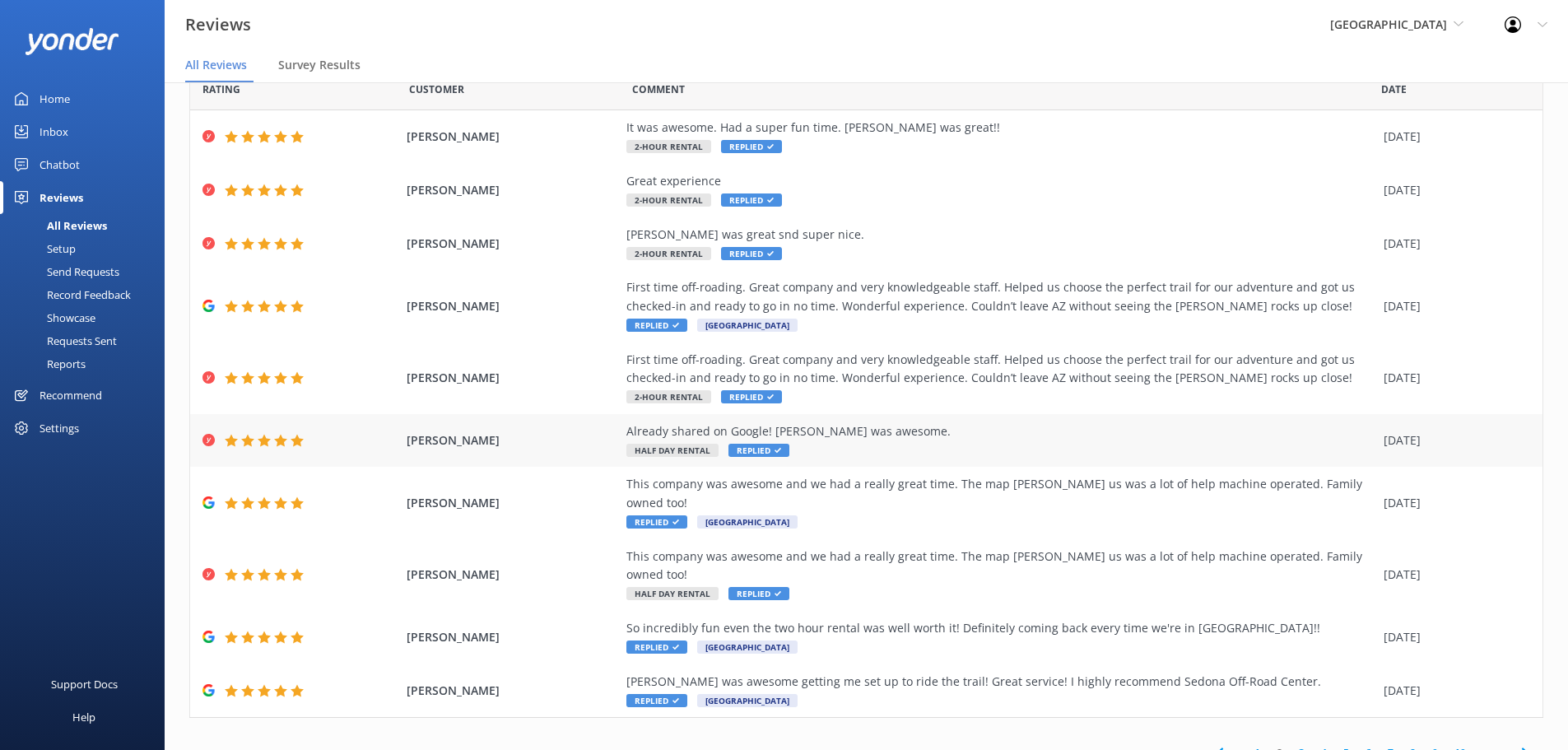
scroll to position [58, 0]
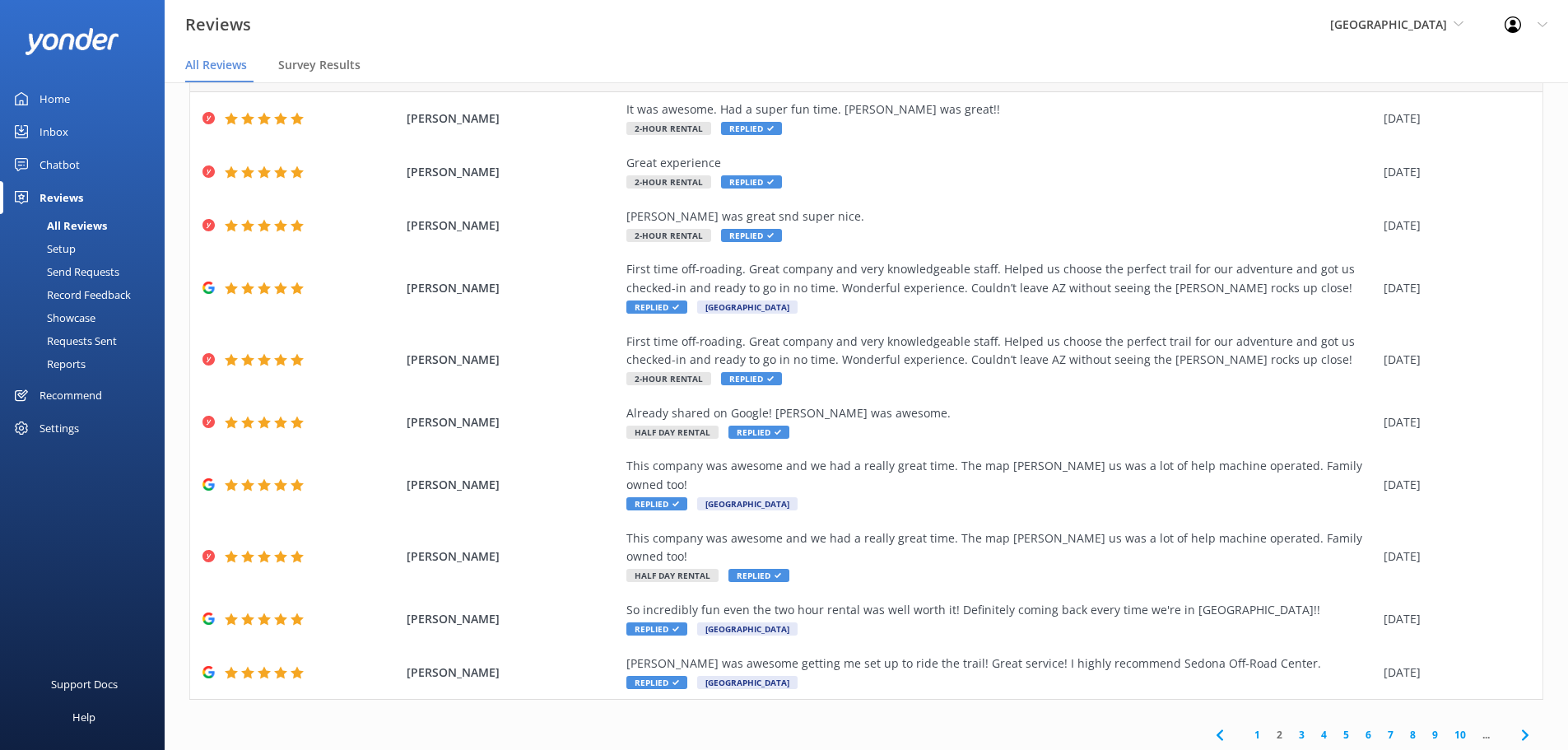
click at [1293, 727] on link "3" at bounding box center [1302, 735] width 22 height 15
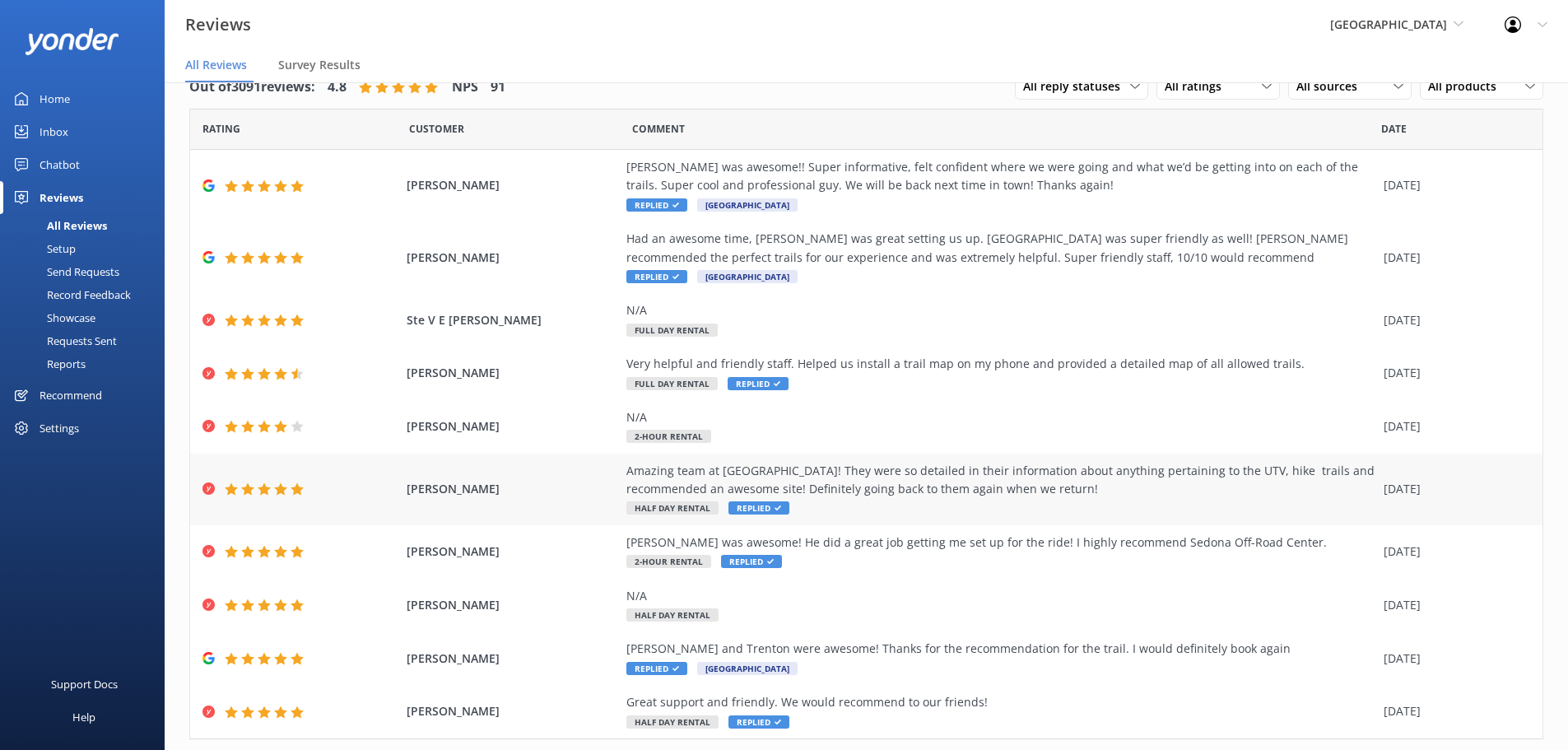
scroll to position [76, 0]
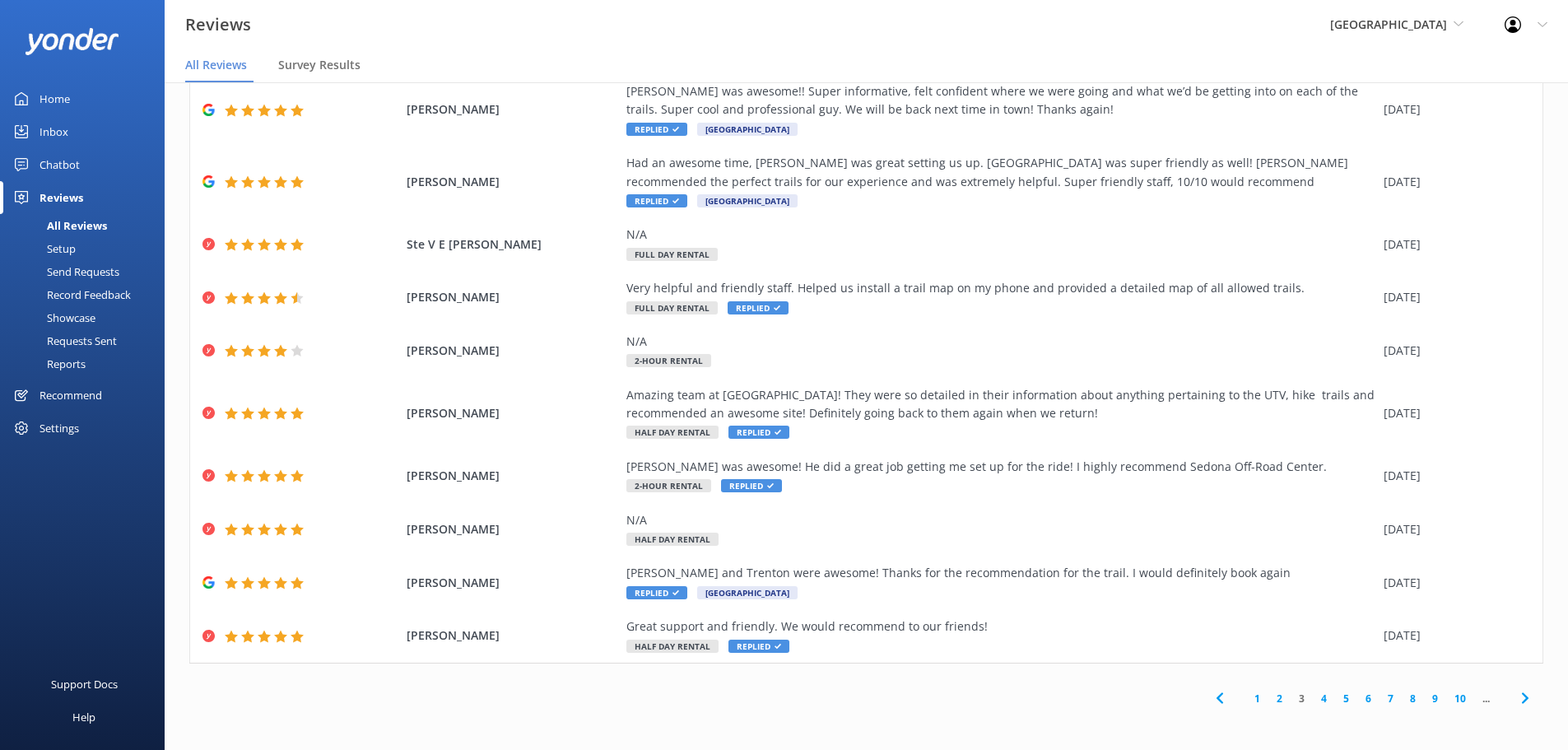
click at [1313, 698] on link "4" at bounding box center [1324, 698] width 22 height 15
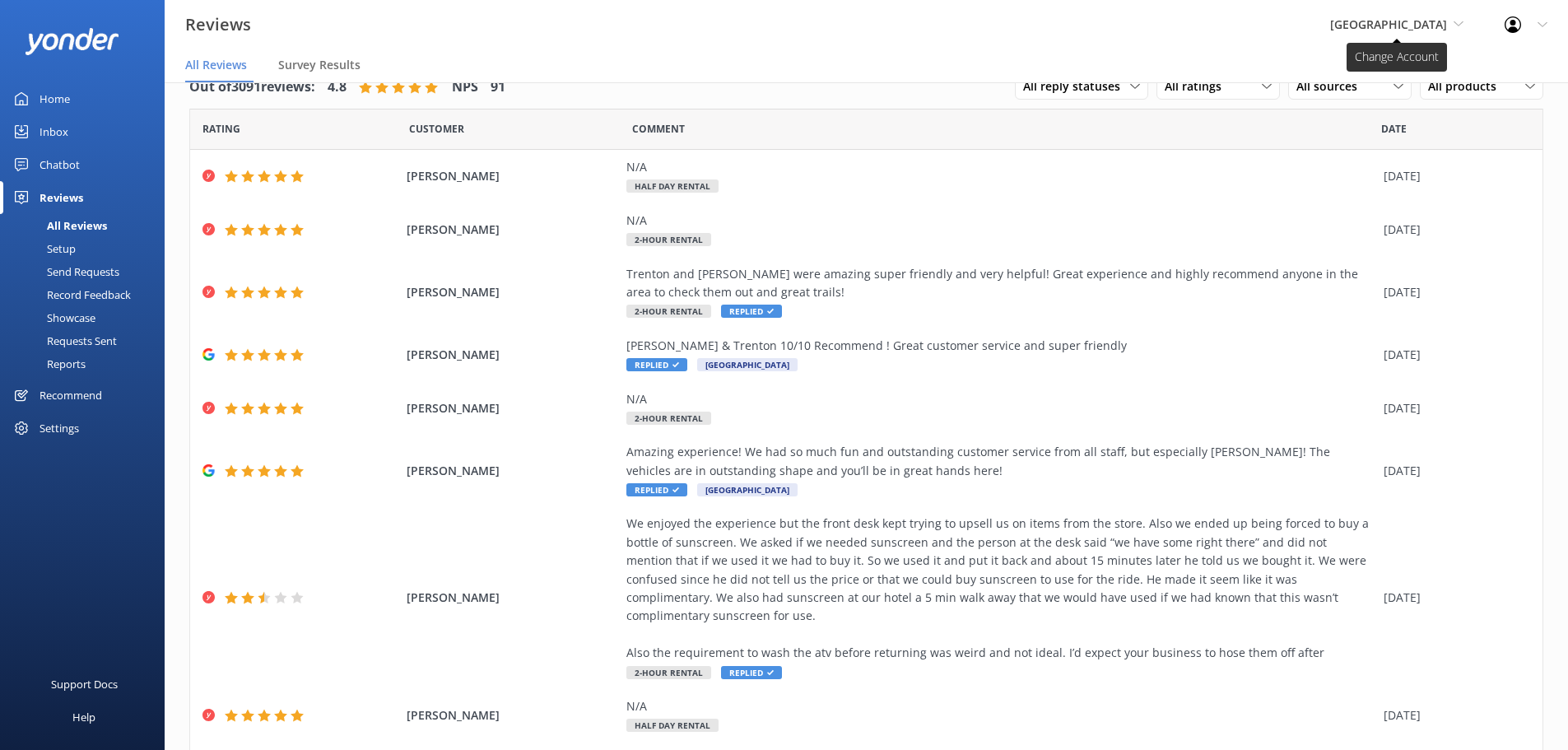
click at [1391, 29] on span "[GEOGRAPHIC_DATA]" at bounding box center [1389, 24] width 117 height 15
click at [1371, 154] on link "[US_STATE] ATV Adventures" at bounding box center [1391, 148] width 164 height 40
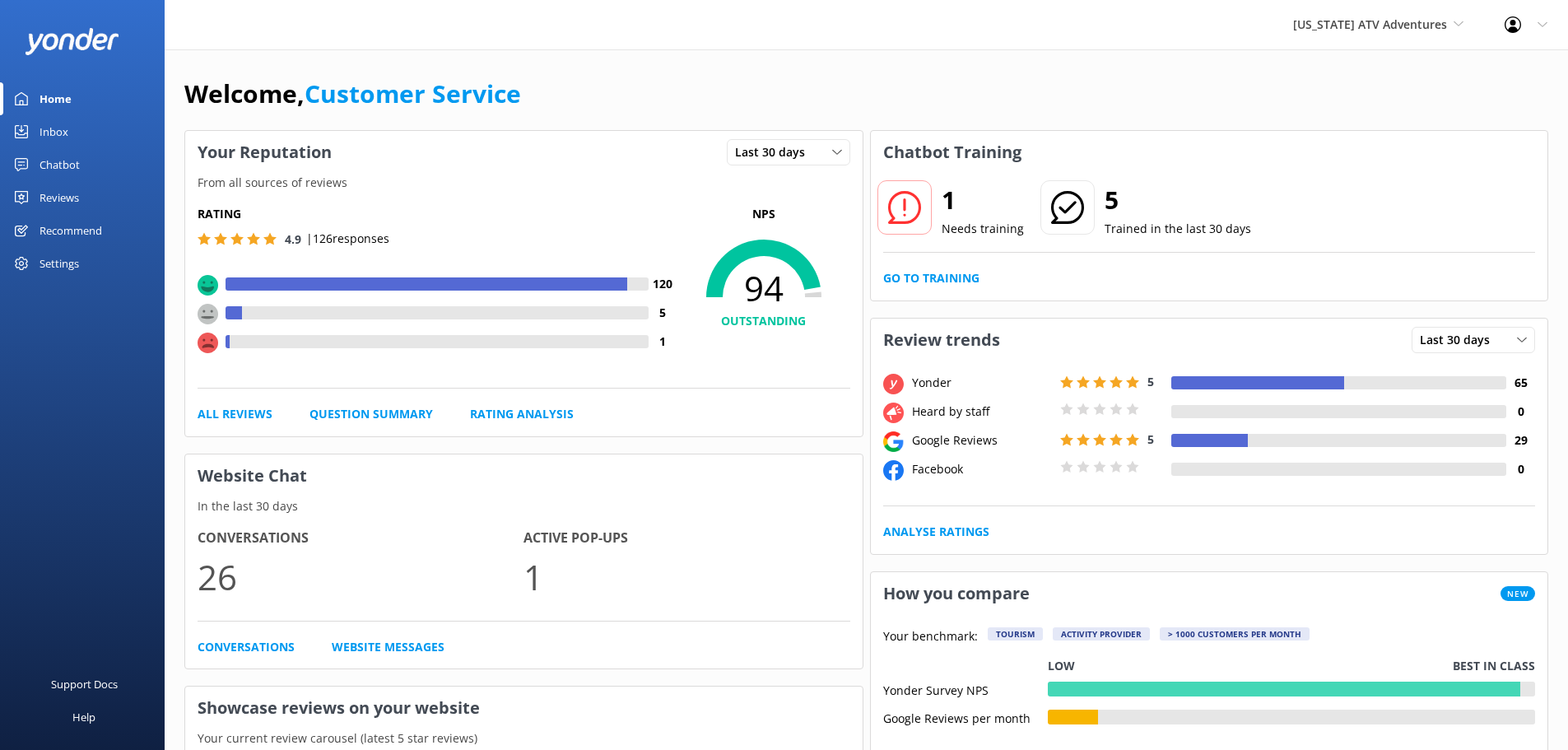
click at [73, 197] on div "Reviews" at bounding box center [59, 197] width 40 height 33
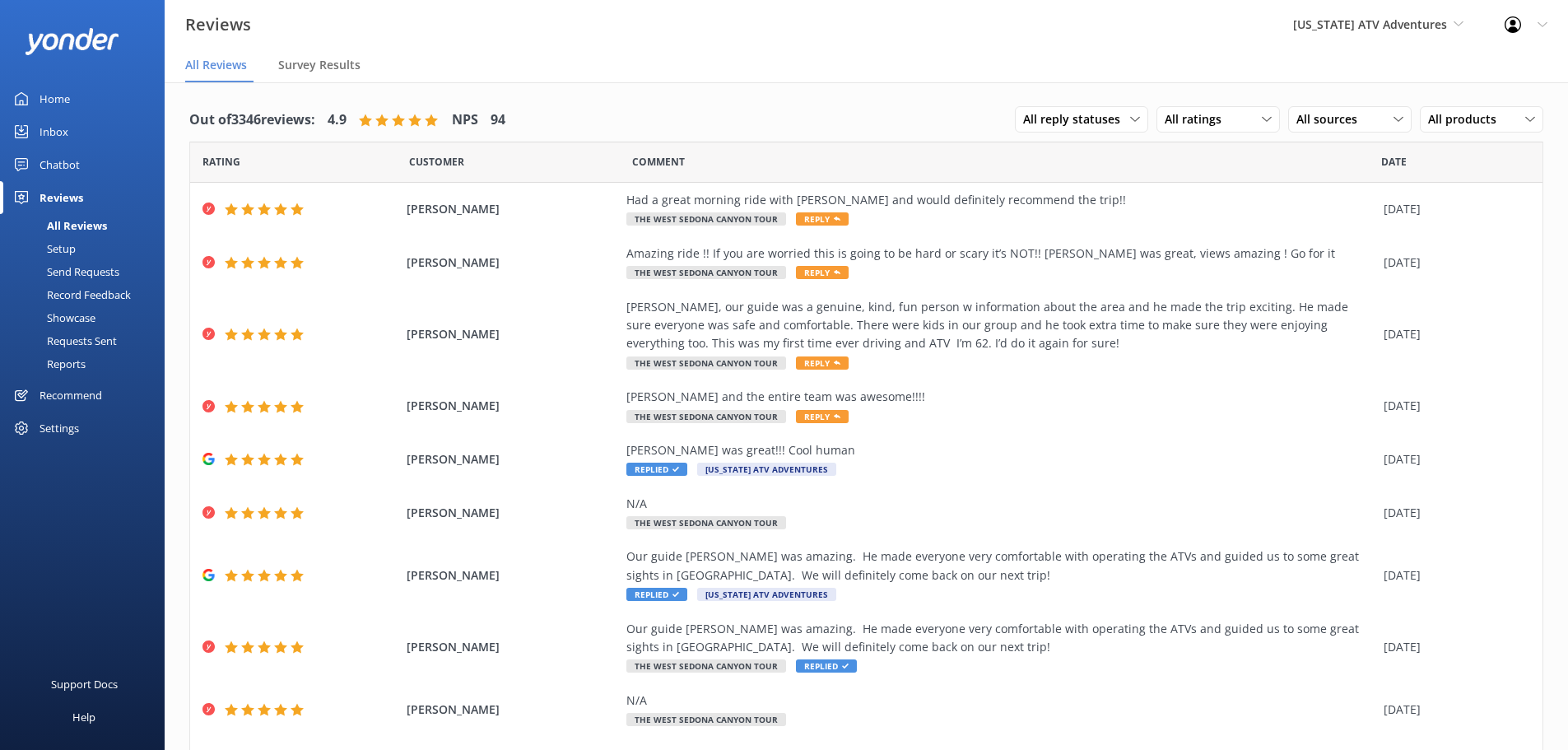
click at [890, 80] on nav "All Reviews Survey Results" at bounding box center [866, 65] width 1404 height 33
click at [1418, 29] on span "[US_STATE] ATV Adventures" at bounding box center [1370, 24] width 154 height 15
click at [1385, 112] on link "[US_STATE] Safari Jeep Tours" at bounding box center [1354, 108] width 164 height 40
